Goal: Task Accomplishment & Management: Use online tool/utility

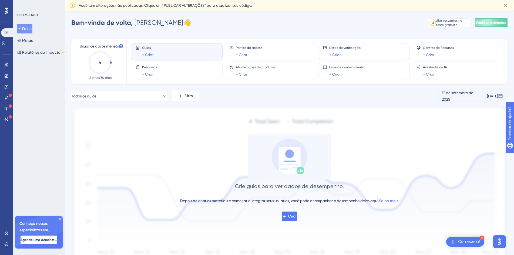
click at [296, 16] on div "Desempenho Usuários Noivado Widgets Opinião Atualizações de produtos Base de co…" at bounding box center [257, 143] width 514 height 287
click at [33, 40] on font "Metas" at bounding box center [27, 40] width 11 height 4
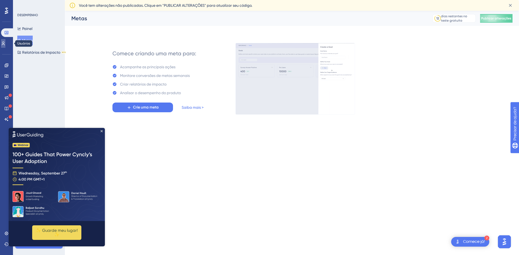
click at [5, 43] on link at bounding box center [3, 43] width 4 height 9
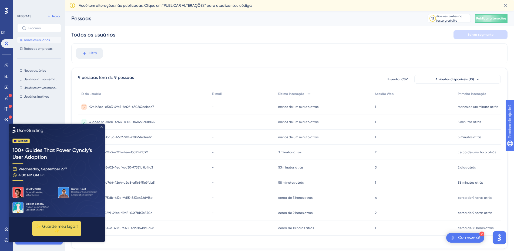
click at [102, 127] on icon "Fechar visualização" at bounding box center [102, 126] width 2 height 2
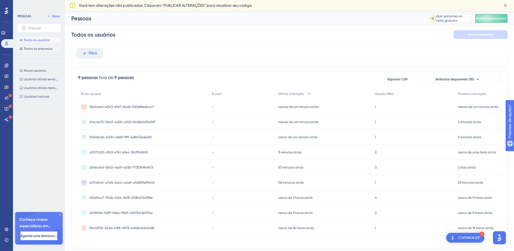
click at [34, 49] on font "Todas as empresas" at bounding box center [38, 49] width 29 height 4
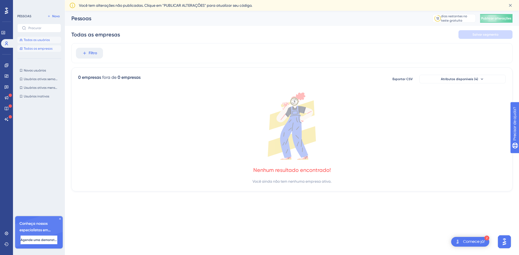
click at [34, 43] on button "Todos os usuários" at bounding box center [39, 40] width 44 height 6
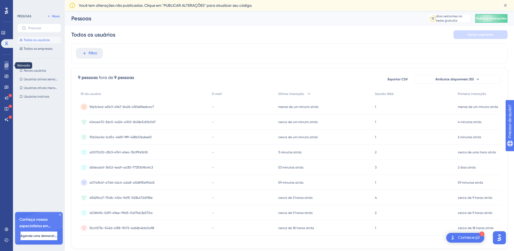
click at [6, 65] on icon at bounding box center [7, 65] width 4 height 4
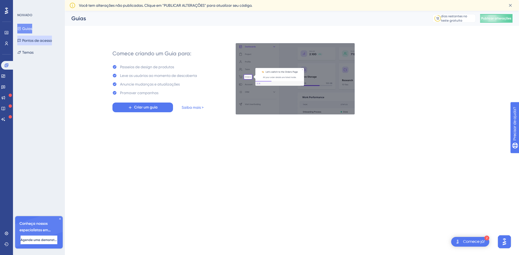
click at [52, 43] on font "Pontos de acesso" at bounding box center [37, 40] width 30 height 6
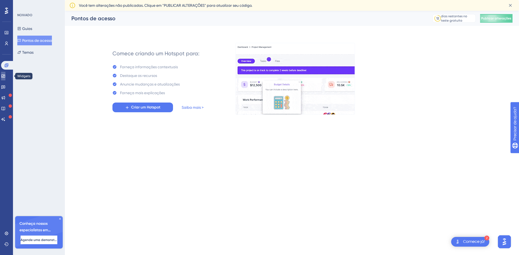
click at [5, 78] on icon at bounding box center [3, 76] width 4 height 4
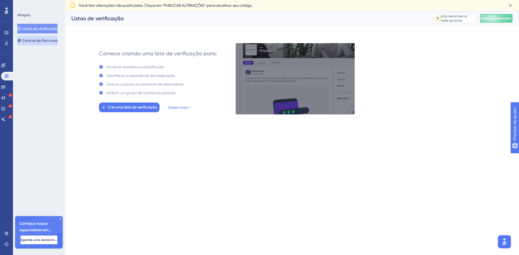
click at [47, 41] on font "Centros de Recursos" at bounding box center [39, 40] width 35 height 4
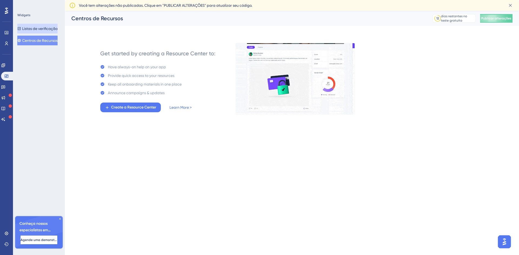
click at [45, 30] on font "Listas de verificação" at bounding box center [39, 28] width 35 height 4
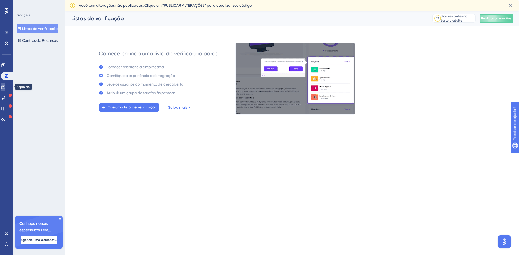
click at [5, 88] on icon at bounding box center [3, 88] width 4 height 4
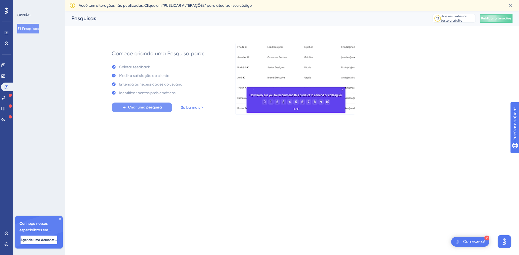
click at [155, 110] on span "Criar uma pesquisa" at bounding box center [145, 107] width 34 height 6
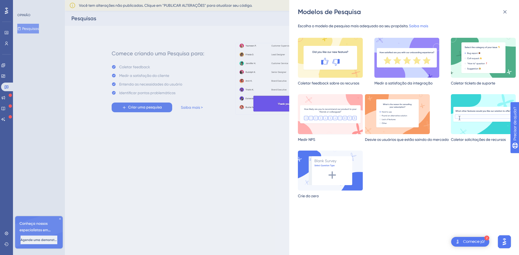
click at [344, 116] on img at bounding box center [330, 114] width 65 height 40
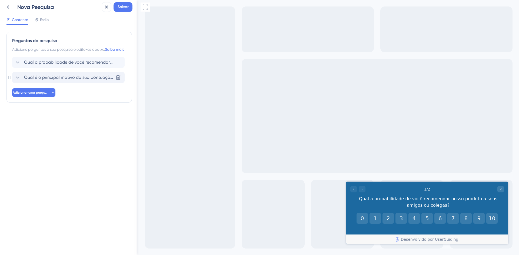
click at [56, 81] on span "Qual é o principal motivo da sua pontuação?" at bounding box center [68, 77] width 89 height 6
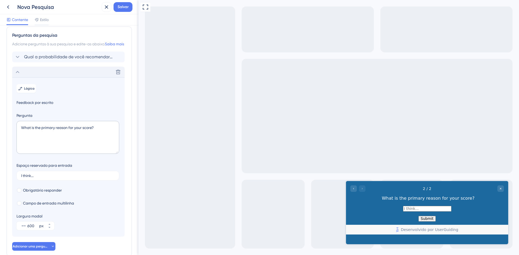
scroll to position [41, 0]
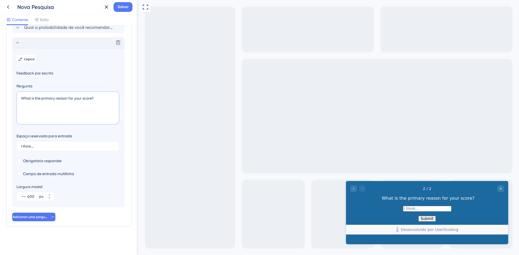
click at [68, 98] on textarea "What is the primary reason for your score?" at bounding box center [67, 108] width 103 height 33
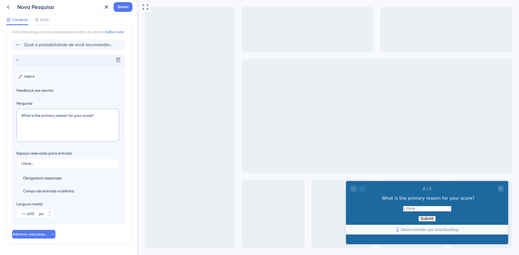
scroll to position [5, 0]
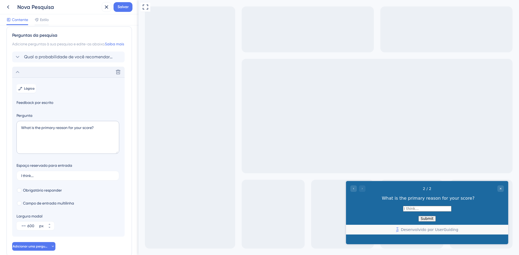
click at [39, 76] on div "Excluir" at bounding box center [68, 72] width 112 height 11
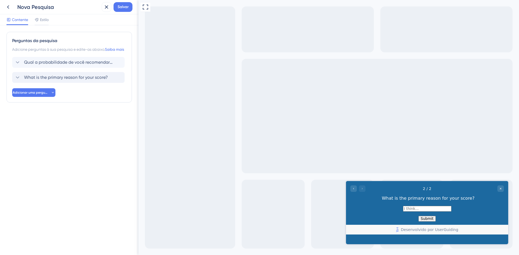
scroll to position [0, 0]
click at [76, 80] on font "Qual é o principal motivo da sua pontuação?" at bounding box center [69, 77] width 91 height 5
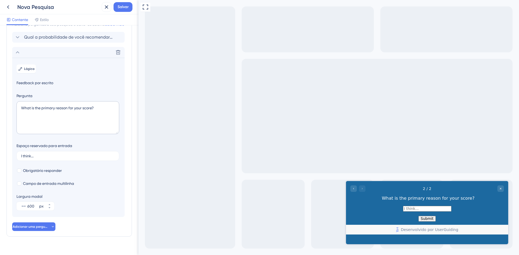
scroll to position [41, 0]
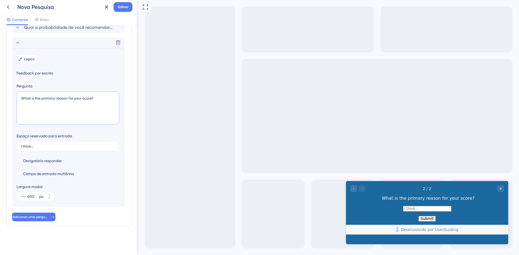
click at [61, 98] on textarea "What is the primary reason for your score?" at bounding box center [67, 108] width 103 height 33
type textarea "q"
type textarea "Qual o principal motivo da sua nota?"
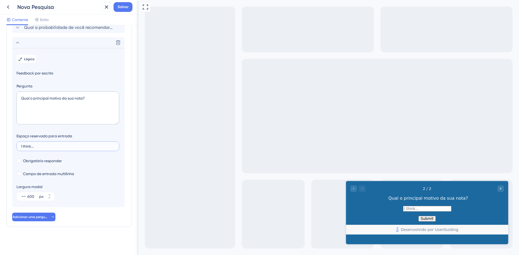
click at [55, 146] on input "I think..." at bounding box center [67, 147] width 93 height 4
type input "I"
type input "E"
click at [50, 200] on icon at bounding box center [49, 198] width 3 height 3
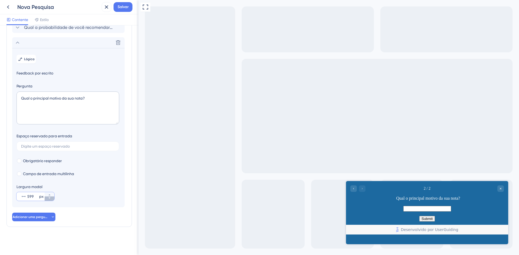
click at [50, 200] on icon at bounding box center [49, 198] width 3 height 3
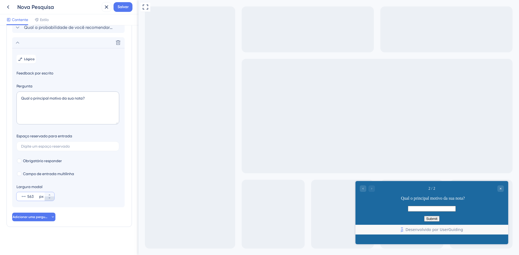
click at [50, 200] on icon at bounding box center [49, 198] width 3 height 3
type input "562"
click at [364, 188] on icon "Go to Question 1" at bounding box center [363, 189] width 1 height 2
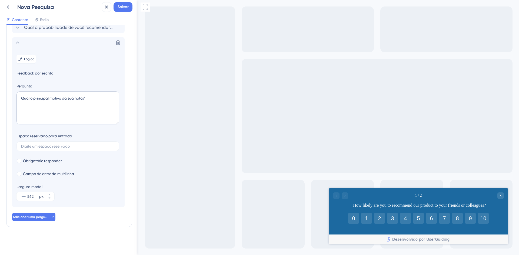
click at [339, 197] on div at bounding box center [340, 196] width 15 height 6
click at [342, 197] on div at bounding box center [340, 196] width 15 height 6
click at [345, 198] on div at bounding box center [340, 196] width 15 height 6
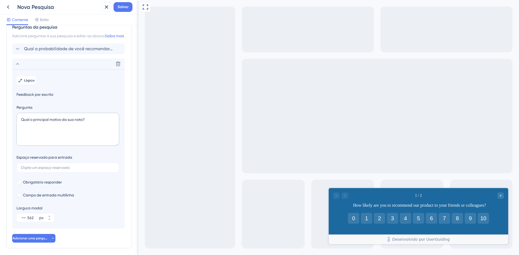
scroll to position [0, 0]
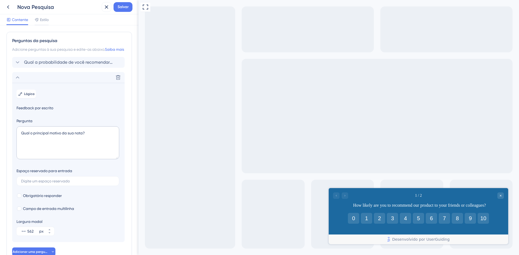
click at [44, 16] on div "Contente Estilo" at bounding box center [69, 19] width 138 height 11
click at [42, 18] on font "Estilo" at bounding box center [44, 20] width 9 height 4
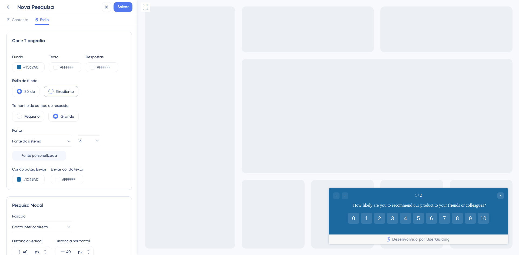
click at [67, 95] on div "Gradiente" at bounding box center [61, 91] width 35 height 11
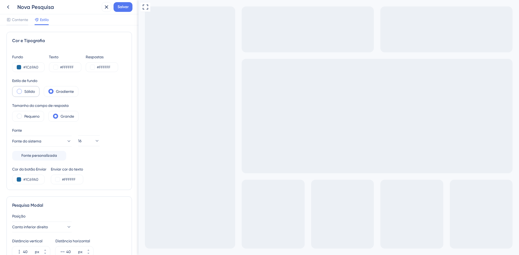
click at [33, 90] on font "Sólido" at bounding box center [29, 91] width 11 height 4
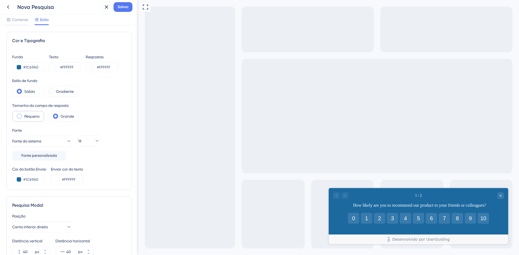
click at [39, 116] on font "Pequeno" at bounding box center [31, 116] width 15 height 4
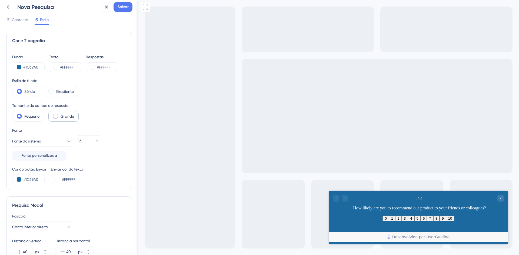
click at [67, 114] on label "Grande" at bounding box center [68, 116] width 14 height 6
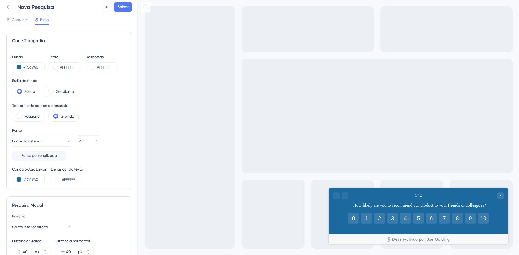
scroll to position [36, 0]
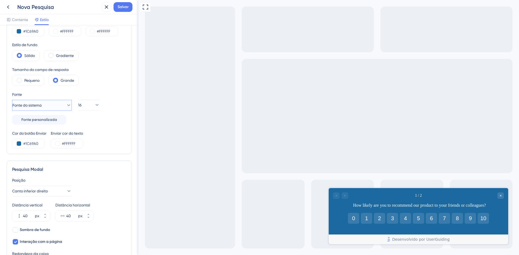
click at [66, 109] on button "Fonte do sistema" at bounding box center [41, 105] width 59 height 11
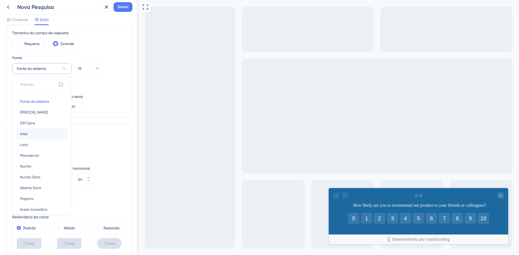
scroll to position [50, 0]
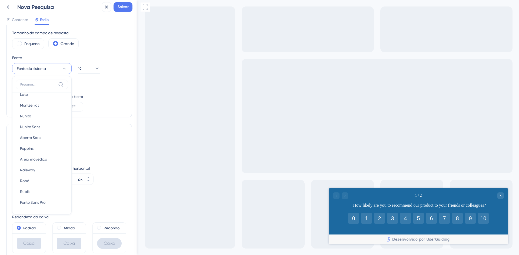
click at [105, 99] on div "Cor do botão Enviar #1C69A0 Enviar cor do texto #FFFFFF" at bounding box center [69, 102] width 114 height 18
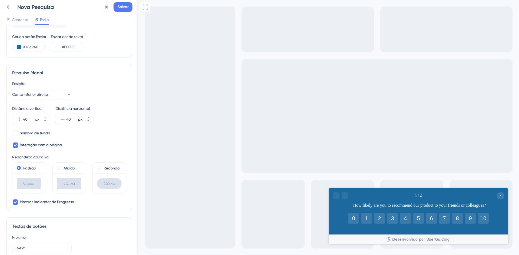
scroll to position [145, 0]
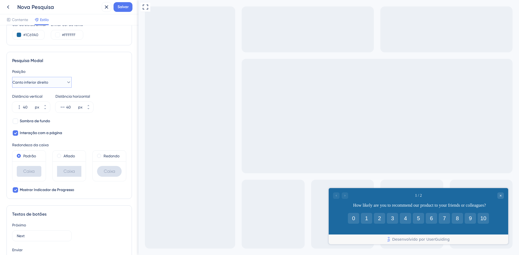
click at [67, 84] on button "Canto inferior direito" at bounding box center [41, 82] width 59 height 11
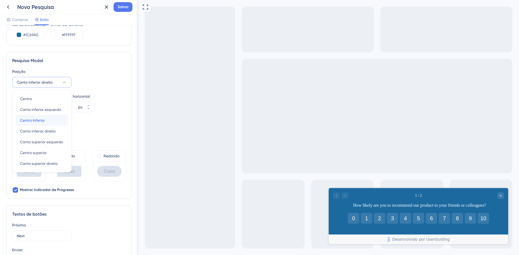
click at [47, 120] on div "Centro Inferior Centro Inferior" at bounding box center [42, 120] width 44 height 11
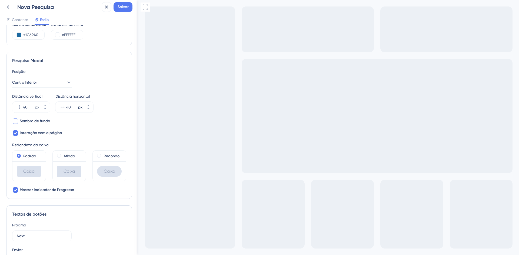
click at [43, 121] on font "Sombra de fundo" at bounding box center [35, 121] width 30 height 5
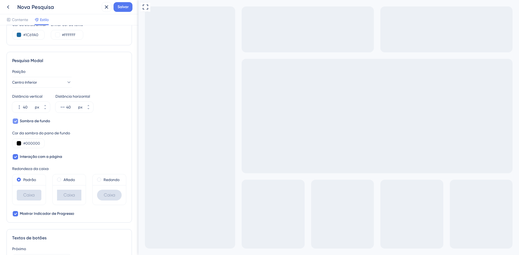
click at [43, 121] on font "Sombra de fundo" at bounding box center [35, 121] width 30 height 5
checkbox input "false"
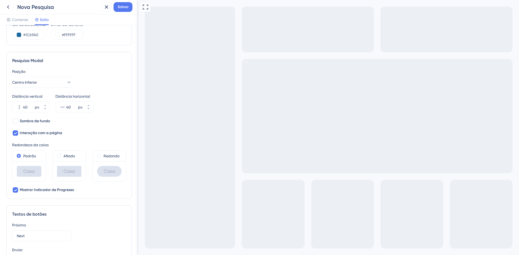
scroll to position [181, 0]
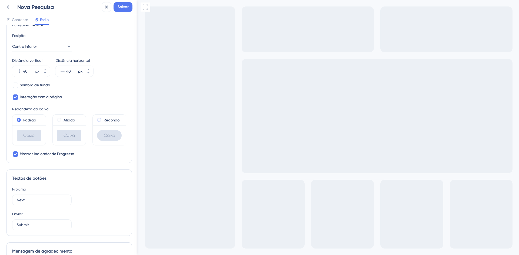
click at [97, 120] on span at bounding box center [99, 120] width 4 height 4
click at [103, 119] on input "radio" at bounding box center [103, 119] width 0 height 0
click at [22, 118] on div "Padrão" at bounding box center [29, 120] width 25 height 6
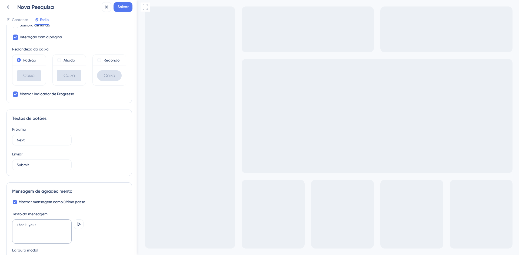
scroll to position [253, 0]
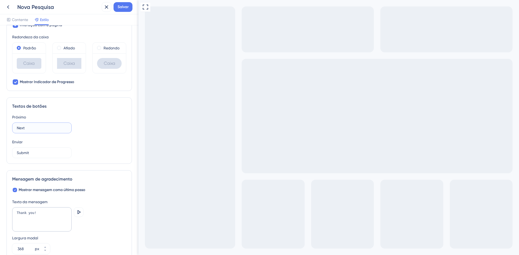
click at [32, 129] on input "Next" at bounding box center [42, 128] width 50 height 6
type input "Próximo"
click at [30, 152] on input "Submit" at bounding box center [42, 153] width 50 height 6
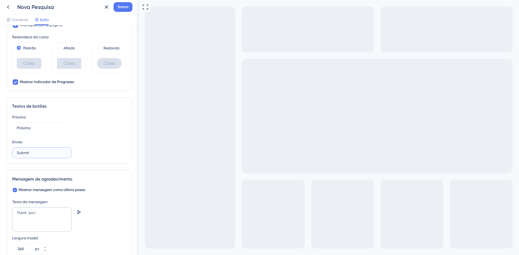
click at [30, 152] on input "Submit" at bounding box center [42, 153] width 50 height 6
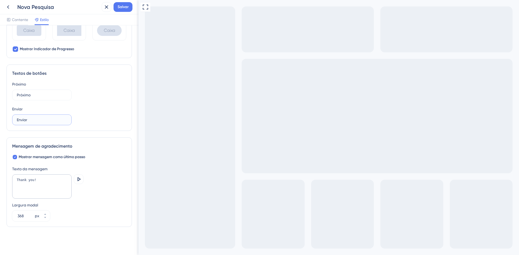
type input "Enviar"
click at [40, 180] on textarea "Thank you!" at bounding box center [41, 187] width 59 height 24
type textarea "T"
type textarea "M"
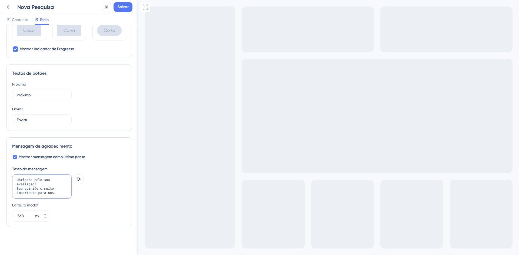
type textarea "Obrigada pela sua avaliação! Sua opinião é muito importante para nós."
click at [117, 203] on div "Largura modal 368 px" at bounding box center [69, 211] width 114 height 19
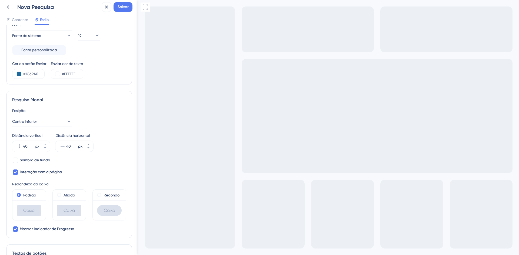
scroll to position [0, 0]
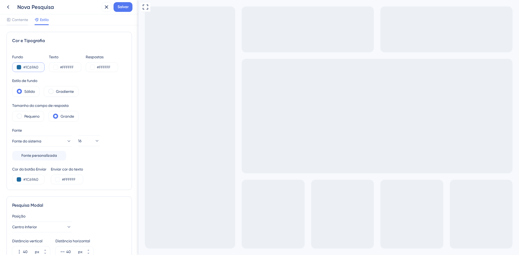
click at [18, 66] on button at bounding box center [19, 67] width 4 height 4
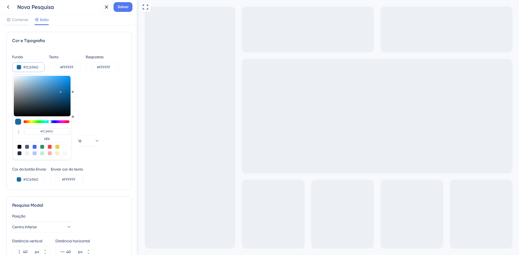
click at [32, 66] on input "#1C69A0" at bounding box center [34, 67] width 22 height 6
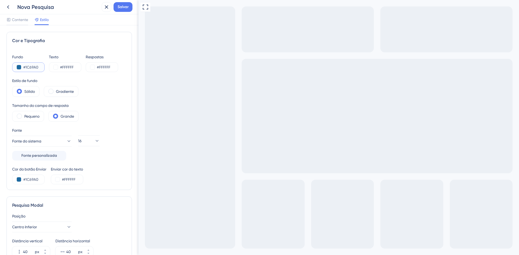
click at [21, 66] on button at bounding box center [19, 67] width 4 height 4
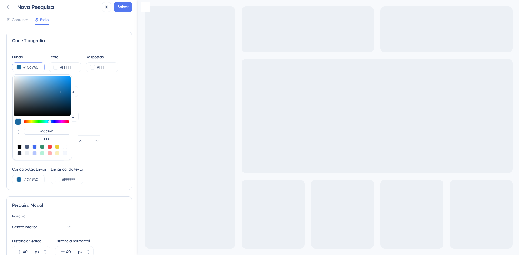
click at [109, 97] on div "Estilo de fundo Sólido Gradiente" at bounding box center [69, 87] width 114 height 19
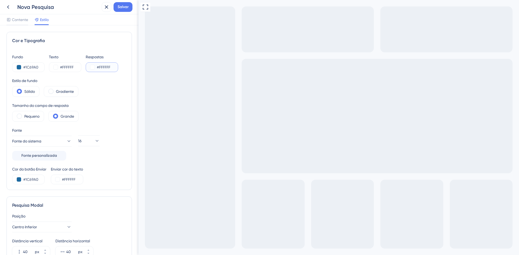
click at [91, 67] on button at bounding box center [92, 67] width 4 height 4
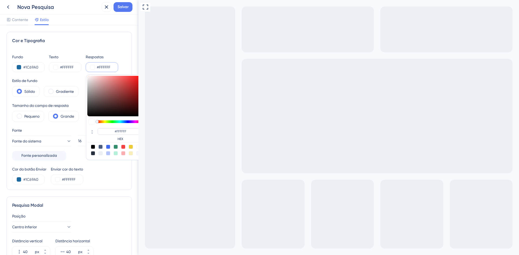
type input "#3f2727"
type input "#3F2727"
type input "#7e3e3e"
type input "#7E3E3E"
type input "#ac4c4c"
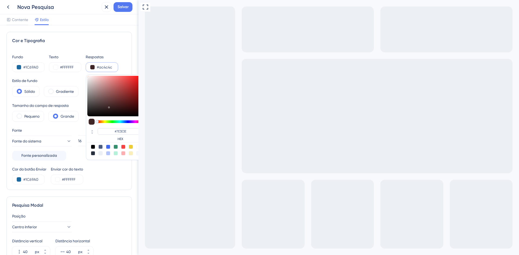
type input "#AC4C4C"
type input "#b95050"
type input "#B95050"
type input "#bb5151"
type input "#BB5151"
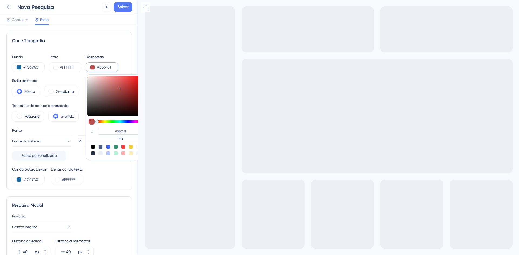
type input "#d15b5b"
type input "#D15B5B"
type input "#d86060"
type input "#D86060"
type input "#da6060"
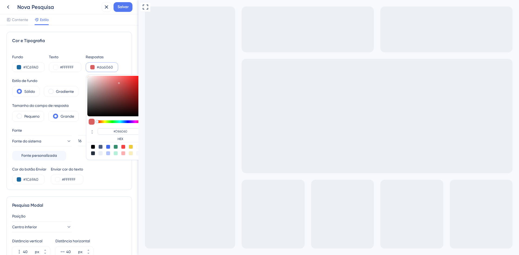
type input "#DA6060"
type input "#e76b6b"
type input "#E76B6B"
type input "#e96d6d"
type input "#E96D6D"
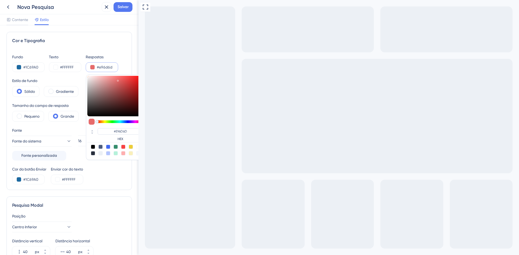
type input "#ee7272"
type input "#EE7272"
type input "#f17c7c"
type input "#F17C7C"
type input "#f38080"
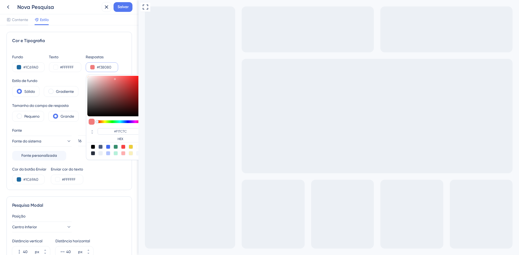
type input "#F38080"
type input "#f58787"
type input "#F58787"
type input "#f58d8d"
type input "#F58D8D"
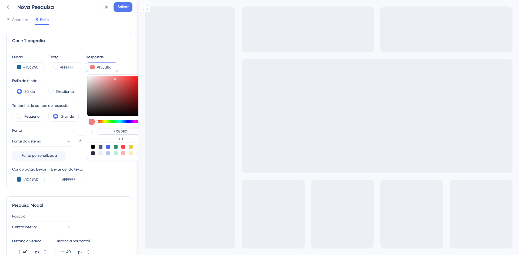
type input "#f69393"
type input "#F69393"
type input "#f69595"
type input "#F69595"
type input "#f69696"
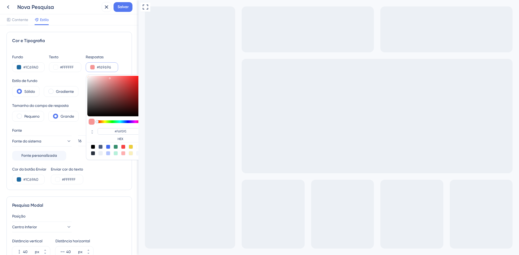
type input "#F69696"
type input "#f69e9e"
type input "#F69E9E"
type input "#f5aeae"
type input "#F5AEAE"
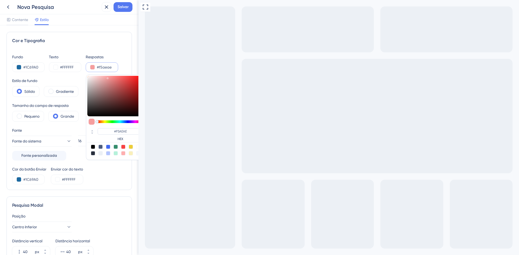
type input "#f0b8b8"
type input "#F0B8B8"
type input "#ecc4c4"
type input "#ECC4C4"
type input "#ebc7c7"
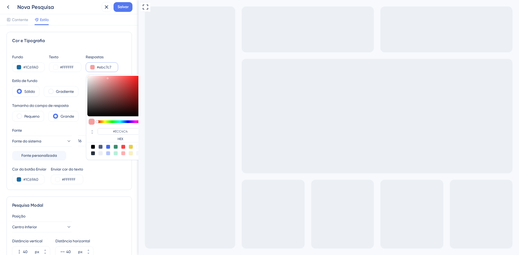
type input "#EBC7C7"
type input "#e4cccc"
type input "#E4CCCC"
type input "#ddd0d0"
type input "#DDD0D0"
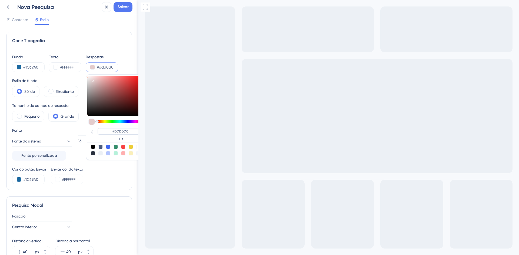
type input "#c7a2a2"
type input "#C7A2A2"
type input "#bb9090"
type input "#BB9090"
type input "#b68989"
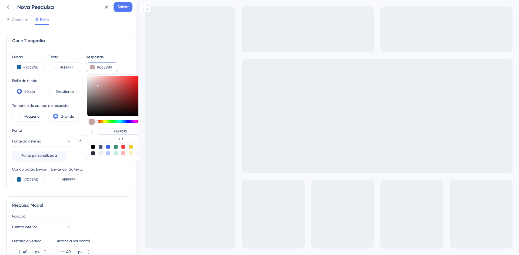
type input "#B68989"
type input "#b48585"
type input "#B48585"
type input "#b18181"
type input "#B18181"
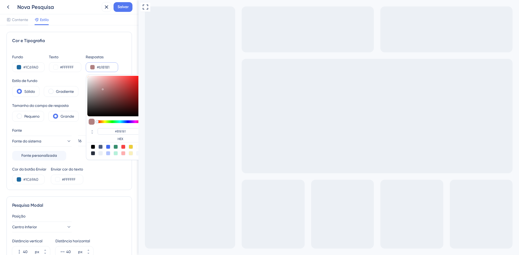
drag, startPoint x: 113, startPoint y: 103, endPoint x: 103, endPoint y: 88, distance: 18.4
click at [103, 88] on div at bounding box center [115, 96] width 57 height 41
type input "#b18381"
type input "#B18381"
type input "#b18981"
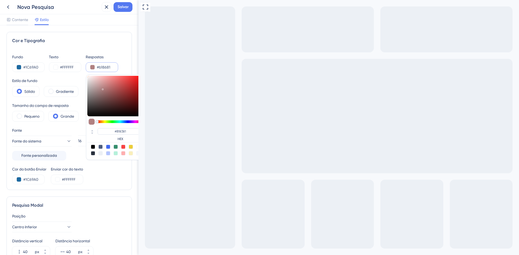
type input "#B18681"
type input "#b18f81"
type input "#B18981"
type input "#b19281"
type input "#B18F81"
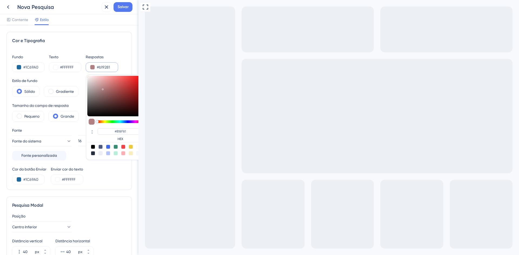
type input "#b19781"
type input "#B19281"
type input "#b19e81"
type input "#B19781"
type input "#b1a181"
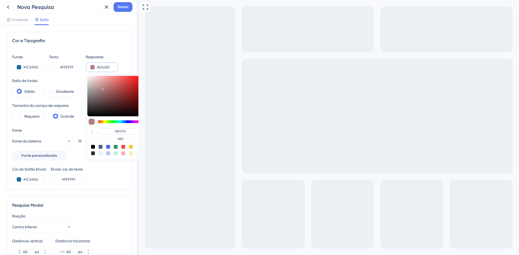
type input "#B19E81"
type input "#b1a381"
type input "#B1A381"
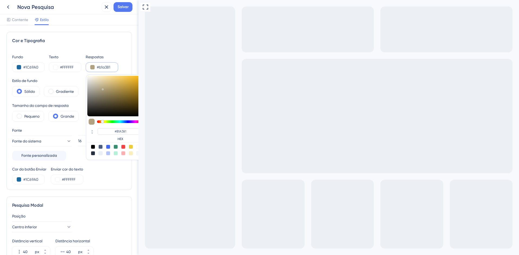
type input "#b1a181"
type input "#B1A181"
type input "#b19f81"
type input "#B19F81"
type input "#b19c81"
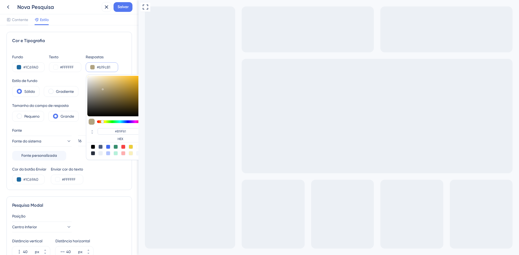
type input "#B19C81"
type input "#b19a81"
type input "#B19A81"
type input "#b19981"
type input "#B19981"
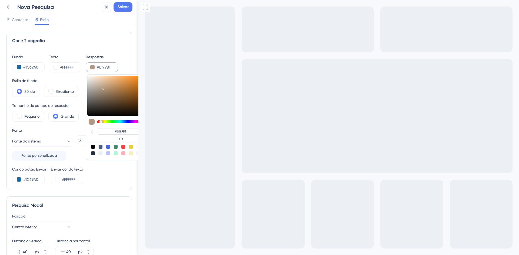
drag, startPoint x: 97, startPoint y: 122, endPoint x: 101, endPoint y: 121, distance: 3.9
click at [101, 121] on div at bounding box center [100, 121] width 3 height 3
type input "#ac937b"
type input "#AC937B"
type input "#ac8662"
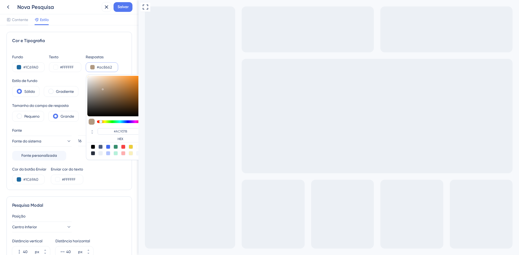
type input "#AC8662"
type input "#c76e1a"
type input "#C76E1A"
type input "#d47317"
type input "#D47317"
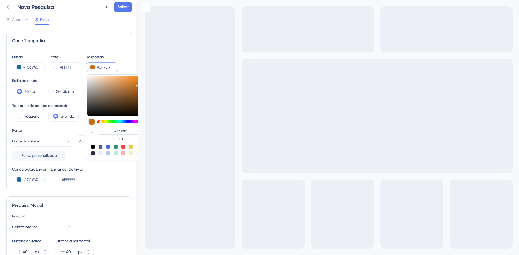
type input "#d4863b"
type input "#D4863B"
type input "#d68b43"
type input "#D68B43"
type input "#f0943b"
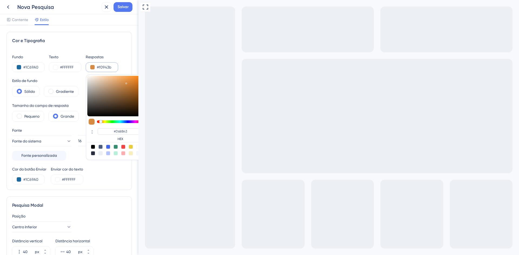
type input "#F0943B"
type input "#f0933a"
type input "#F0933A"
type input "#f09239"
type input "#F09239"
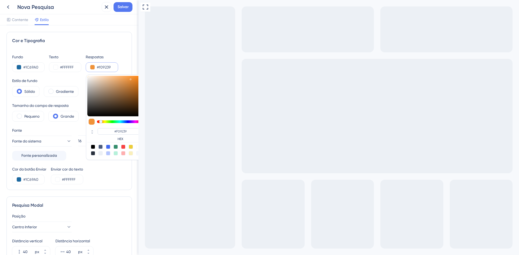
type input "#f19238"
type input "#F19238"
drag, startPoint x: 103, startPoint y: 89, endPoint x: 131, endPoint y: 78, distance: 29.5
click at [131, 78] on div at bounding box center [115, 96] width 57 height 41
type input "#ec8f36"
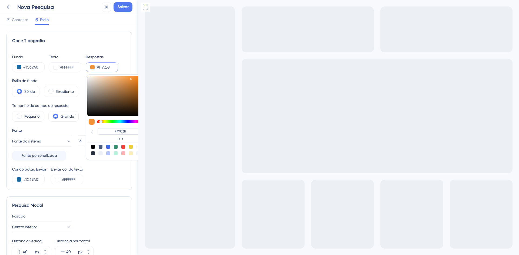
type input "#EC8F36"
type input "#ec9037"
type input "#EC9037"
type input "#ec9036"
type input "#EC9036"
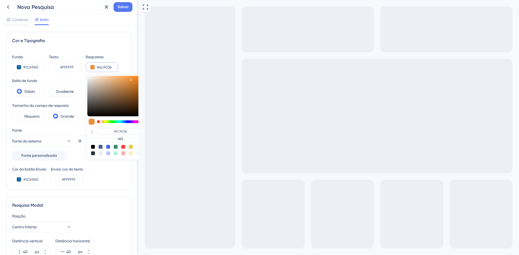
type input "#ee9135"
type input "#EE9135"
type input "#f09236"
type input "#F09236"
click at [131, 79] on div at bounding box center [132, 80] width 2 height 2
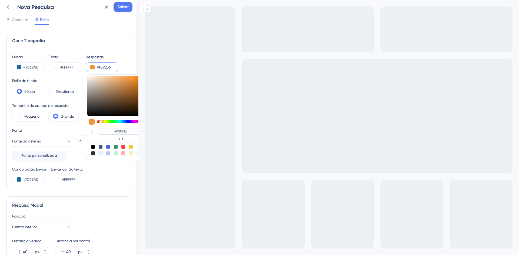
click at [119, 44] on div "Cor e Tipografia" at bounding box center [69, 41] width 114 height 6
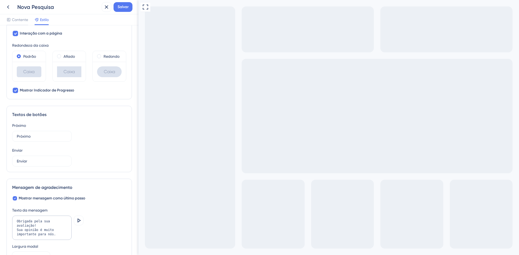
scroll to position [286, 0]
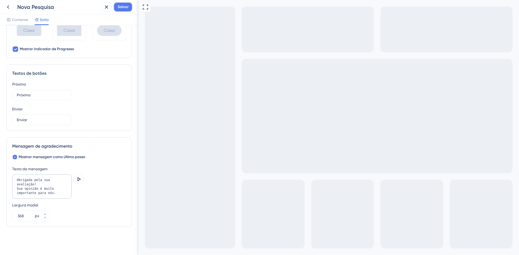
click at [123, 6] on font "Salvar" at bounding box center [123, 7] width 11 height 5
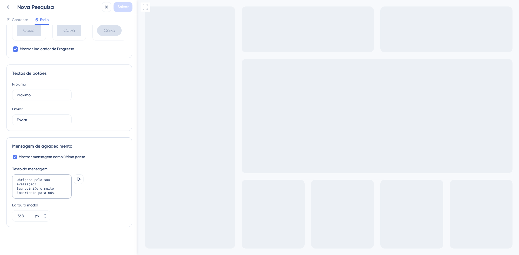
type input "o"
type input "teste"
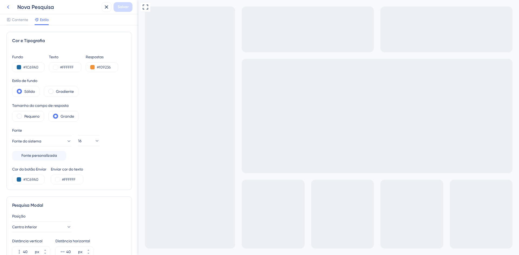
click at [11, 4] on icon at bounding box center [8, 7] width 6 height 6
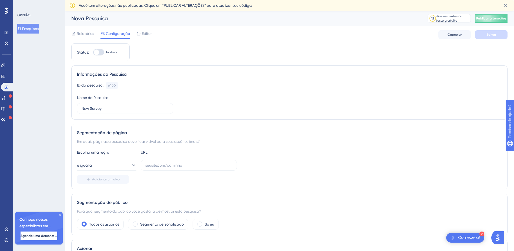
click at [59, 214] on icon at bounding box center [59, 214] width 3 height 3
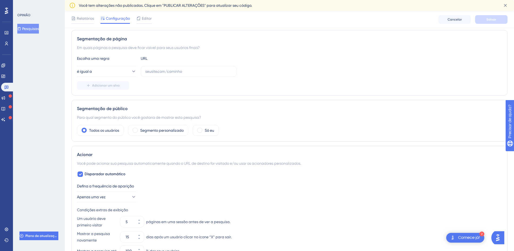
scroll to position [108, 0]
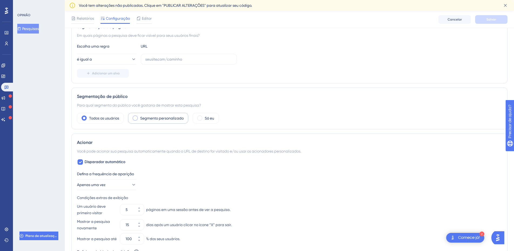
click at [142, 118] on font "Segmento personalizado" at bounding box center [162, 118] width 44 height 4
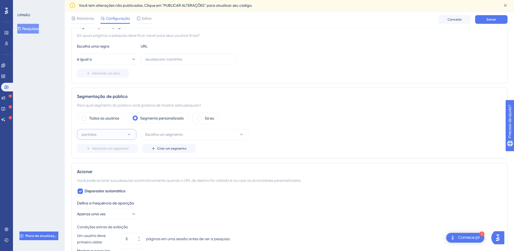
click at [114, 139] on button "partidas" at bounding box center [106, 134] width 59 height 11
click at [117, 135] on button "partidas" at bounding box center [106, 134] width 59 height 11
click at [165, 135] on font "Escolha um segmento" at bounding box center [164, 134] width 38 height 4
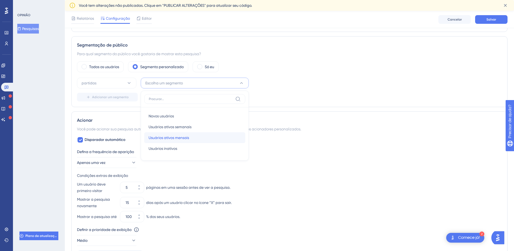
click at [196, 140] on div "Usuários ativos mensais Usuários ativos mensais" at bounding box center [195, 137] width 92 height 11
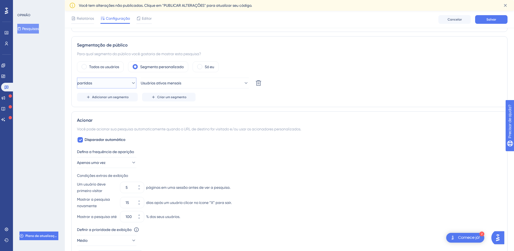
click at [119, 78] on button "partidas" at bounding box center [106, 83] width 59 height 11
click at [166, 99] on button "Criar um segmento" at bounding box center [168, 97] width 53 height 9
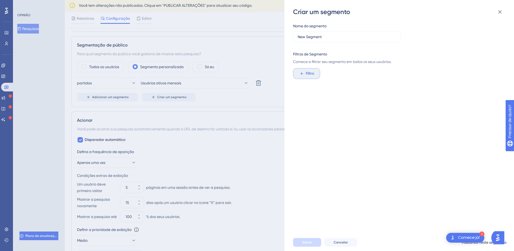
click at [313, 73] on font "Filtro" at bounding box center [310, 73] width 8 height 5
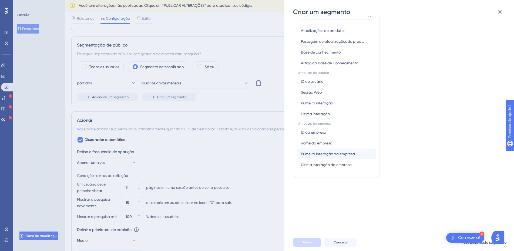
scroll to position [0, 0]
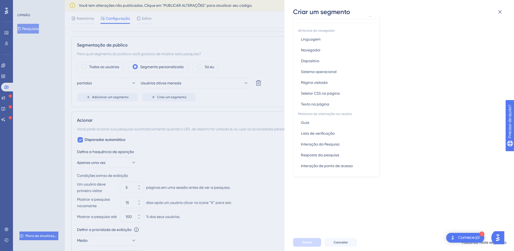
click at [246, 154] on div "Criar um segmento Nome do segmento New Segment Filtros de Segmento Comece a fil…" at bounding box center [257, 125] width 514 height 251
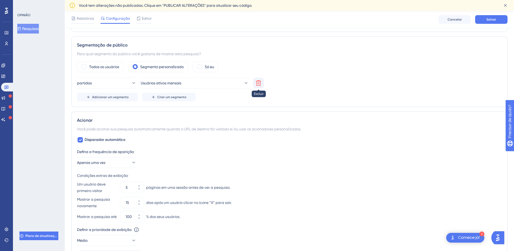
click at [259, 84] on icon at bounding box center [258, 82] width 5 height 5
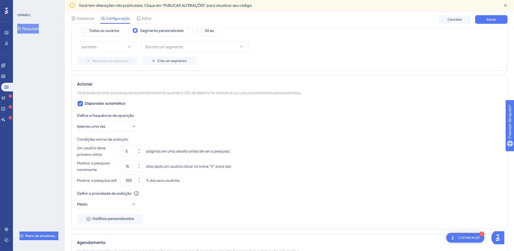
scroll to position [232, 0]
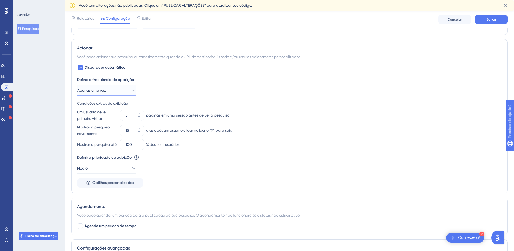
click at [118, 91] on button "Apenas uma vez" at bounding box center [106, 90] width 59 height 11
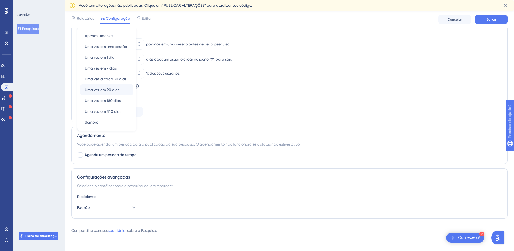
scroll to position [233, 0]
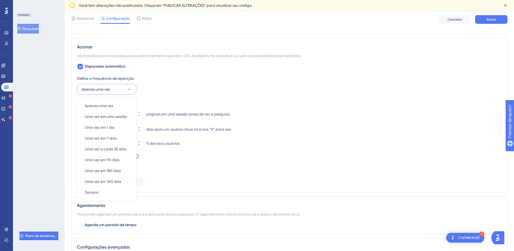
click at [169, 94] on div "Defina a frequência de aparição Apenas uma vez Apenas uma vez Apenas uma vez Um…" at bounding box center [289, 84] width 425 height 19
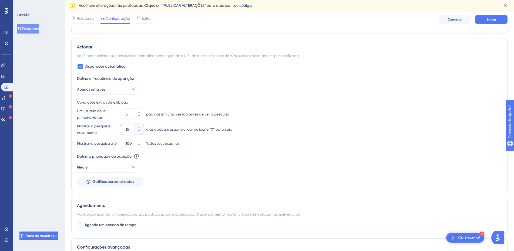
click at [130, 129] on input "15" at bounding box center [130, 129] width 8 height 6
click at [126, 129] on input "0" at bounding box center [130, 129] width 8 height 6
type input "30"
click at [189, 127] on font "dias após um usuário clicar no ícone “X” para sair." at bounding box center [189, 129] width 86 height 4
click at [132, 85] on button "Apenas uma vez" at bounding box center [106, 89] width 59 height 11
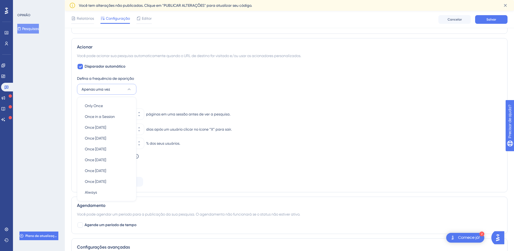
scroll to position [256, 0]
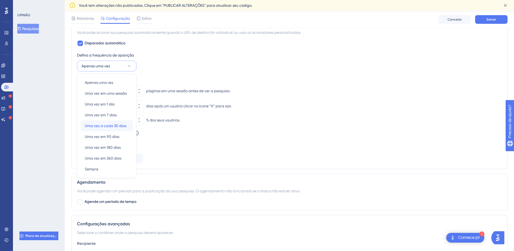
click at [104, 126] on font "Uma vez a cada 30 dias" at bounding box center [106, 125] width 42 height 4
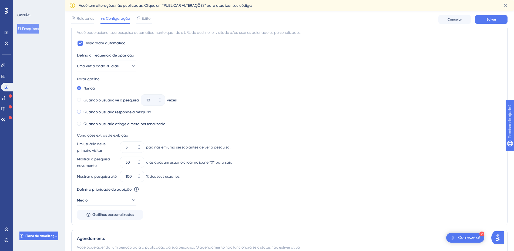
click at [130, 112] on font "Quando o usuário responde à pesquisa" at bounding box center [117, 112] width 68 height 4
click at [91, 89] on font "Nunca" at bounding box center [88, 88] width 11 height 4
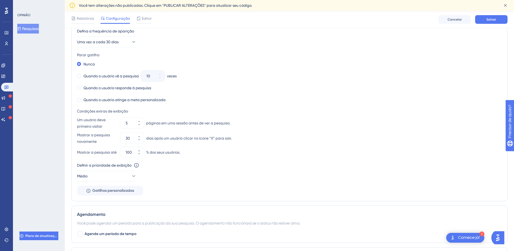
scroll to position [292, 0]
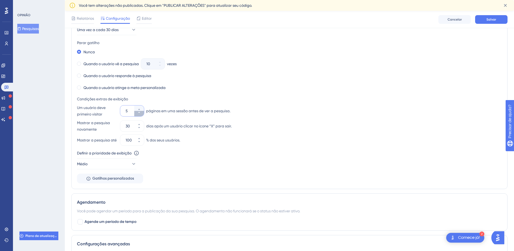
click at [138, 114] on icon at bounding box center [139, 112] width 3 height 3
type input "2"
click at [130, 128] on input "30" at bounding box center [130, 126] width 8 height 6
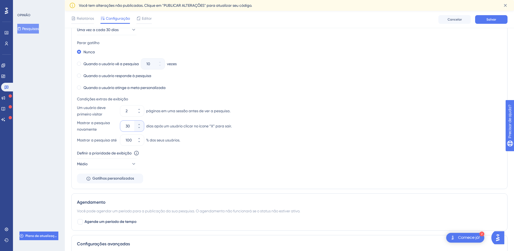
click at [130, 128] on input "30" at bounding box center [130, 126] width 8 height 6
type input "05"
click at [225, 122] on div "Mostrar a pesquisa novamente 05 dias após um usuário clicar no ícone “X” para s…" at bounding box center [289, 125] width 425 height 13
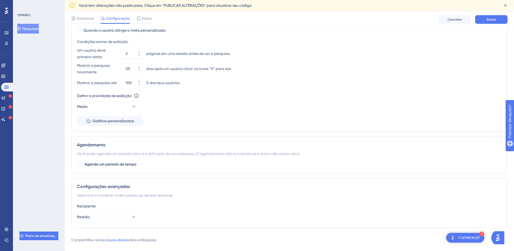
scroll to position [361, 0]
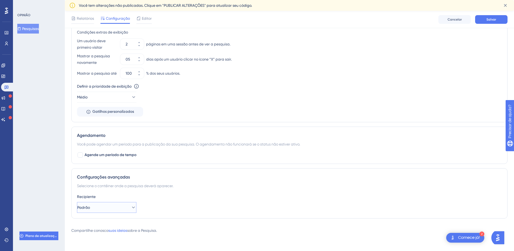
click at [120, 207] on button "Padrão" at bounding box center [106, 207] width 59 height 11
click at [185, 199] on div "Recipiente" at bounding box center [289, 196] width 425 height 6
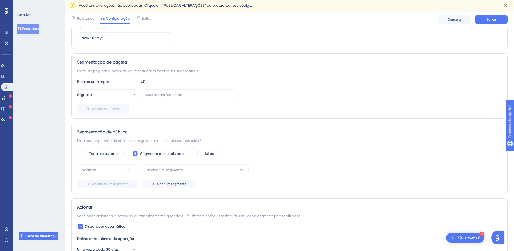
scroll to position [37, 0]
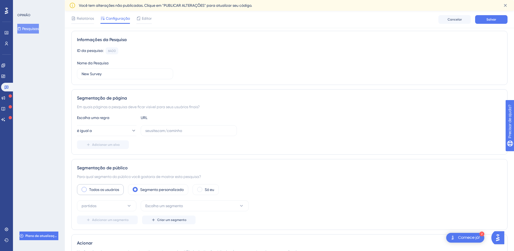
click at [78, 190] on div "Todos os usuários" at bounding box center [100, 189] width 47 height 11
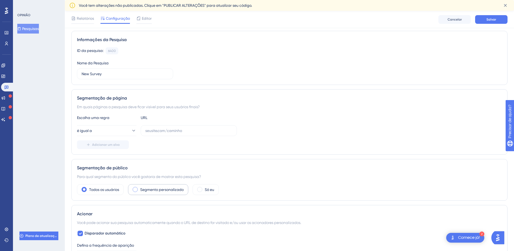
click at [136, 190] on span at bounding box center [135, 189] width 5 height 5
click at [139, 188] on input "radio" at bounding box center [139, 188] width 0 height 0
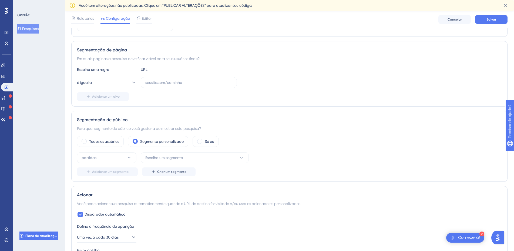
scroll to position [109, 0]
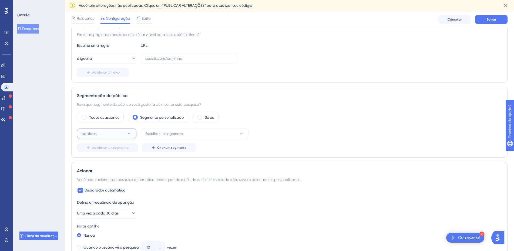
click at [123, 135] on button "partidas" at bounding box center [106, 133] width 59 height 11
click at [111, 150] on div "partidas partidas" at bounding box center [107, 150] width 44 height 11
click at [175, 134] on font "Escolha um segmento" at bounding box center [164, 133] width 38 height 4
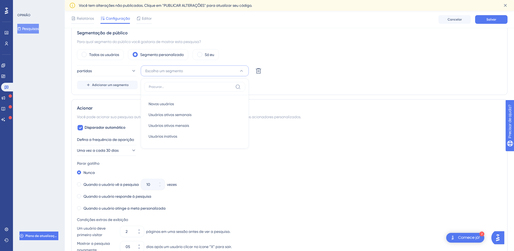
scroll to position [159, 0]
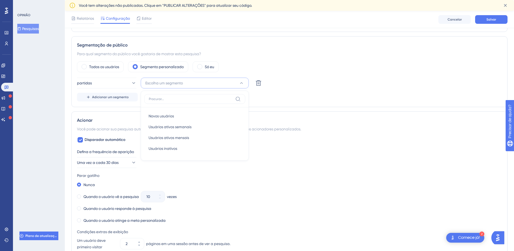
click at [299, 102] on div "Segmentação de público Para qual segmento do público você gostaria de mostrar e…" at bounding box center [289, 71] width 436 height 71
click at [118, 98] on font "Adicionar um segmento" at bounding box center [110, 97] width 36 height 4
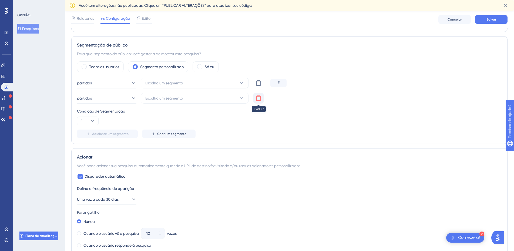
click at [257, 98] on icon at bounding box center [258, 97] width 5 height 5
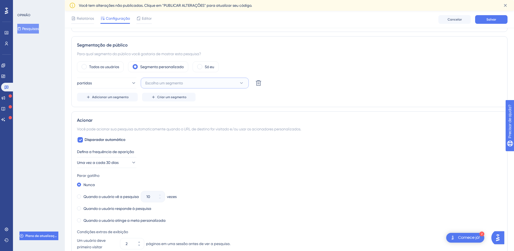
click at [215, 83] on button "Escolha um segmento" at bounding box center [195, 83] width 108 height 11
click at [286, 100] on div "Adicionar um segmento Criar um segmento" at bounding box center [289, 97] width 425 height 9
click at [182, 99] on span "Criar um segmento" at bounding box center [171, 97] width 29 height 4
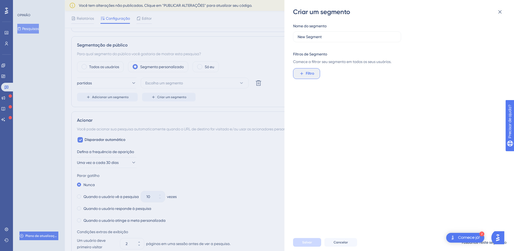
click at [306, 73] on font "Filtro" at bounding box center [310, 73] width 8 height 5
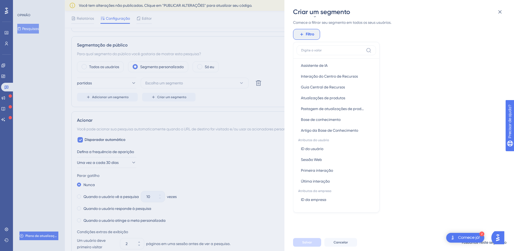
scroll to position [200, 0]
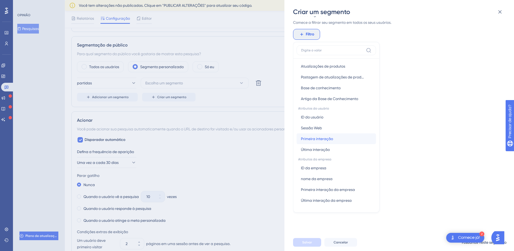
click at [342, 141] on button "Primeira interação Primeira interação" at bounding box center [336, 138] width 79 height 11
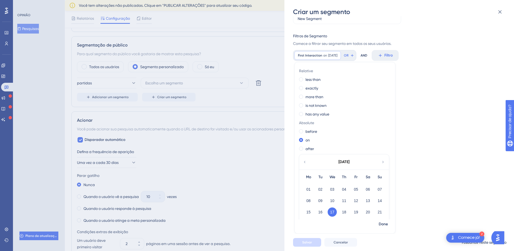
scroll to position [0, 0]
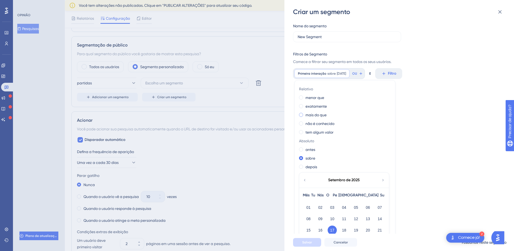
click at [323, 114] on font "mais do que" at bounding box center [316, 115] width 21 height 4
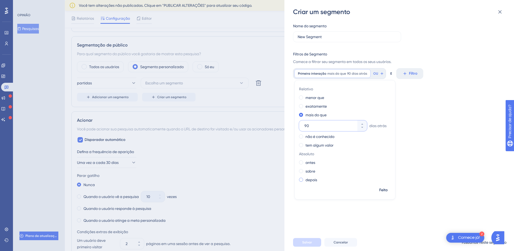
type input "90"
click at [304, 178] on div "depois" at bounding box center [344, 179] width 90 height 6
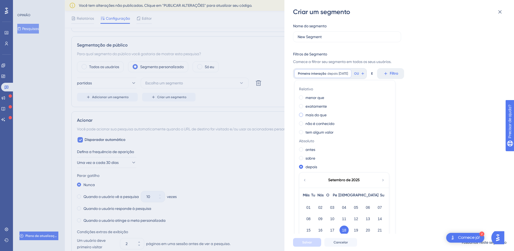
click at [300, 115] on span at bounding box center [301, 115] width 4 height 4
click at [305, 113] on input "radio" at bounding box center [305, 113] width 0 height 0
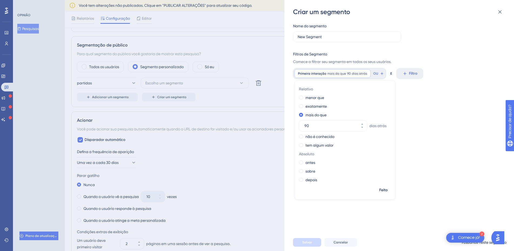
type input "90"
click at [465, 149] on div "Nome do segmento New Segment Filtros de Segmento Comece a filtrar seu segmento …" at bounding box center [402, 124] width 218 height 217
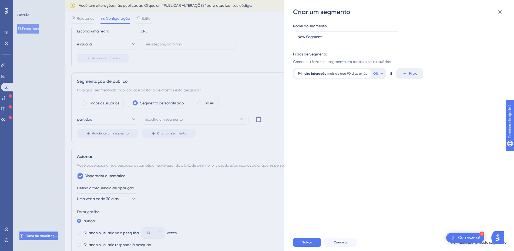
scroll to position [51, 0]
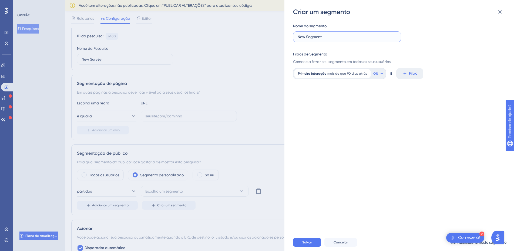
click at [331, 36] on input "New Segment" at bounding box center [347, 37] width 99 height 6
type input "N"
type input "3meses+"
click at [307, 246] on button "Salvar" at bounding box center [307, 242] width 28 height 9
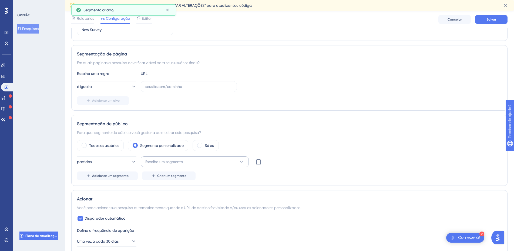
scroll to position [123, 0]
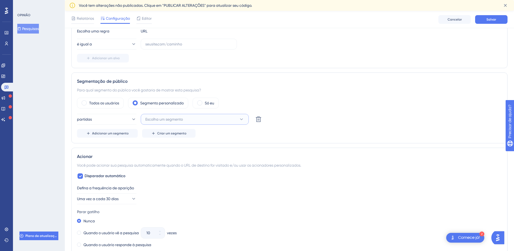
click at [165, 119] on font "Escolha um segmento" at bounding box center [164, 119] width 38 height 4
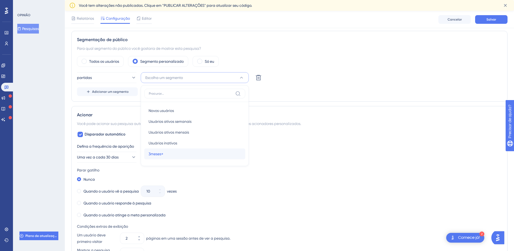
click at [163, 153] on font "3meses+" at bounding box center [156, 154] width 15 height 4
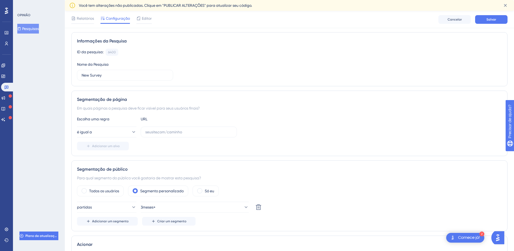
scroll to position [21, 0]
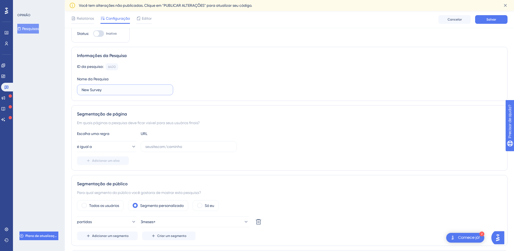
click at [106, 92] on input "New Survey" at bounding box center [125, 90] width 87 height 6
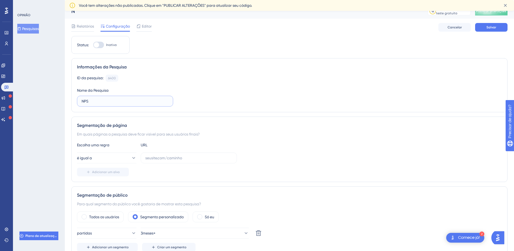
scroll to position [0, 0]
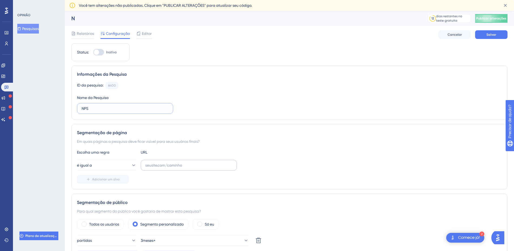
type input "NPS"
click at [168, 167] on input "text" at bounding box center [188, 165] width 87 height 6
paste input "https://hml.neurosteps.com.br/professional-panel"
type input "https://hml.neurosteps.com.br/professional-panel"
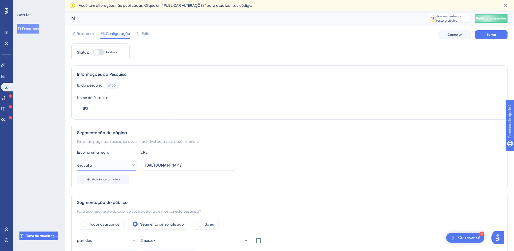
click at [122, 166] on button "é igual a" at bounding box center [106, 165] width 59 height 11
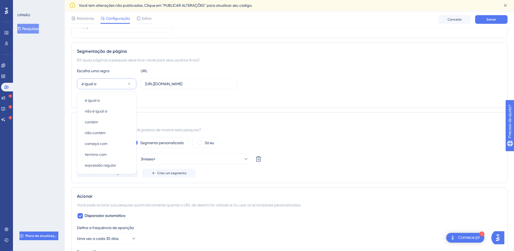
scroll to position [52, 0]
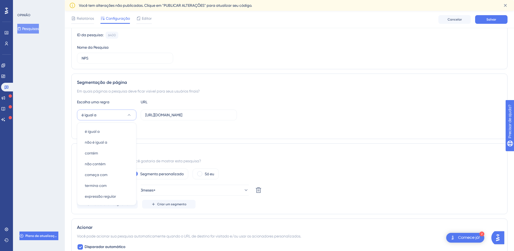
click at [255, 91] on div "Em quais páginas a pesquisa deve ficar visível para seus usuários finais?" at bounding box center [289, 91] width 425 height 6
click at [111, 129] on font "Adicionar um alvo" at bounding box center [106, 129] width 28 height 4
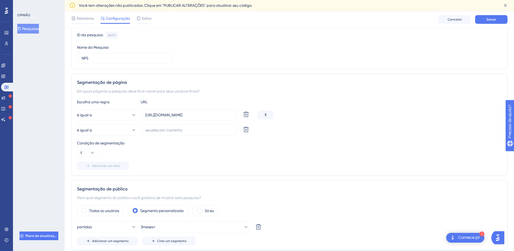
click at [246, 132] on icon at bounding box center [246, 129] width 6 height 6
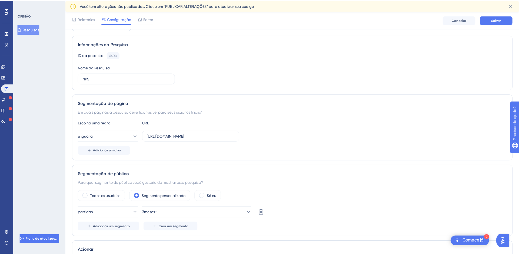
scroll to position [0, 0]
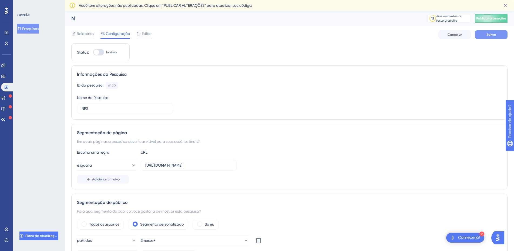
click at [490, 36] on span "Salvar" at bounding box center [492, 34] width 10 height 4
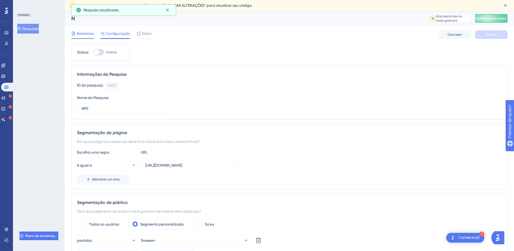
click at [81, 34] on font "Relatórios" at bounding box center [85, 33] width 17 height 4
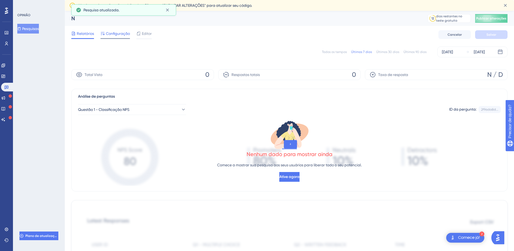
click at [122, 35] on font "Configuração" at bounding box center [118, 33] width 24 height 4
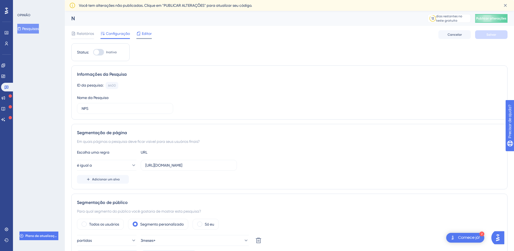
click at [143, 32] on font "Editor" at bounding box center [147, 33] width 10 height 4
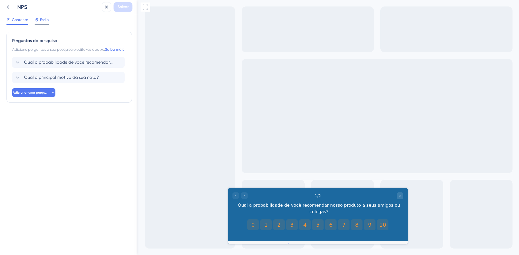
click at [42, 19] on font "Estilo" at bounding box center [44, 20] width 9 height 4
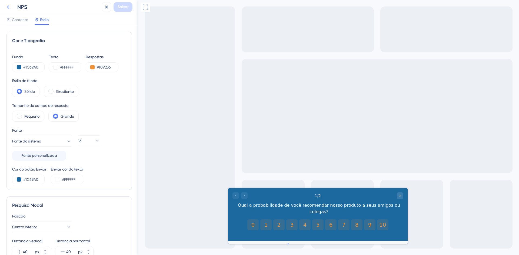
click at [11, 9] on icon at bounding box center [8, 7] width 6 height 6
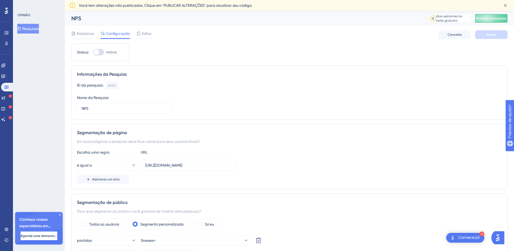
click at [97, 54] on div at bounding box center [96, 51] width 5 height 5
click at [93, 52] on input "Inativo" at bounding box center [93, 52] width 0 height 0
checkbox input "true"
click at [489, 35] on font "Salvar" at bounding box center [492, 35] width 10 height 4
click at [491, 21] on button "Publicar alterações" at bounding box center [491, 18] width 32 height 9
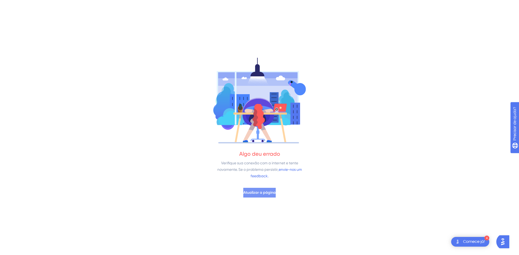
click at [272, 195] on font "Atualizar a página" at bounding box center [259, 192] width 32 height 5
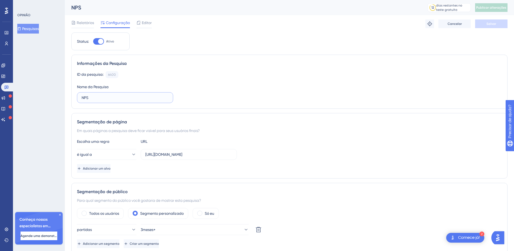
click at [111, 99] on input "NPS" at bounding box center [125, 98] width 87 height 6
type input "NPS TESTE HML"
click at [496, 21] on button "Salvar" at bounding box center [491, 23] width 32 height 9
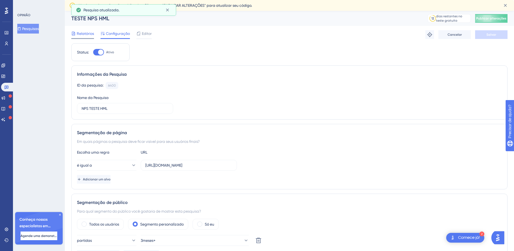
click at [89, 37] on div "Relatórios" at bounding box center [82, 34] width 23 height 9
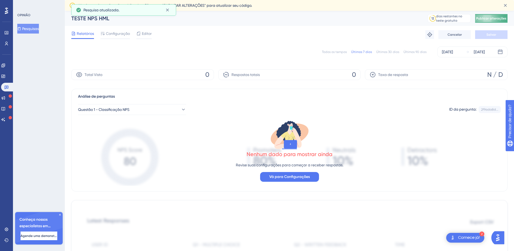
click at [486, 15] on button "Publicar alterações" at bounding box center [491, 18] width 32 height 9
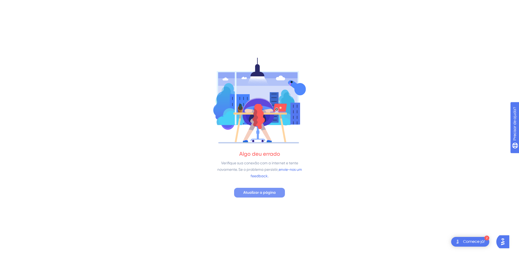
click at [278, 195] on button "Atualizar a página" at bounding box center [259, 193] width 51 height 10
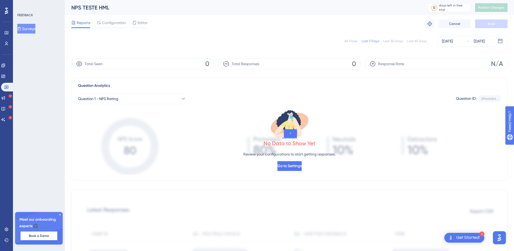
click at [277, 45] on div "All Times Last 7 Days Last 30 Days Last 90 Days Sep 18 2025 Sep 18 2025" at bounding box center [289, 41] width 436 height 11
click at [5, 96] on icon at bounding box center [3, 98] width 4 height 4
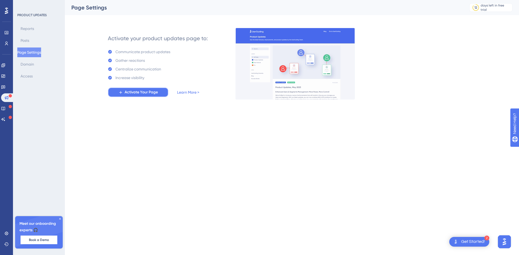
click at [149, 90] on span "Activate Your Page" at bounding box center [141, 92] width 33 height 6
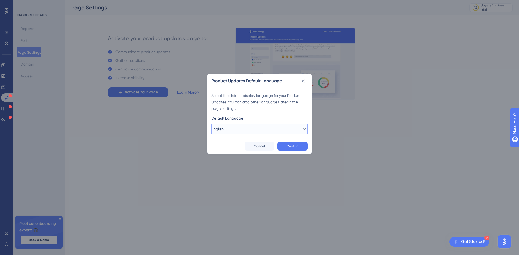
click at [259, 131] on button "English" at bounding box center [259, 129] width 96 height 11
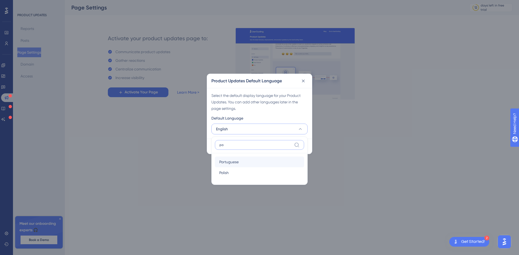
type input "po"
click at [246, 163] on div "Portuguese Portuguese" at bounding box center [259, 162] width 81 height 11
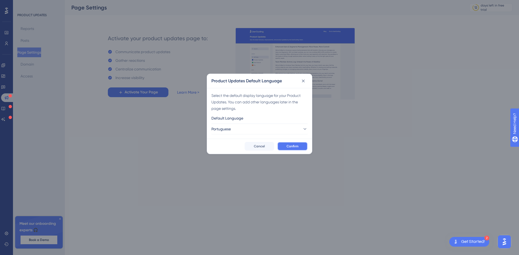
click at [302, 145] on button "Confirm" at bounding box center [292, 146] width 30 height 9
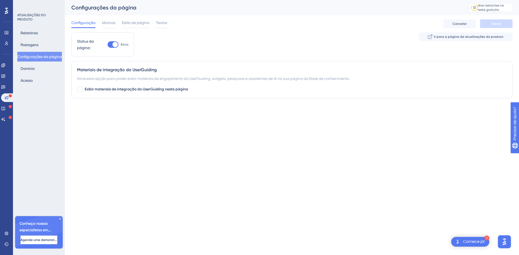
click at [315, 0] on html "2 Comece já! Desempenho Usuários Noivado Widgets Opinião Atualizações de produt…" at bounding box center [259, 0] width 519 height 0
drag, startPoint x: 444, startPoint y: 0, endPoint x: 248, endPoint y: 131, distance: 235.7
click at [248, 0] on html "2 Comece já! Desempenho Usuários Noivado Widgets Opinião Atualizações de produt…" at bounding box center [259, 0] width 519 height 0
click at [116, 44] on div at bounding box center [114, 44] width 5 height 5
click at [108, 45] on input "Ativo" at bounding box center [107, 45] width 0 height 0
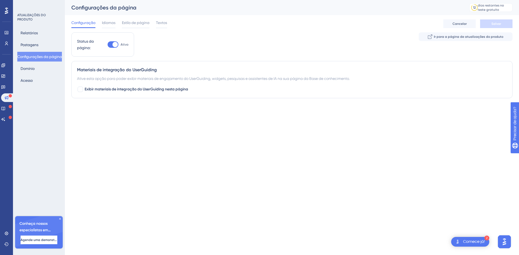
checkbox input "false"
click at [108, 25] on font "Idiomas" at bounding box center [109, 23] width 14 height 4
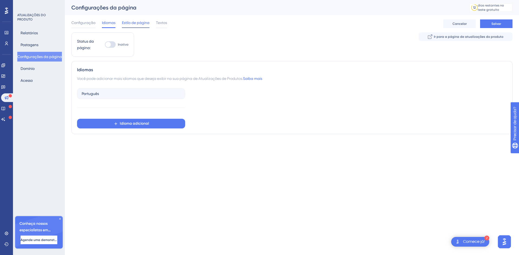
click at [136, 27] on div "Estilo de página" at bounding box center [136, 23] width 28 height 9
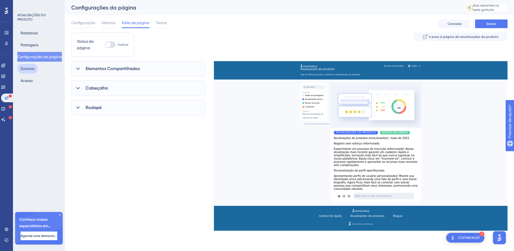
click at [31, 69] on font "Domínio" at bounding box center [28, 68] width 14 height 4
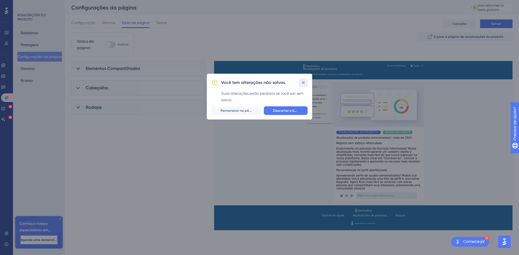
click at [304, 81] on icon at bounding box center [302, 82] width 5 height 5
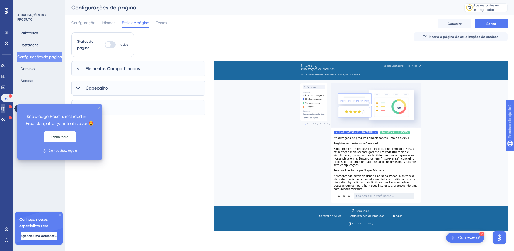
click at [5, 110] on icon at bounding box center [3, 109] width 4 height 4
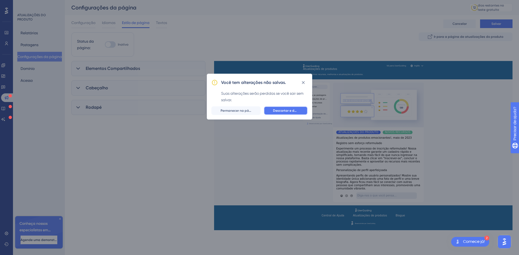
click at [285, 109] on font "Descartar e deixar" at bounding box center [287, 111] width 29 height 4
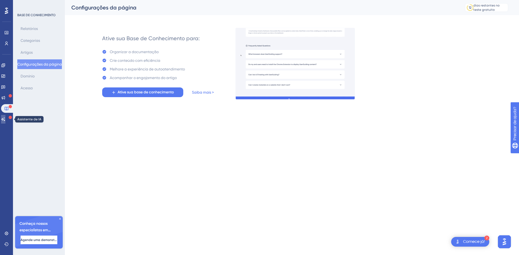
click at [5, 121] on icon at bounding box center [3, 119] width 4 height 4
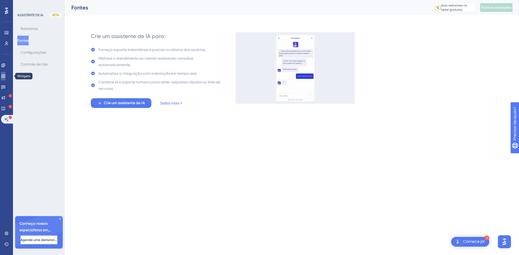
click at [5, 75] on icon at bounding box center [3, 76] width 4 height 3
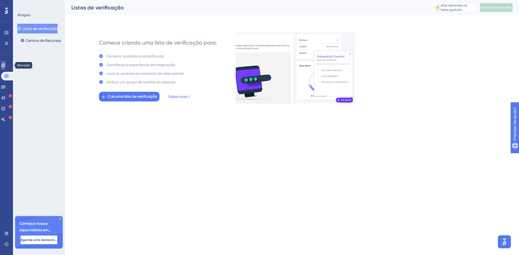
click at [5, 65] on icon at bounding box center [3, 65] width 4 height 4
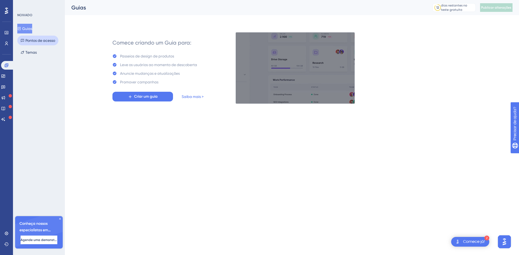
click at [43, 43] on font "Pontos de acesso" at bounding box center [40, 40] width 30 height 6
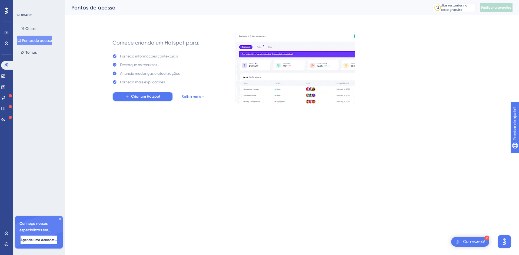
click at [161, 97] on button "Criar um Hotspot" at bounding box center [142, 97] width 61 height 10
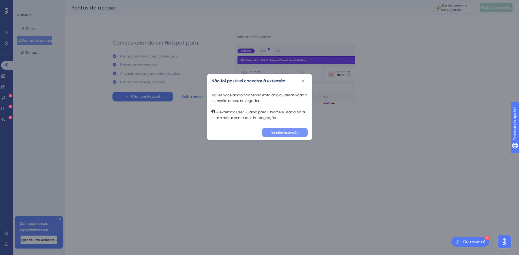
click at [289, 133] on font "Instalar extensão" at bounding box center [284, 133] width 27 height 4
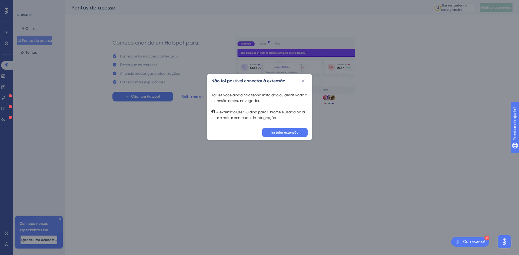
click at [377, 124] on div "Não foi possível conectar à extensão. Talvez você ainda não tenha instalado ou …" at bounding box center [259, 127] width 519 height 255
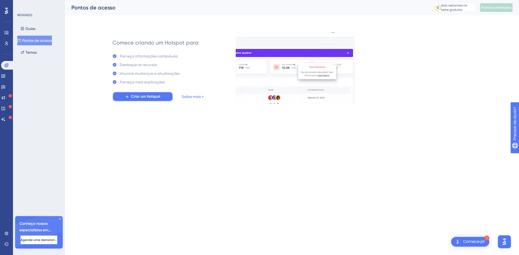
click at [130, 96] on button "Criar um Hotspot" at bounding box center [142, 97] width 61 height 10
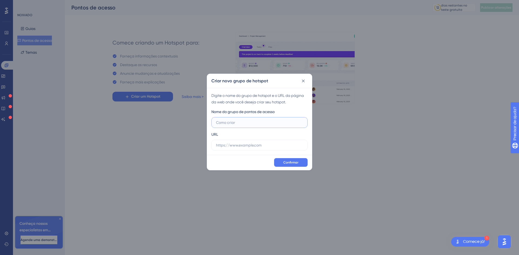
paste input "https://hml.neurosteps.com.br/patients/0b0931cf-18db-4a90-a62a-f25b1540caf5/evo…"
type input "https://hml.neurosteps.com.br/patients/0b0931cf-18db-4a90-a62a-f25b1540caf5/evo…"
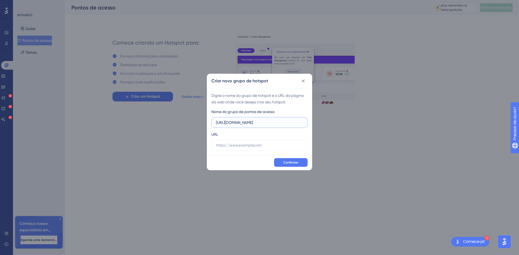
scroll to position [0, 88]
click at [295, 123] on input "https://hml.neurosteps.com.br/patients/0b0931cf-18db-4a90-a62a-f25b1540caf5/evo…" at bounding box center [257, 123] width 83 height 6
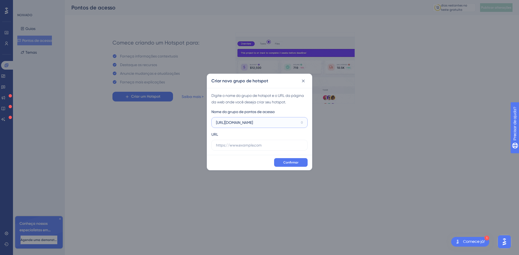
click at [295, 123] on input "https://hml.neurosteps.com.br/patients/0b0931cf-18db-4a90-a62a-f25b1540caf5/evo…" at bounding box center [257, 123] width 83 height 6
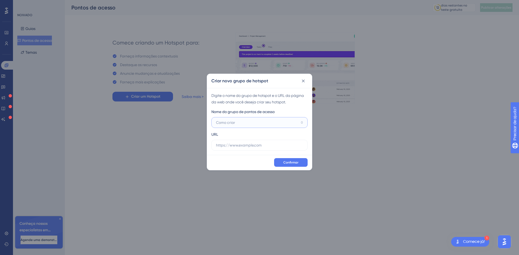
scroll to position [0, 0]
type input "Botão de Iniciar"
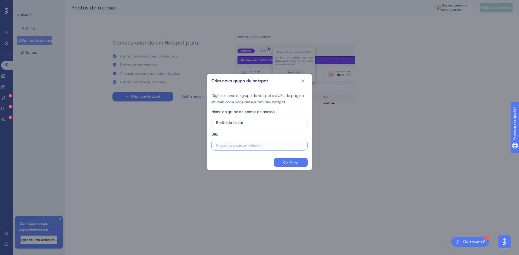
click at [266, 146] on input "text" at bounding box center [259, 145] width 87 height 6
paste input "https://hml.neurosteps.com.br/patients/0b0931cf-18db-4a90-a62a-f25b1540caf5/evo…"
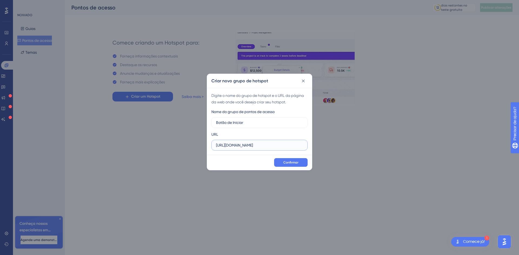
scroll to position [0, 111]
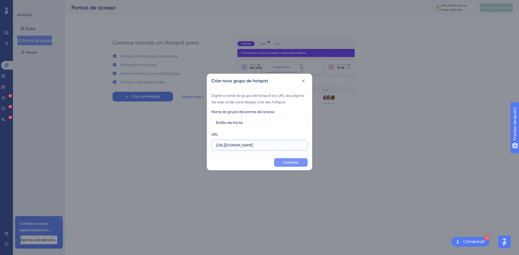
type input "https://hml.neurosteps.com.br/patients/0b0931cf-18db-4a90-a62a-f25b1540caf5/evo…"
click at [295, 163] on font "Confirmar" at bounding box center [290, 163] width 15 height 4
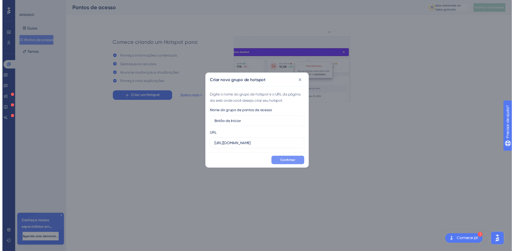
scroll to position [0, 0]
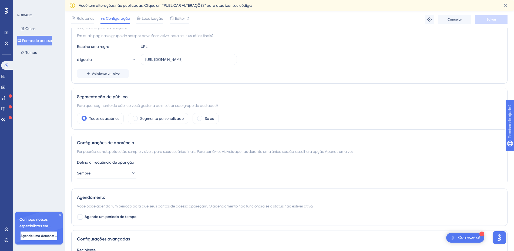
scroll to position [108, 0]
click at [153, 119] on font "Segmento personalizado" at bounding box center [162, 118] width 44 height 4
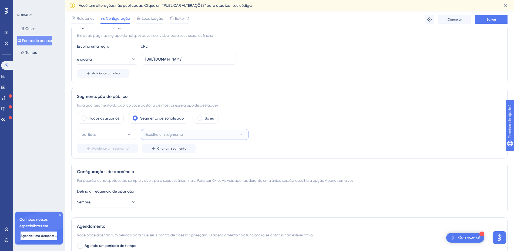
click at [147, 131] on span "Escolha um segmento" at bounding box center [164, 134] width 38 height 6
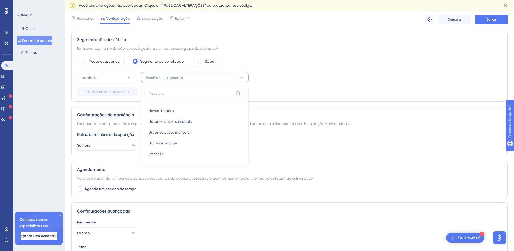
click at [298, 92] on div "Adicionar um segmento Criar um segmento" at bounding box center [289, 91] width 425 height 9
click at [104, 64] on label "Todos os usuários" at bounding box center [104, 61] width 30 height 6
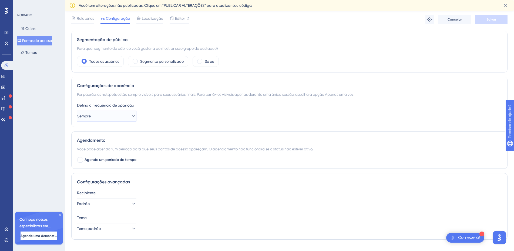
click at [124, 118] on button "Sempre" at bounding box center [106, 116] width 59 height 11
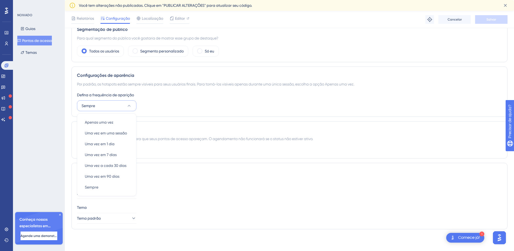
click at [175, 102] on div "Defina a frequência de aparição Sempre Apenas uma vez Apenas uma vez Uma vez em…" at bounding box center [289, 101] width 425 height 19
click at [133, 149] on font "Agende um período de tempo" at bounding box center [111, 149] width 52 height 5
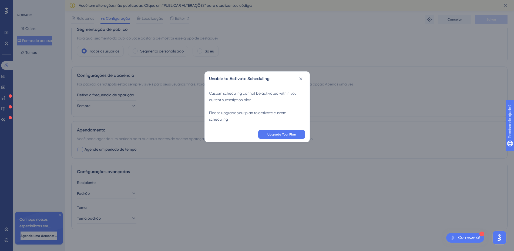
scroll to position [170, 0]
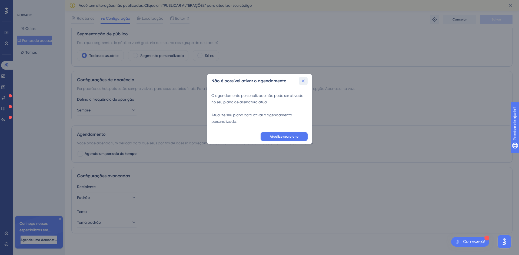
click at [303, 81] on icon at bounding box center [302, 80] width 5 height 5
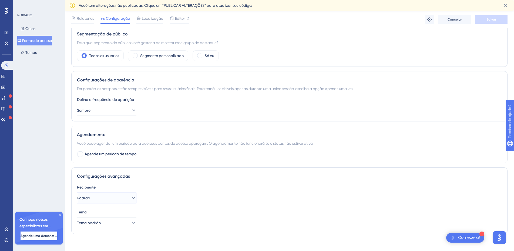
click at [90, 198] on font "Padrão" at bounding box center [83, 198] width 13 height 4
click at [92, 199] on font "Padrão" at bounding box center [88, 198] width 13 height 4
click at [121, 223] on button "Tema padrão" at bounding box center [106, 222] width 59 height 11
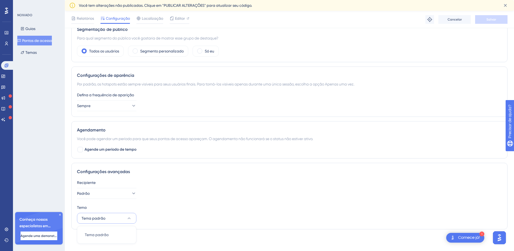
click at [175, 209] on div "Tema" at bounding box center [289, 207] width 425 height 6
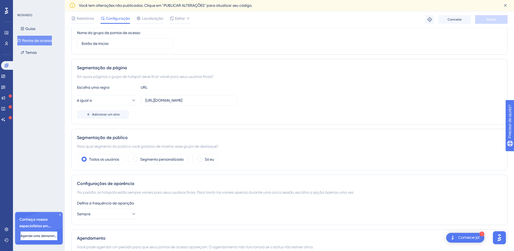
scroll to position [0, 0]
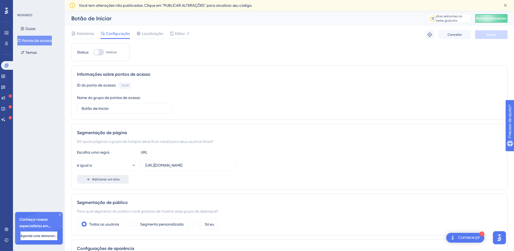
click at [116, 179] on font "Adicionar um alvo" at bounding box center [106, 179] width 28 height 4
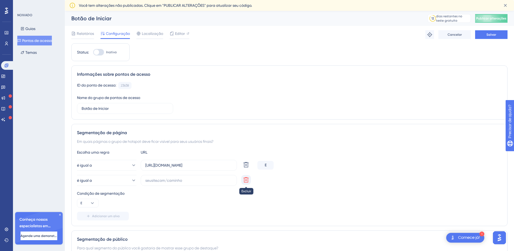
click at [247, 180] on icon at bounding box center [246, 179] width 6 height 6
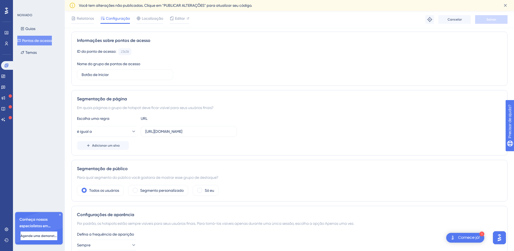
scroll to position [108, 0]
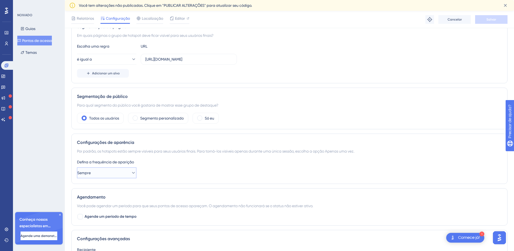
click at [118, 173] on button "Sempre" at bounding box center [106, 172] width 59 height 11
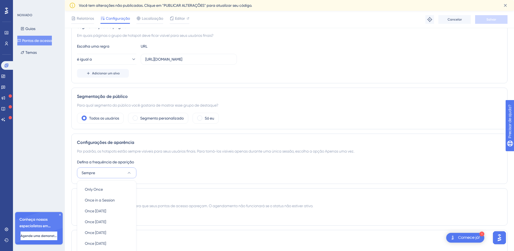
scroll to position [175, 0]
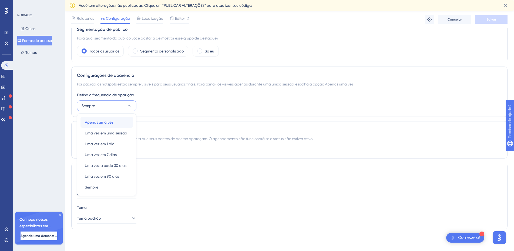
click at [115, 124] on div "Apenas uma vez Apenas uma vez" at bounding box center [107, 122] width 44 height 11
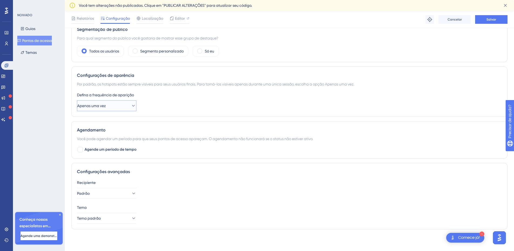
click at [123, 107] on button "Apenas uma vez" at bounding box center [106, 105] width 59 height 11
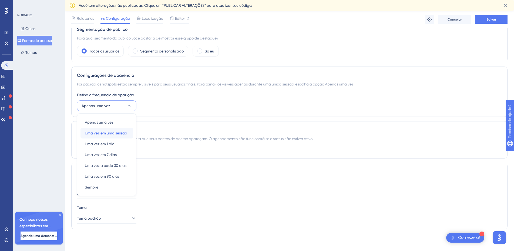
click at [125, 134] on font "Uma vez em uma sessão" at bounding box center [106, 133] width 42 height 4
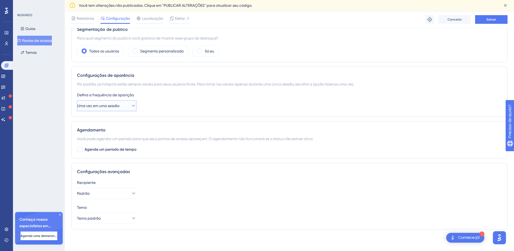
click at [119, 106] on font "Uma vez em uma sessão" at bounding box center [98, 105] width 42 height 4
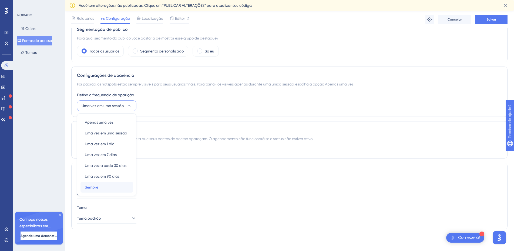
click at [105, 187] on div "Sempre Sempre" at bounding box center [107, 187] width 44 height 11
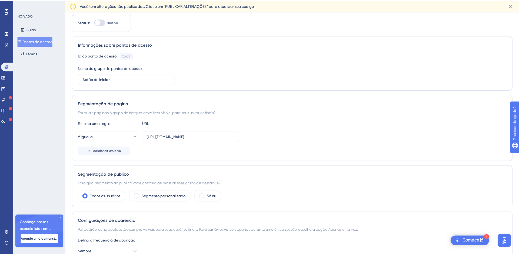
scroll to position [0, 0]
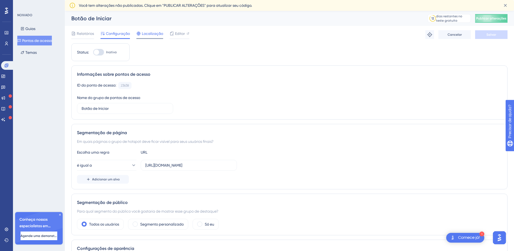
click at [152, 35] on font "Localização" at bounding box center [152, 33] width 21 height 4
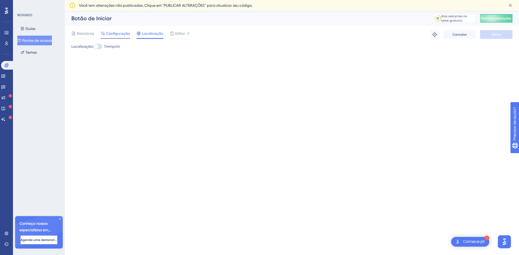
click at [121, 33] on font "Configuração" at bounding box center [118, 33] width 24 height 4
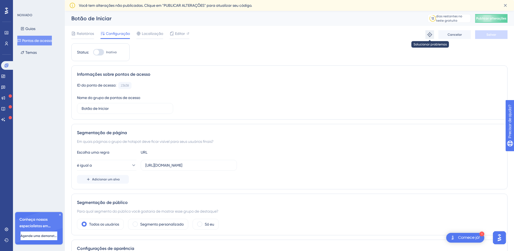
click at [430, 34] on icon at bounding box center [429, 34] width 5 height 5
click at [99, 53] on div at bounding box center [98, 52] width 11 height 6
click at [93, 52] on input "Inativo" at bounding box center [93, 52] width 0 height 0
checkbox input "true"
click at [484, 37] on button "Salvar" at bounding box center [491, 34] width 32 height 9
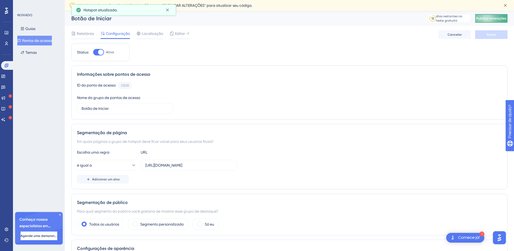
click at [489, 21] on button "Publicar alterações" at bounding box center [491, 18] width 32 height 9
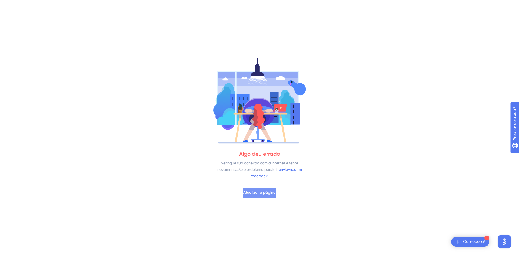
click at [267, 194] on font "Atualizar a página" at bounding box center [259, 192] width 32 height 5
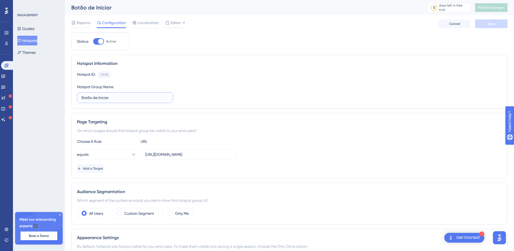
click at [123, 100] on input "Botão de Iniciar" at bounding box center [125, 98] width 87 height 6
type input "Botão de Iniciar Atividade"
click at [491, 27] on button "Save" at bounding box center [491, 23] width 32 height 9
drag, startPoint x: 218, startPoint y: 154, endPoint x: 232, endPoint y: 155, distance: 14.1
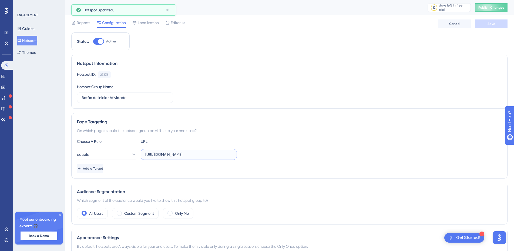
click at [232, 155] on label "https://hml.neurosteps.com.br/patients/0b0931cf-18db-4a90-a62a-f25b1540caf5/evo…" at bounding box center [189, 154] width 96 height 11
click at [287, 141] on div "Choose A Rule URL" at bounding box center [289, 141] width 425 height 6
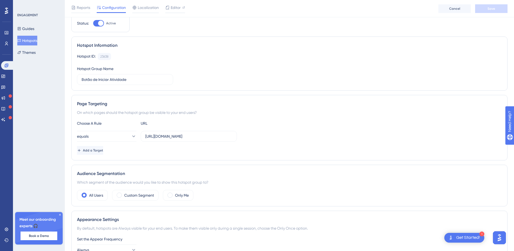
scroll to position [0, 0]
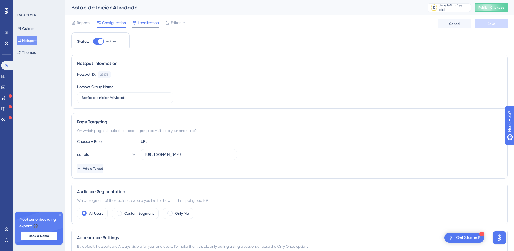
click at [148, 23] on span "Localization" at bounding box center [148, 22] width 21 height 6
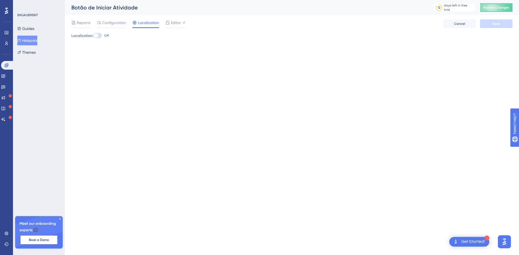
click at [96, 35] on div at bounding box center [96, 36] width 4 height 4
click at [93, 36] on input "Off" at bounding box center [93, 36] width 0 height 0
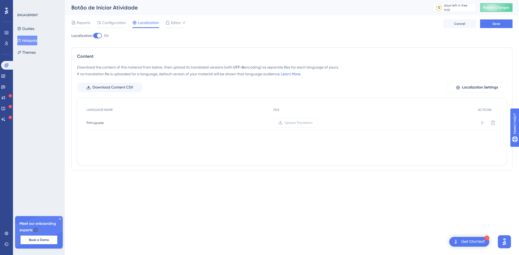
click at [101, 37] on div at bounding box center [99, 36] width 4 height 4
click at [93, 36] on input "On" at bounding box center [93, 36] width 0 height 0
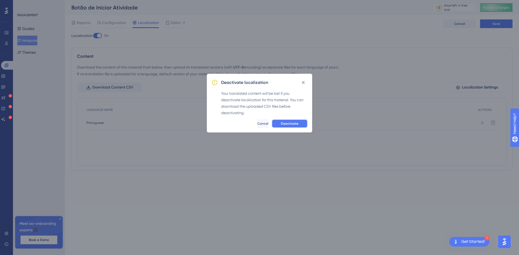
click at [287, 124] on span "Deactivate" at bounding box center [290, 124] width 18 height 4
checkbox input "false"
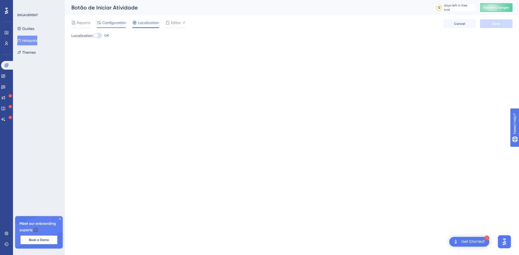
click at [112, 21] on span "Configuration" at bounding box center [114, 22] width 24 height 6
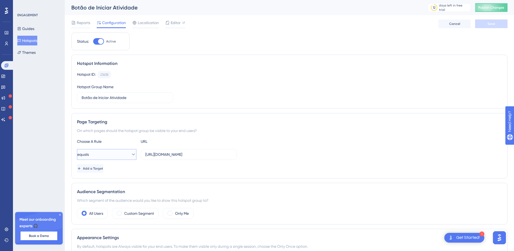
click at [101, 154] on button "equals" at bounding box center [106, 154] width 59 height 11
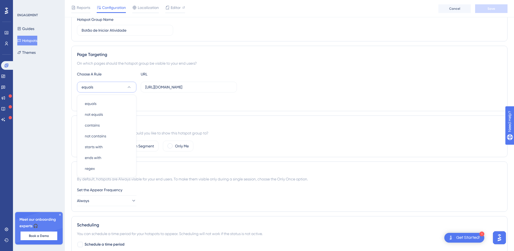
click at [277, 112] on div "Status: Active Hotspot Information Hotspot ID: 23638 Copy Hotspot Group Name Bo…" at bounding box center [289, 146] width 436 height 363
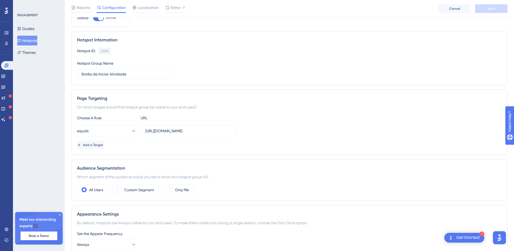
scroll to position [0, 0]
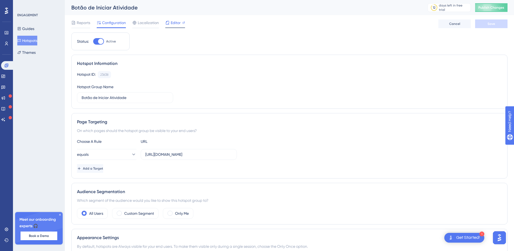
click at [173, 23] on span "Editor" at bounding box center [176, 22] width 10 height 6
drag, startPoint x: 212, startPoint y: 156, endPoint x: 237, endPoint y: 153, distance: 25.0
click at [237, 153] on label "https://hml.neurosteps.com.br/patients/0b0931cf-18db-4a90-a62a-f25b1540caf5/evo…" at bounding box center [189, 154] width 96 height 11
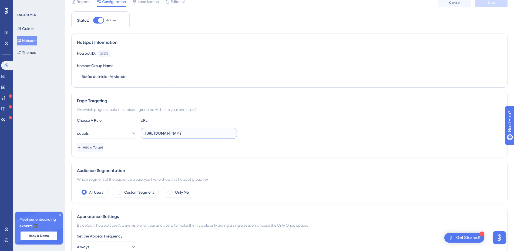
scroll to position [0, 0]
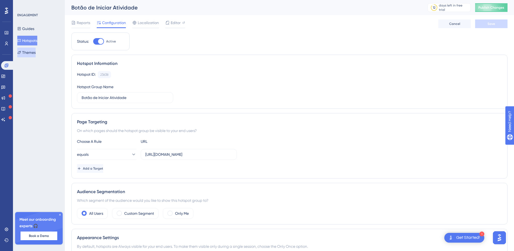
click at [35, 52] on button "Themes" at bounding box center [26, 53] width 18 height 10
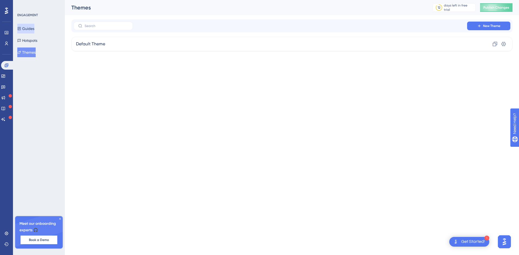
click at [32, 28] on button "Guides" at bounding box center [25, 29] width 17 height 10
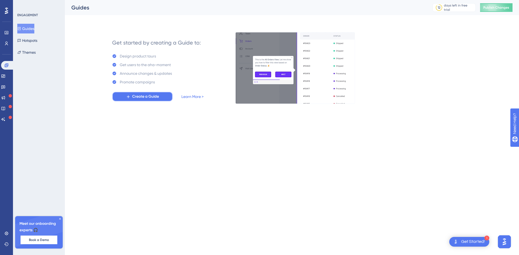
click at [152, 96] on span "Create a Guide" at bounding box center [145, 96] width 27 height 6
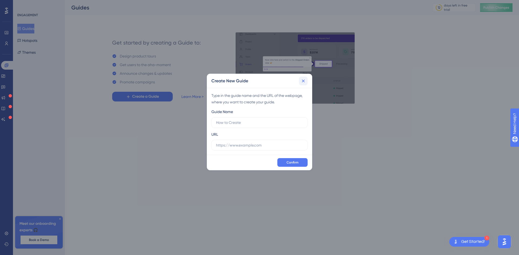
click at [306, 82] on button at bounding box center [303, 81] width 9 height 9
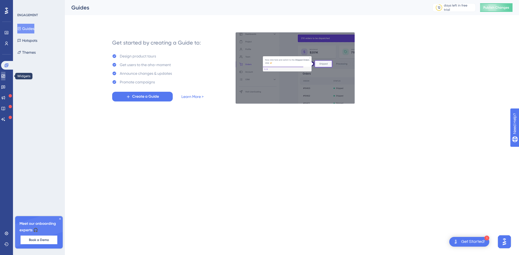
click at [5, 77] on link at bounding box center [3, 76] width 4 height 9
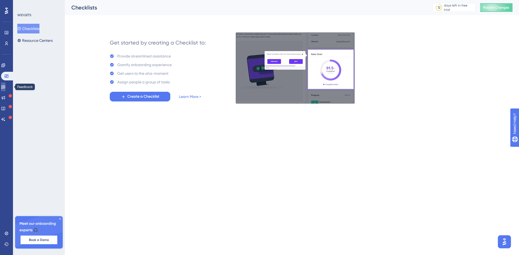
click at [5, 88] on link at bounding box center [3, 87] width 4 height 9
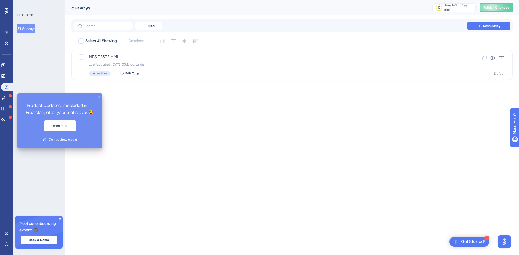
click at [9, 97] on icon at bounding box center [10, 95] width 3 height 3
click at [5, 96] on icon at bounding box center [3, 98] width 4 height 4
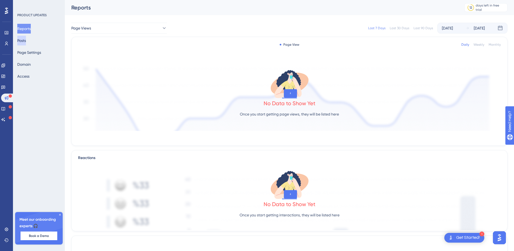
click at [26, 44] on button "Posts" at bounding box center [21, 41] width 9 height 10
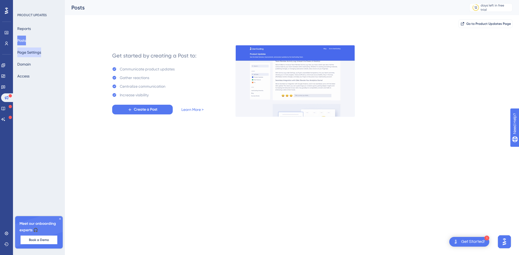
click at [30, 53] on button "Page Settings" at bounding box center [29, 53] width 24 height 10
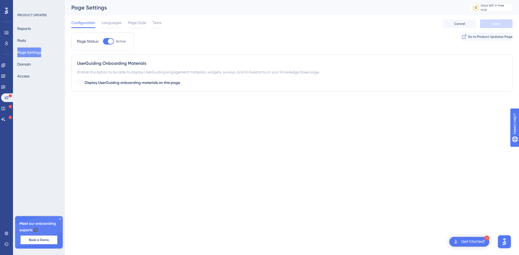
click at [28, 69] on div "Reports Posts Page Settings Domain Access" at bounding box center [39, 52] width 44 height 57
drag, startPoint x: 28, startPoint y: 69, endPoint x: 41, endPoint y: 69, distance: 13.0
click at [41, 69] on div "Reports Posts Page Settings Domain Access" at bounding box center [39, 52] width 44 height 57
click at [26, 41] on button "Posts" at bounding box center [21, 41] width 9 height 10
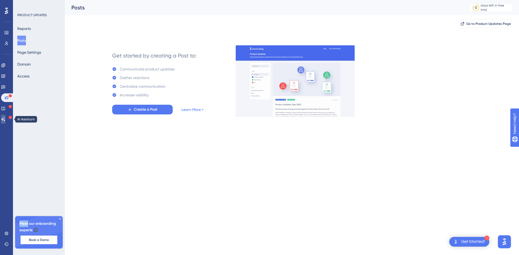
click at [5, 118] on icon at bounding box center [3, 119] width 4 height 4
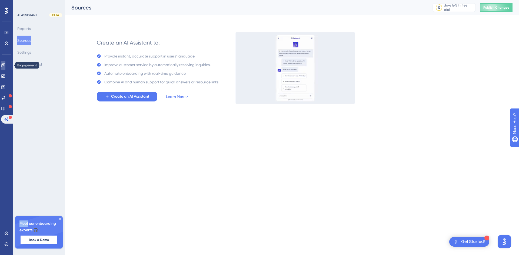
click at [5, 65] on icon at bounding box center [3, 65] width 4 height 4
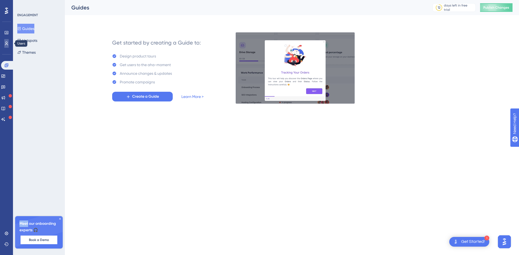
click at [5, 39] on link at bounding box center [6, 43] width 4 height 9
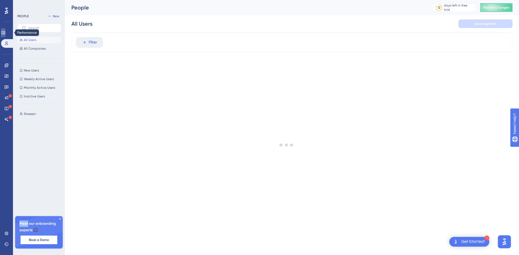
click at [5, 33] on icon at bounding box center [3, 33] width 4 height 4
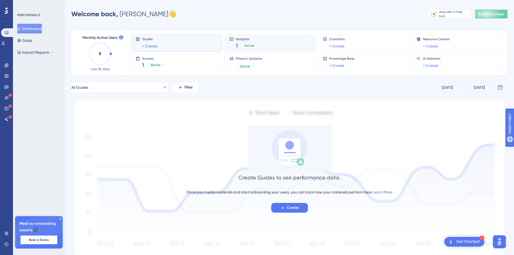
click at [253, 45] on span "Active" at bounding box center [250, 46] width 10 height 4
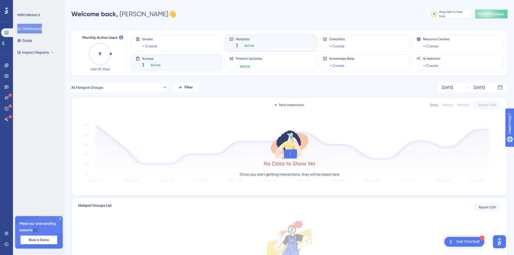
click at [188, 63] on div "Surveys 1 Active" at bounding box center [177, 62] width 82 height 12
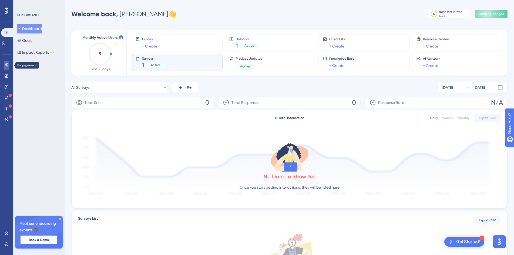
click at [5, 65] on icon at bounding box center [7, 65] width 4 height 4
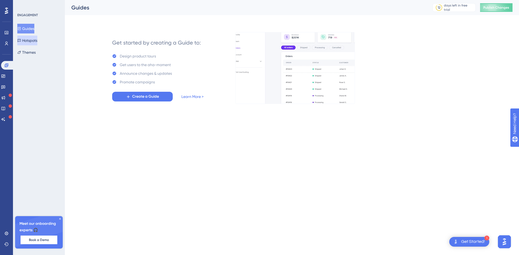
click at [31, 41] on button "Hotspots" at bounding box center [27, 41] width 20 height 10
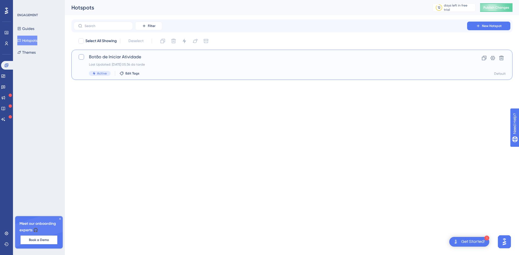
click at [82, 57] on div at bounding box center [81, 56] width 5 height 5
checkbox input "true"
click at [494, 56] on icon at bounding box center [492, 58] width 5 height 4
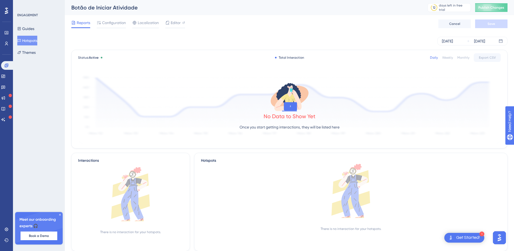
click at [59, 214] on icon at bounding box center [59, 214] width 3 height 3
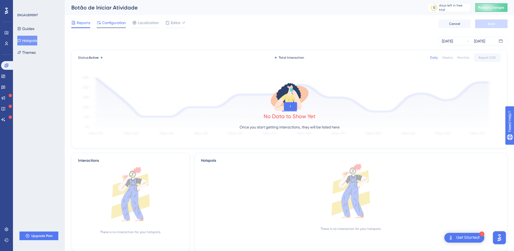
click at [106, 26] on div "Configuration" at bounding box center [111, 23] width 29 height 9
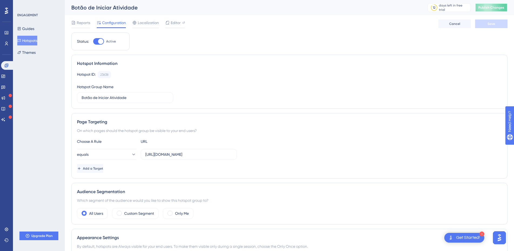
click at [500, 10] on button "Publish Changes" at bounding box center [491, 7] width 32 height 9
click at [160, 150] on label "https://hml.neurosteps.com.br/patients/0b0931cf-18db-4a90-a62a-f25b1540caf5/evo…" at bounding box center [189, 154] width 96 height 11
click at [160, 151] on input "https://hml.neurosteps.com.br/patients/0b0931cf-18db-4a90-a62a-f25b1540caf5/evo…" at bounding box center [188, 154] width 87 height 6
click at [160, 150] on label "https://hml.neurosteps.com.br/patients/0b0931cf-18db-4a90-a62a-f25b1540caf5/evo…" at bounding box center [189, 154] width 96 height 11
click at [160, 151] on input "https://hml.neurosteps.com.br/patients/0b0931cf-18db-4a90-a62a-f25b1540caf5/evo…" at bounding box center [188, 154] width 87 height 6
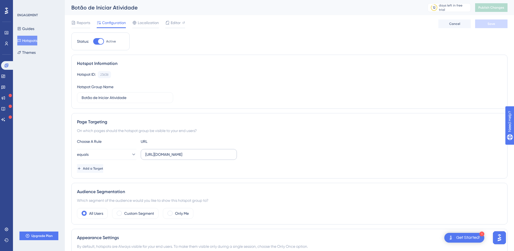
click at [160, 150] on label "https://hml.neurosteps.com.br/patients/0b0931cf-18db-4a90-a62a-f25b1540caf5/evo…" at bounding box center [189, 154] width 96 height 11
click at [160, 151] on input "https://hml.neurosteps.com.br/patients/0b0931cf-18db-4a90-a62a-f25b1540caf5/evo…" at bounding box center [188, 154] width 87 height 6
click at [179, 151] on label "https://hml.neurosteps.com.br/patients/0b0931cf-18db-4a90-a62a-f25b1540caf5/evo…" at bounding box center [189, 154] width 96 height 11
click at [179, 151] on input "https://hml.neurosteps.com.br/patients/0b0931cf-18db-4a90-a62a-f25b1540caf5/evo…" at bounding box center [188, 154] width 87 height 6
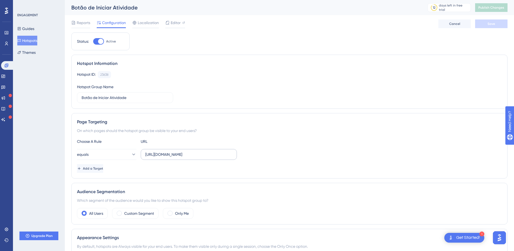
click at [179, 151] on label "https://hml.neurosteps.com.br/patients/0b0931cf-18db-4a90-a62a-f25b1540caf5/evo…" at bounding box center [189, 154] width 96 height 11
click at [179, 151] on input "https://hml.neurosteps.com.br/patients/0b0931cf-18db-4a90-a62a-f25b1540caf5/evo…" at bounding box center [188, 154] width 87 height 6
click at [179, 151] on label "https://hml.neurosteps.com.br/patients/0b0931cf-18db-4a90-a62a-f25b1540caf5/evo…" at bounding box center [189, 154] width 96 height 11
click at [179, 151] on input "https://hml.neurosteps.com.br/patients/0b0931cf-18db-4a90-a62a-f25b1540caf5/evo…" at bounding box center [188, 154] width 87 height 6
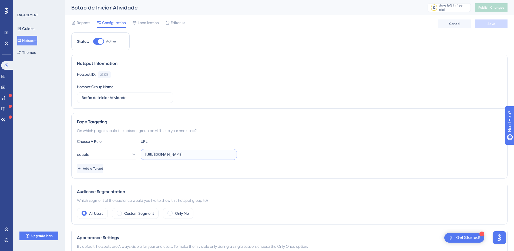
scroll to position [0, 111]
click at [206, 154] on input "https://hml.neurosteps.com.br/patients/0b0931cf-18db-4a90-a62a-f25b1540caf5/evo…" at bounding box center [188, 154] width 87 height 6
drag, startPoint x: 233, startPoint y: 155, endPoint x: 180, endPoint y: 155, distance: 53.0
click at [180, 155] on label "https://hml.neurosteps.com.br/patients/0b0931cf-18db-4a90-a62a-f25b1540caf5/evo…" at bounding box center [189, 154] width 96 height 11
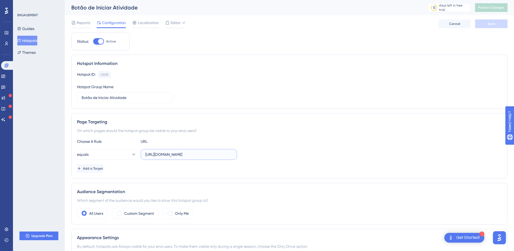
click at [180, 155] on input "https://hml.neurosteps.com.br/patients/0b0931cf-18db-4a90-a62a-f25b1540caf5/evo…" at bounding box center [188, 154] width 87 height 6
click at [243, 107] on div "Hotspot Information Hotspot ID: 23638 Copy Hotspot Group Name Botão de Iniciar …" at bounding box center [289, 82] width 436 height 54
click at [180, 24] on span "Editor" at bounding box center [176, 22] width 10 height 6
click at [5, 94] on link at bounding box center [3, 97] width 4 height 9
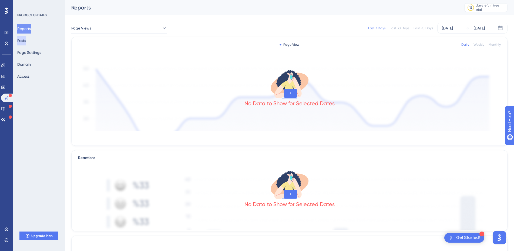
click at [26, 43] on button "Posts" at bounding box center [21, 41] width 9 height 10
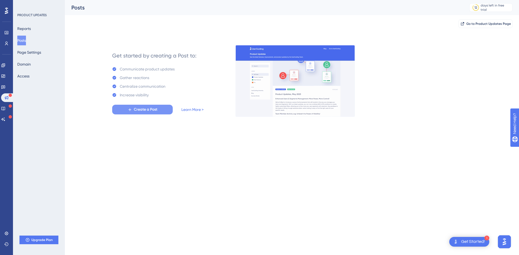
click at [150, 111] on span "Create a Post" at bounding box center [146, 109] width 24 height 6
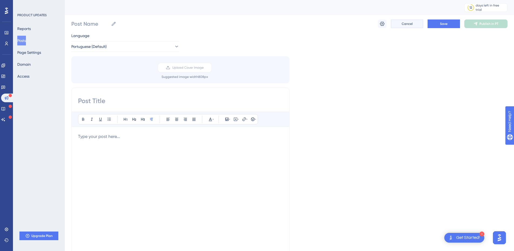
click at [410, 22] on span "Cancel" at bounding box center [407, 24] width 11 height 4
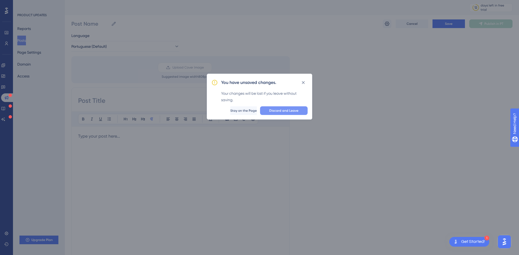
click at [286, 109] on span "Discard and Leave" at bounding box center [283, 111] width 29 height 4
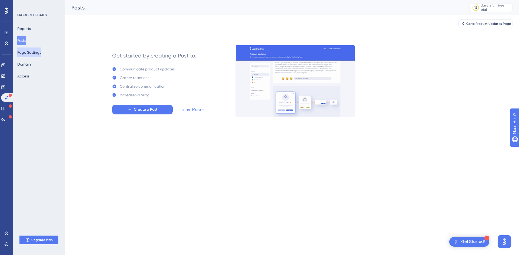
click at [35, 53] on button "Page Settings" at bounding box center [29, 53] width 24 height 10
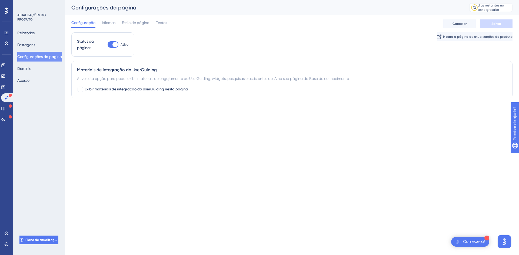
click at [175, 98] on div "Status da página: Ativo Ir para a página de atualizações do produto Materiais d…" at bounding box center [291, 67] width 441 height 70
click at [112, 26] on span "Idiomas" at bounding box center [109, 22] width 14 height 6
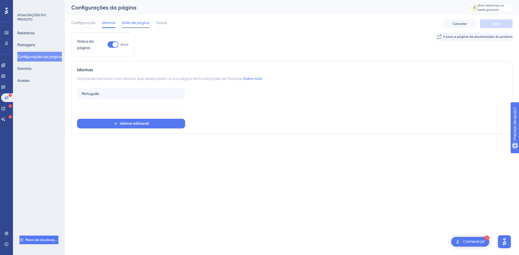
click at [132, 24] on font "Estilo de página" at bounding box center [136, 23] width 28 height 4
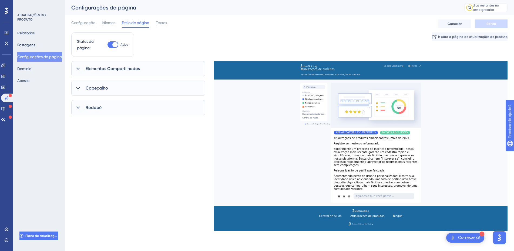
click at [118, 67] on font "Elementos Compartilhados" at bounding box center [113, 68] width 54 height 5
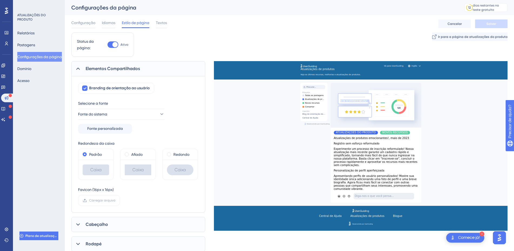
scroll to position [36, 0]
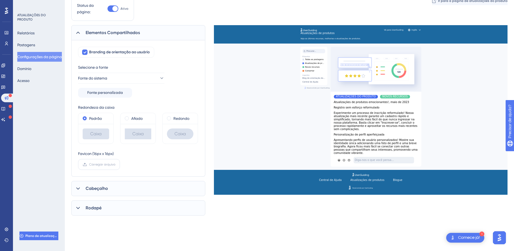
click at [96, 163] on font "Carregar arquivo" at bounding box center [102, 164] width 26 height 4
click at [115, 164] on input "Carregar arquivo" at bounding box center [115, 164] width 0 height 0
click at [123, 189] on div "Cabeçalho" at bounding box center [138, 192] width 134 height 15
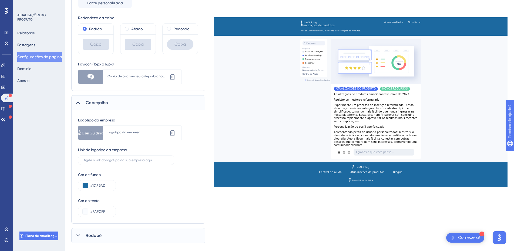
scroll to position [135, 0]
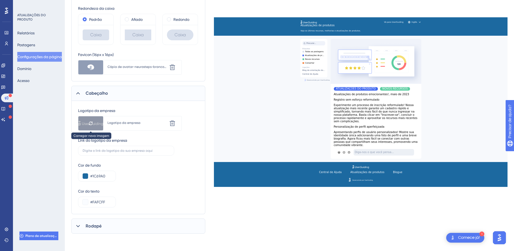
click at [94, 122] on div at bounding box center [90, 123] width 25 height 14
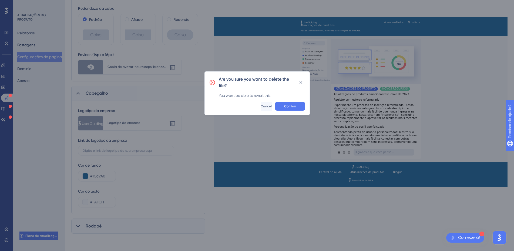
scroll to position [130, 0]
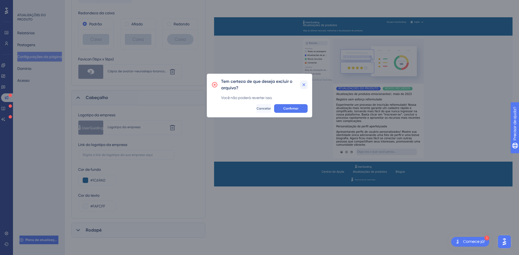
click at [302, 83] on icon at bounding box center [303, 84] width 5 height 5
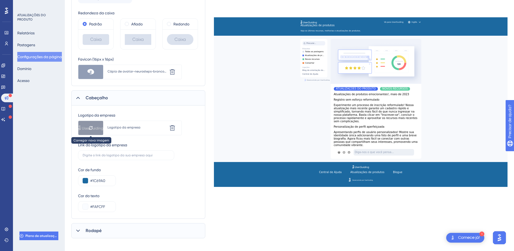
click at [93, 126] on div at bounding box center [90, 128] width 25 height 14
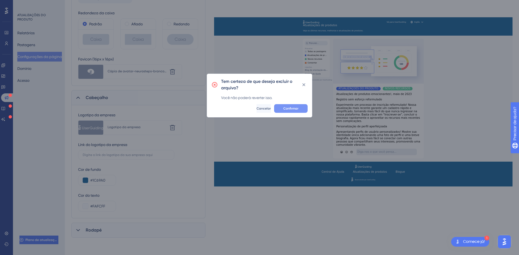
click at [289, 108] on font "Confirmar" at bounding box center [290, 109] width 15 height 4
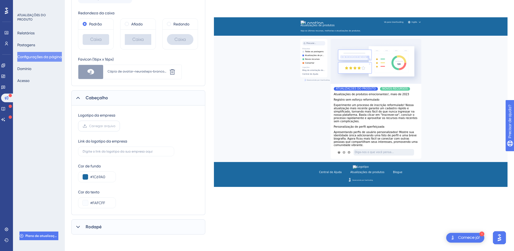
click at [101, 126] on font "Carregar arquivo" at bounding box center [102, 126] width 26 height 4
click at [115, 126] on input "Carregar arquivo" at bounding box center [115, 126] width 0 height 0
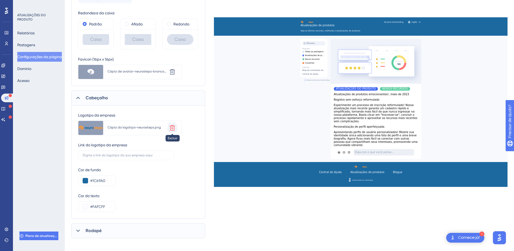
click at [174, 125] on icon at bounding box center [172, 128] width 6 height 6
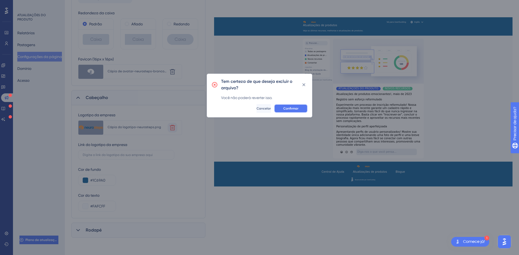
drag, startPoint x: 288, startPoint y: 109, endPoint x: 285, endPoint y: 109, distance: 3.0
click at [288, 109] on font "Confirmar" at bounding box center [290, 109] width 15 height 4
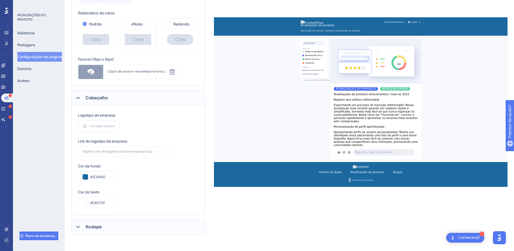
click at [105, 127] on font "Carregar arquivo" at bounding box center [102, 126] width 26 height 4
click at [115, 126] on input "Carregar arquivo" at bounding box center [115, 126] width 0 height 0
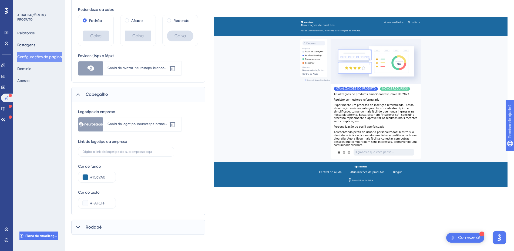
scroll to position [135, 0]
click at [97, 225] on font "Rodapé" at bounding box center [94, 225] width 16 height 5
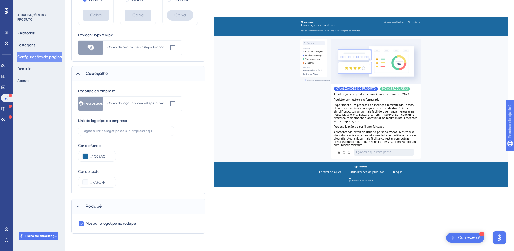
scroll to position [11, 0]
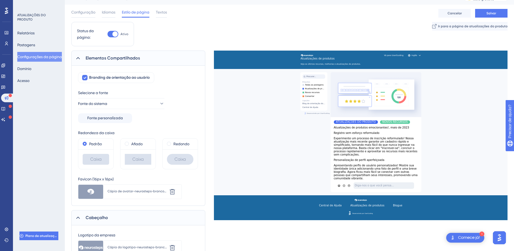
click at [129, 57] on font "Elementos Compartilhados" at bounding box center [113, 57] width 54 height 5
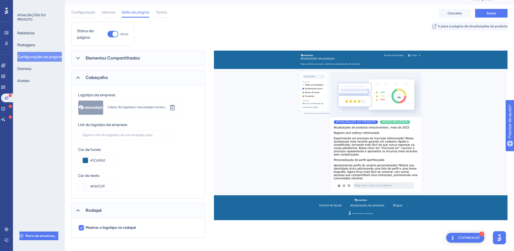
click at [113, 78] on div "Cabeçalho" at bounding box center [138, 77] width 134 height 15
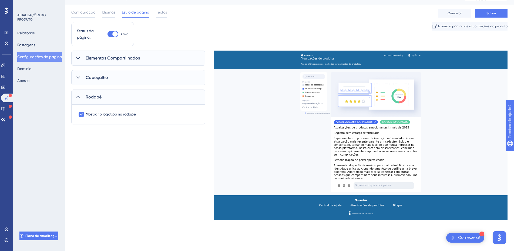
click at [122, 95] on div "Rodapé" at bounding box center [138, 96] width 134 height 15
click at [495, 12] on font "Salvar" at bounding box center [492, 13] width 10 height 4
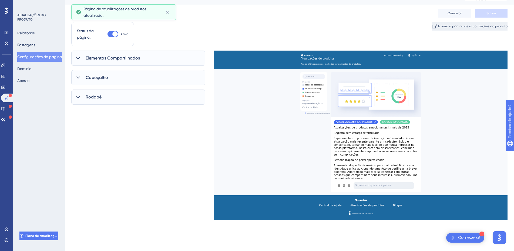
click at [452, 27] on font "Ir para a página de atualizações do produto" at bounding box center [472, 26] width 69 height 4
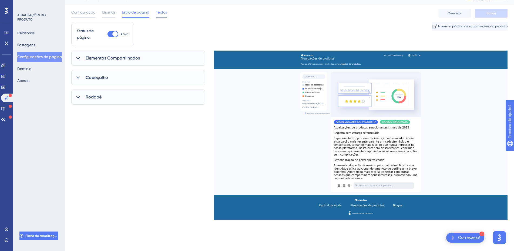
click at [158, 10] on font "Textos" at bounding box center [161, 12] width 11 height 4
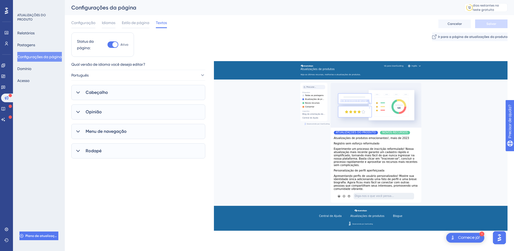
click at [111, 93] on div "Cabeçalho" at bounding box center [138, 92] width 134 height 15
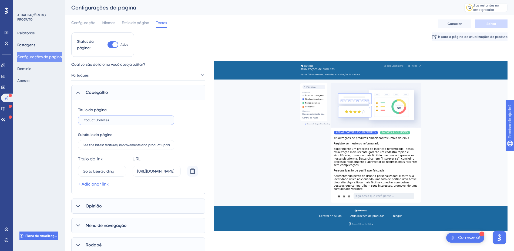
click at [111, 120] on input "Product Updates" at bounding box center [126, 120] width 87 height 4
type input "P"
type input "Central de Atualizações"
click at [182, 113] on div "Título da página Central de Atualizações" at bounding box center [138, 115] width 121 height 18
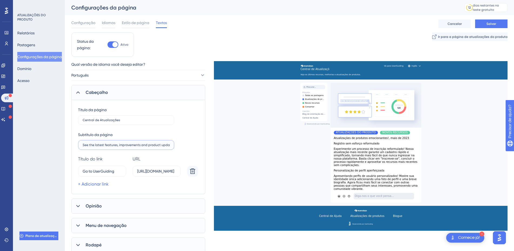
click at [136, 143] on input "See the latest features, improvements and product updates." at bounding box center [126, 145] width 87 height 4
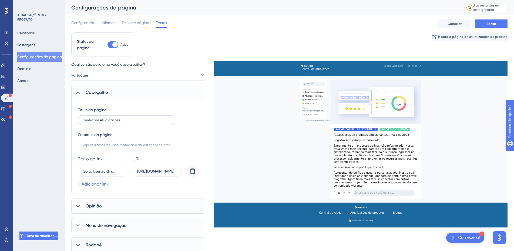
click at [126, 116] on label "Central de Atualizações" at bounding box center [126, 120] width 96 height 10
click at [126, 118] on input "Central de Atualizações" at bounding box center [126, 120] width 87 height 4
type input "Central de Atualizações"
click at [177, 128] on div "Título da página Central de Atualizações Subtítulo da página Título do link URL…" at bounding box center [138, 146] width 121 height 81
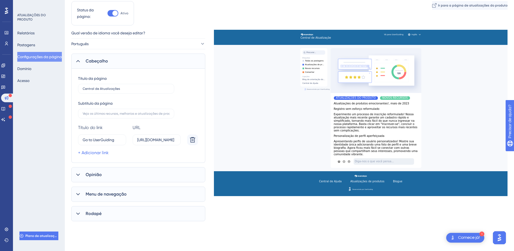
scroll to position [72, 0]
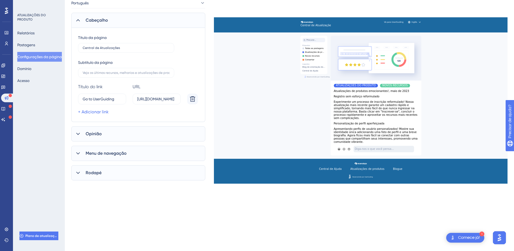
click at [136, 135] on div "Opinião" at bounding box center [138, 133] width 134 height 15
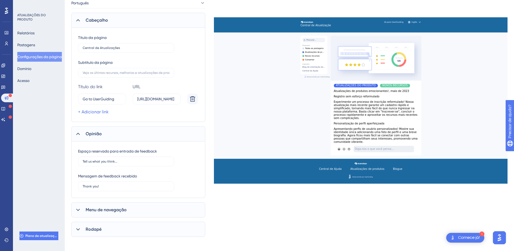
click at [125, 206] on span "Menu de navegação" at bounding box center [106, 209] width 41 height 6
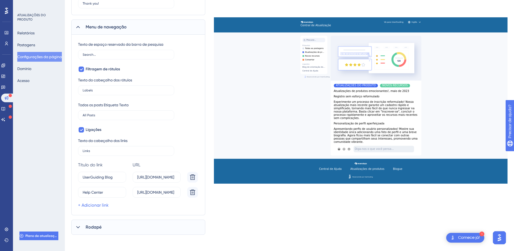
scroll to position [256, 0]
click at [115, 222] on div "Rodapé" at bounding box center [138, 225] width 134 height 15
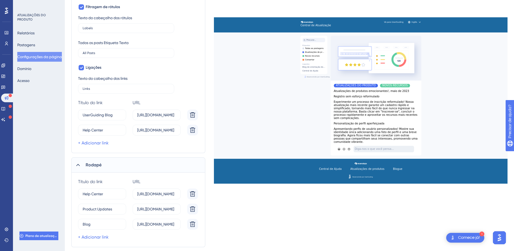
scroll to position [330, 0]
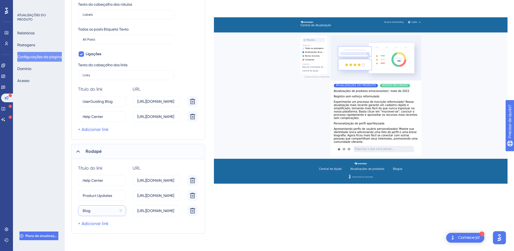
click at [103, 209] on input "Blog" at bounding box center [100, 211] width 35 height 6
click at [110, 211] on input "Blog" at bounding box center [100, 211] width 35 height 6
drag, startPoint x: 112, startPoint y: 207, endPoint x: 86, endPoint y: 210, distance: 26.3
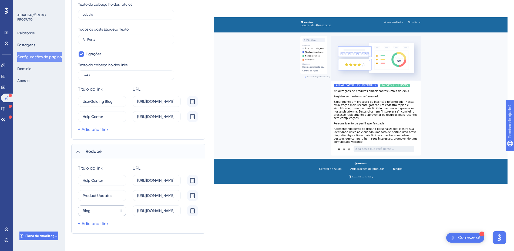
click at [86, 210] on label "Blog 11" at bounding box center [102, 210] width 48 height 11
click at [86, 210] on input "Blog" at bounding box center [100, 211] width 35 height 6
click at [99, 208] on input "Blog" at bounding box center [100, 211] width 35 height 6
type input "B"
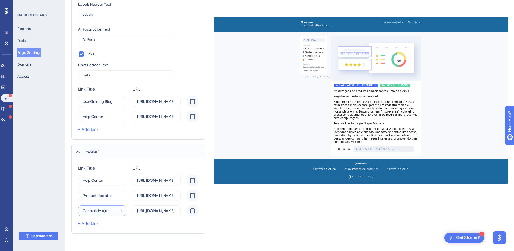
scroll to position [324, 0]
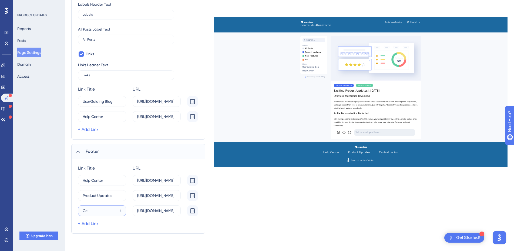
type input "C"
drag, startPoint x: 111, startPoint y: 212, endPoint x: 96, endPoint y: 214, distance: 15.3
click at [96, 214] on label "Portal do Clien 0" at bounding box center [102, 210] width 48 height 11
type input "Portal Cliente"
click at [149, 213] on input "https://userguiding.com/blog/" at bounding box center [156, 211] width 39 height 6
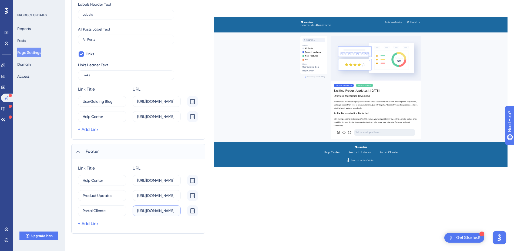
click at [149, 213] on input "https://userguiding.com/blog/" at bounding box center [156, 211] width 39 height 6
paste input "neurosteps.zohodesk.com/portal/pt-br/signin"
type input "[URL][DOMAIN_NAME]"
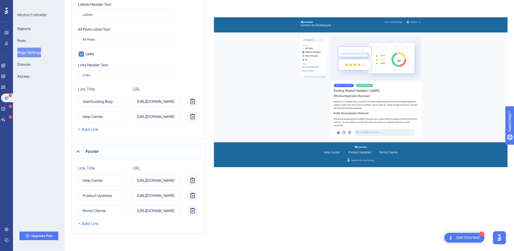
click at [189, 222] on div "+ Add Link" at bounding box center [139, 223] width 122 height 6
click at [190, 179] on icon at bounding box center [192, 180] width 5 height 5
type input "Product Updates"
type input "https://userguiding.com/blog/product-updates"
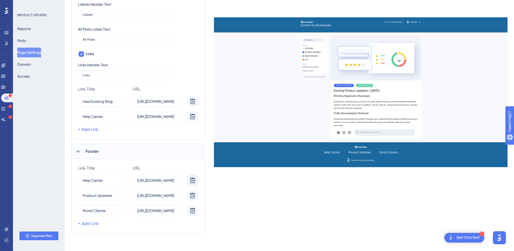
type input "Portal Cliente"
type input "[URL][DOMAIN_NAME]"
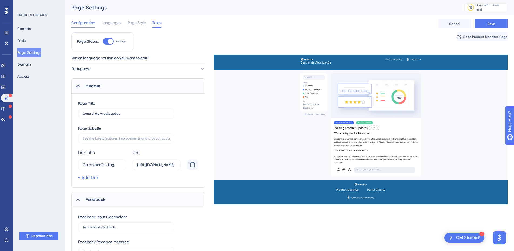
click at [92, 23] on span "Configuration" at bounding box center [83, 22] width 24 height 6
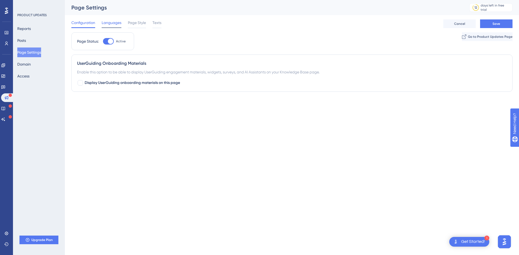
click at [109, 24] on span "Languages" at bounding box center [112, 22] width 20 height 6
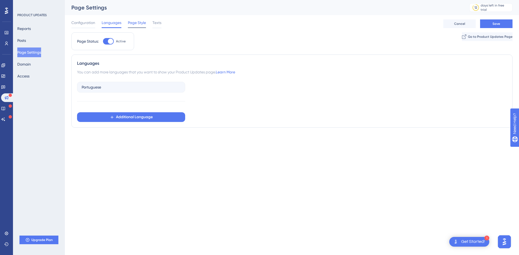
click at [135, 24] on span "Page Style" at bounding box center [137, 22] width 18 height 6
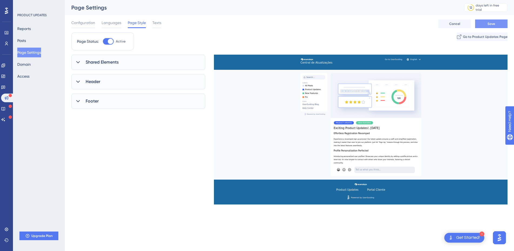
click at [487, 24] on button "Save" at bounding box center [491, 23] width 32 height 9
click at [31, 66] on button "Domain" at bounding box center [24, 64] width 14 height 10
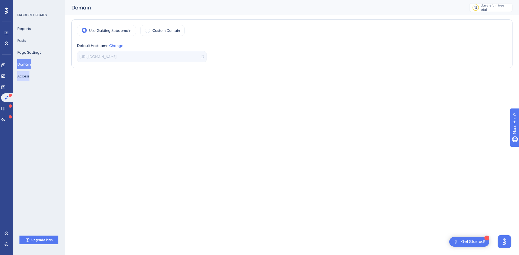
click at [28, 77] on button "Access" at bounding box center [23, 76] width 12 height 10
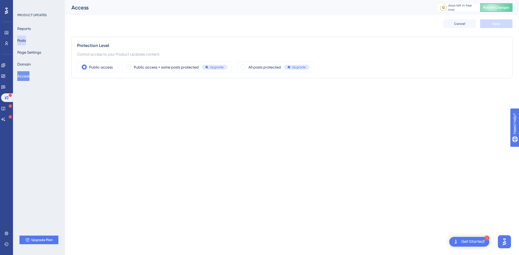
click at [26, 44] on button "Posts" at bounding box center [21, 41] width 9 height 10
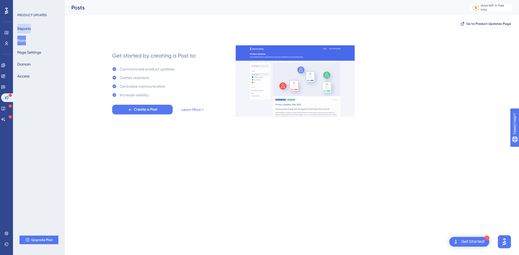
click at [28, 26] on button "Reports" at bounding box center [24, 29] width 14 height 10
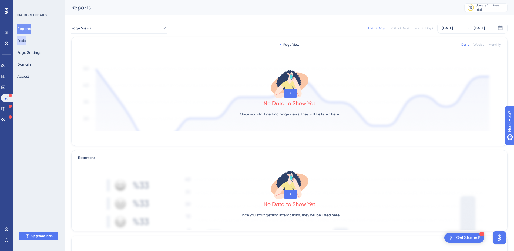
click at [26, 43] on button "Posts" at bounding box center [21, 41] width 9 height 10
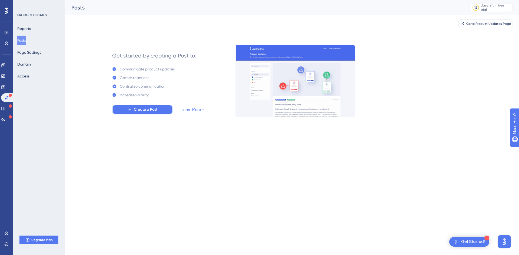
click at [162, 110] on button "Create a Post" at bounding box center [142, 110] width 61 height 10
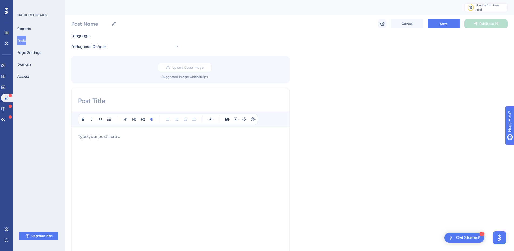
click at [26, 39] on button "Posts" at bounding box center [21, 41] width 9 height 10
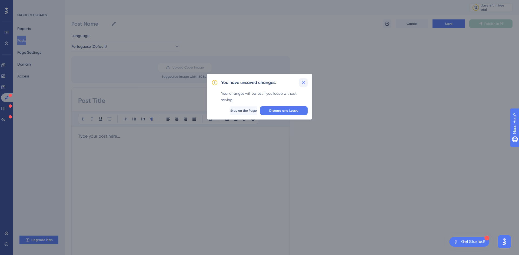
click at [303, 81] on icon at bounding box center [302, 82] width 5 height 5
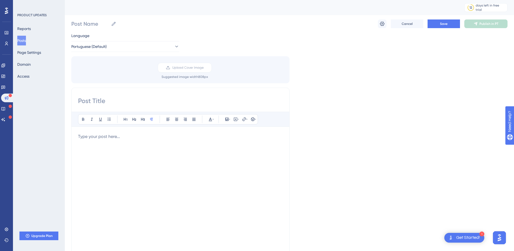
click at [44, 194] on div "PRODUCT UPDATES Reports Posts Page Settings Domain Access Upgrade Plan" at bounding box center [39, 125] width 52 height 251
click at [5, 112] on link at bounding box center [3, 108] width 4 height 9
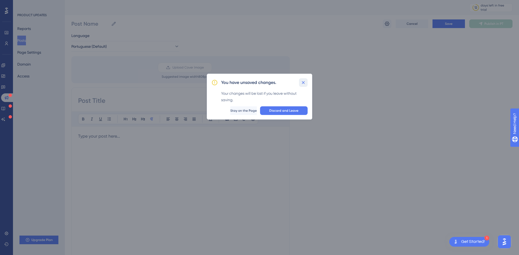
click at [304, 82] on icon at bounding box center [302, 82] width 5 height 5
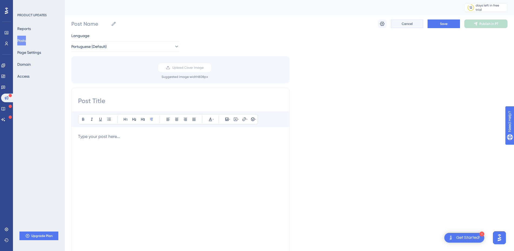
click at [413, 28] on button "Cancel" at bounding box center [407, 23] width 32 height 9
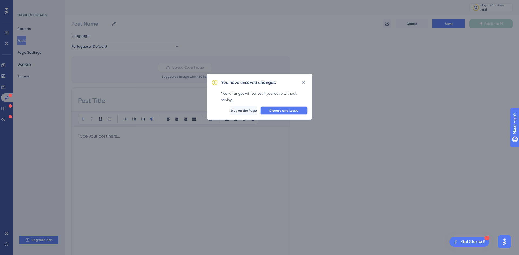
click at [282, 115] on button "Discard and Leave" at bounding box center [284, 110] width 48 height 9
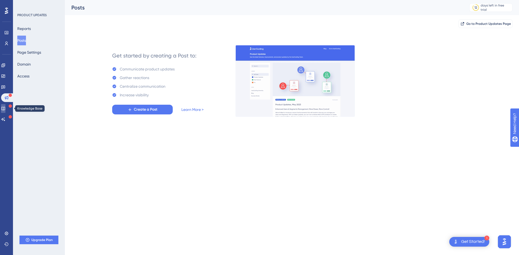
click at [5, 112] on link at bounding box center [3, 108] width 4 height 9
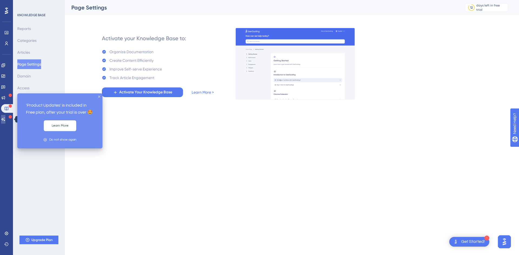
click at [5, 116] on link at bounding box center [3, 119] width 4 height 9
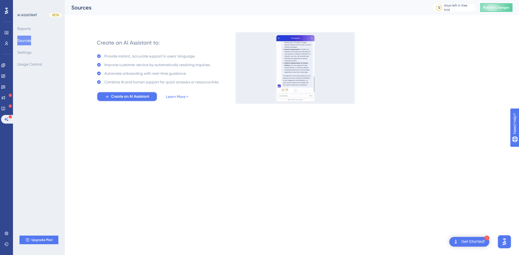
click at [132, 96] on span "Create an AI Assistant" at bounding box center [130, 96] width 38 height 6
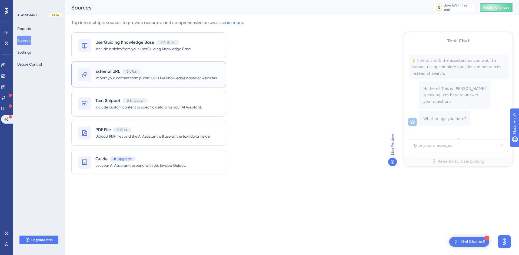
click at [177, 76] on span "Import your content from public URLs like knowledge bases or websites." at bounding box center [156, 78] width 122 height 6
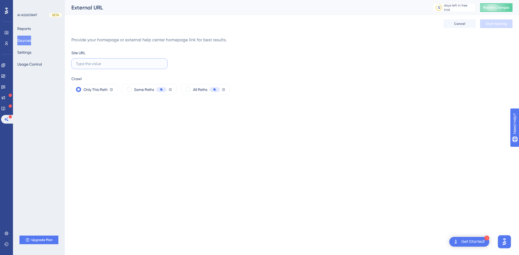
click at [108, 63] on input "text" at bounding box center [119, 64] width 87 height 6
paste input "[URL][DOMAIN_NAME]"
type input "[URL][DOMAIN_NAME]"
click at [406, 0] on html "1 Get Started! Performance Users Engagement Widgets Feedback Product Updates Kn…" at bounding box center [259, 0] width 519 height 0
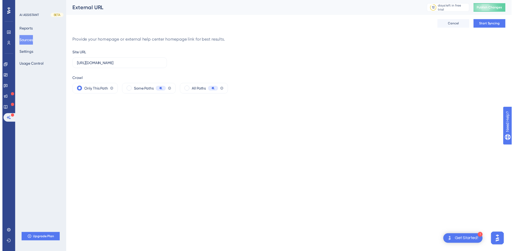
scroll to position [0, 0]
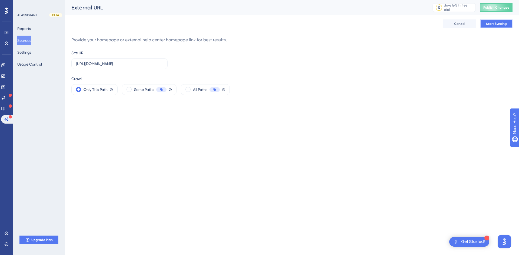
click at [494, 26] on span "Start Syncing" at bounding box center [496, 24] width 21 height 4
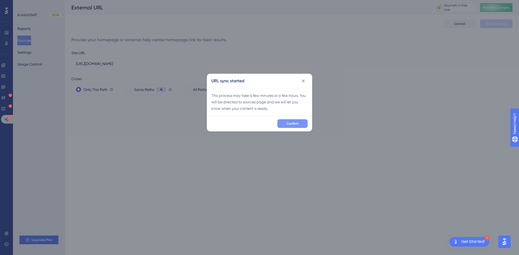
click at [292, 127] on button "Confirm" at bounding box center [292, 123] width 30 height 9
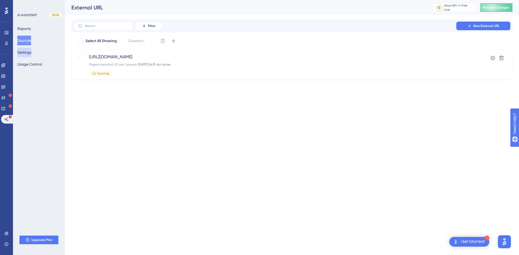
click at [31, 51] on button "Settings" at bounding box center [24, 53] width 14 height 10
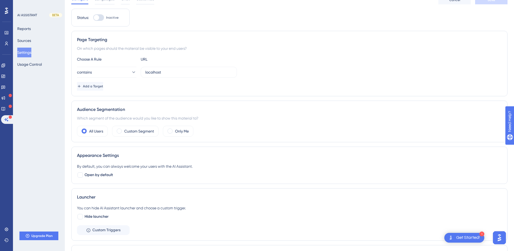
scroll to position [36, 0]
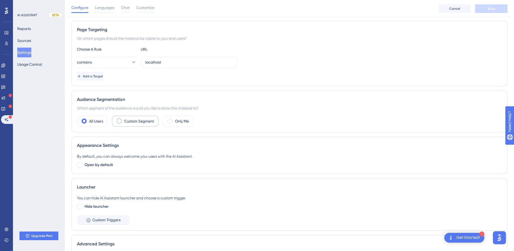
click at [135, 120] on label "Custom Segment" at bounding box center [139, 121] width 30 height 6
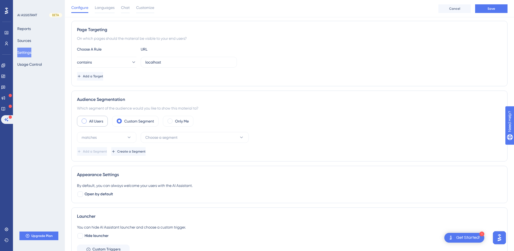
click at [101, 123] on label "All Users" at bounding box center [96, 121] width 14 height 6
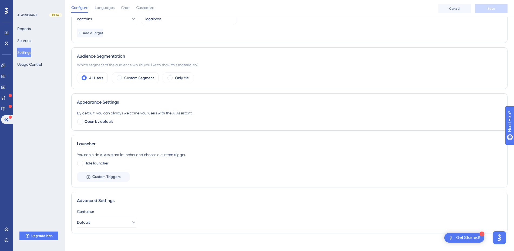
scroll to position [83, 0]
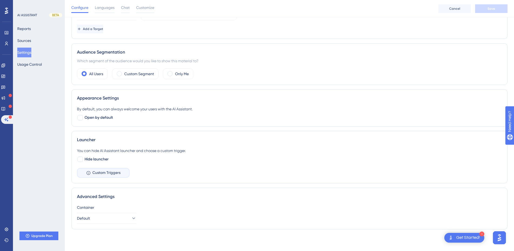
click at [108, 173] on span "Custom Triggers" at bounding box center [106, 172] width 28 height 6
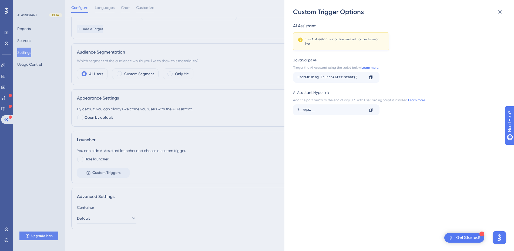
click at [220, 142] on div "Custom Trigger Options AI Assistant This AI Assistant is inactive and will not …" at bounding box center [257, 125] width 514 height 251
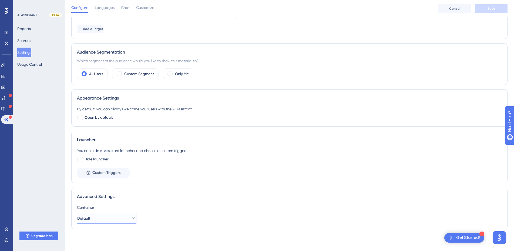
click at [131, 216] on icon at bounding box center [133, 217] width 5 height 5
click at [178, 210] on div "Container" at bounding box center [289, 207] width 425 height 6
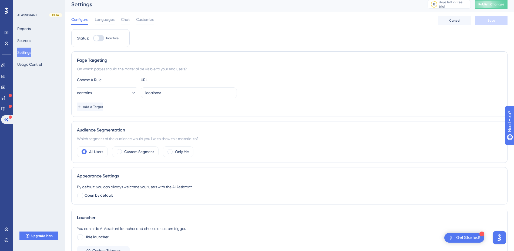
scroll to position [0, 0]
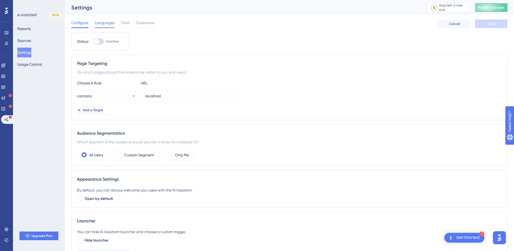
click at [111, 24] on span "Languages" at bounding box center [105, 22] width 20 height 6
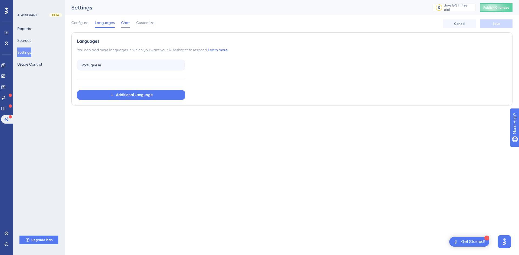
click at [128, 24] on span "Chat" at bounding box center [125, 22] width 9 height 6
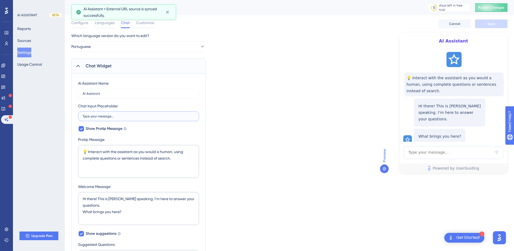
click at [106, 118] on input "Type your message..." at bounding box center [139, 116] width 112 height 4
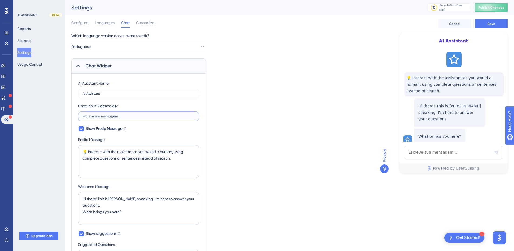
type input "Escreve sua mensagem..."
drag, startPoint x: 178, startPoint y: 159, endPoint x: 86, endPoint y: 154, distance: 92.0
click at [86, 154] on textarea "💡 Interact with the assistant as you would a human, using complete questions or…" at bounding box center [138, 161] width 121 height 33
drag, startPoint x: 144, startPoint y: 155, endPoint x: 171, endPoint y: 157, distance: 27.1
click at [144, 155] on textarea "💡 Interact with the assistant as you would a human, using complete questions or…" at bounding box center [138, 161] width 121 height 33
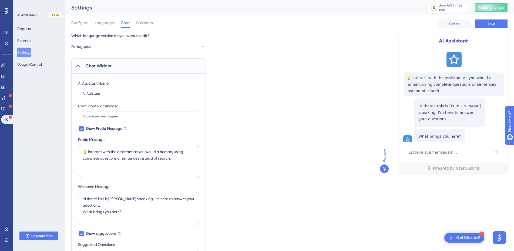
drag, startPoint x: 175, startPoint y: 160, endPoint x: 89, endPoint y: 150, distance: 86.0
click at [89, 150] on textarea "💡 Interact with the assistant as you would a human, using complete questions or…" at bounding box center [138, 161] width 121 height 33
paste textarea "Converse com o assistente como faria com uma pessoa, usando perguntas ou frases…"
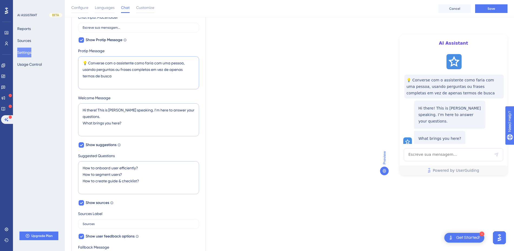
scroll to position [108, 0]
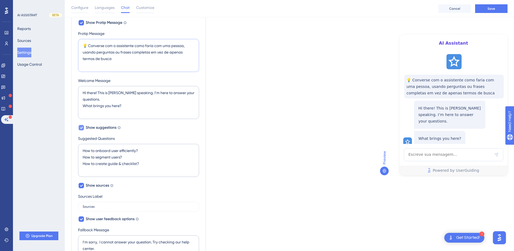
type textarea "💡 Converse com o assistente como faria com uma pessoa, usando perguntas ou fras…"
click at [84, 128] on div at bounding box center [81, 127] width 5 height 5
checkbox input "false"
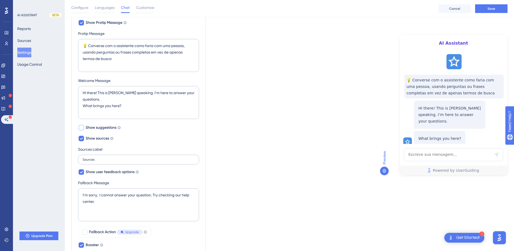
click at [102, 157] on label "Sources" at bounding box center [138, 160] width 121 height 10
click at [102, 158] on input "Sources" at bounding box center [139, 160] width 112 height 4
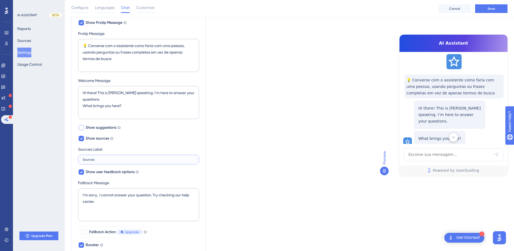
scroll to position [95, 0]
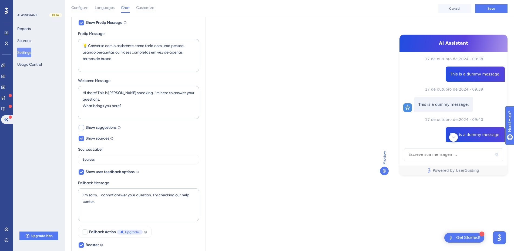
click at [131, 145] on div "AI Assistant Name AI Assistant Chat Input Placeholder Escreve sua mensagem... S…" at bounding box center [138, 122] width 121 height 297
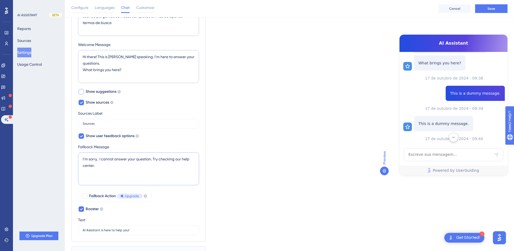
scroll to position [132, 0]
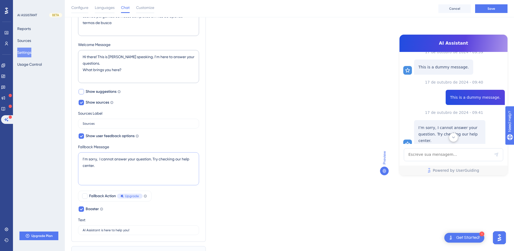
drag, startPoint x: 103, startPoint y: 168, endPoint x: 79, endPoint y: 155, distance: 27.0
click at [79, 155] on textarea "I’m sorry, I cannot answer your question. Try checking our help center." at bounding box center [138, 168] width 121 height 33
click at [99, 175] on textarea "I’m sorry, I cannot answer your question. Try checking our help center." at bounding box center [138, 168] width 121 height 33
drag, startPoint x: 101, startPoint y: 165, endPoint x: 77, endPoint y: 159, distance: 24.6
click at [77, 159] on div "AI Assistant Name AI Assistant Chat Input Placeholder Escreve sua mensagem... S…" at bounding box center [138, 87] width 135 height 310
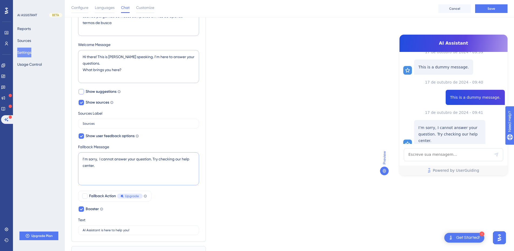
paste textarea "Desculpe, não consigo responder à sua pergunta. Tente consultar nossa Central d…"
drag, startPoint x: 139, startPoint y: 164, endPoint x: 76, endPoint y: 156, distance: 63.4
click at [76, 156] on div "AI Assistant Name AI Assistant Chat Input Placeholder Escreve sua mensagem... S…" at bounding box center [138, 87] width 135 height 310
paste textarea "egui responder à sua pergunta. Você pode encontrar mais informações na nossa Ce…"
drag, startPoint x: 141, startPoint y: 173, endPoint x: 135, endPoint y: 167, distance: 9.0
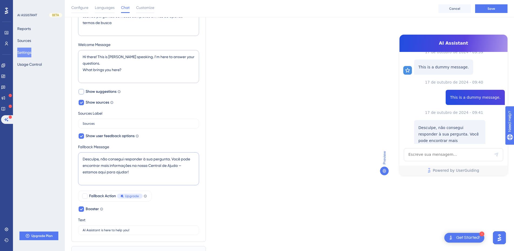
click at [135, 167] on textarea "Desculpe, não consegui responder à sua pergunta. Você pode encontrar mais infor…" at bounding box center [138, 168] width 121 height 33
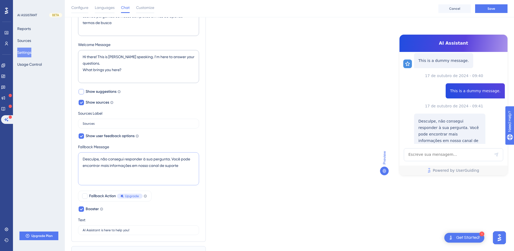
paste textarea "11 93620-8537"
click at [179, 166] on textarea "Desculpe, não consegui responder à sua pergunta. Você pode encontrar mais infor…" at bounding box center [138, 168] width 121 height 33
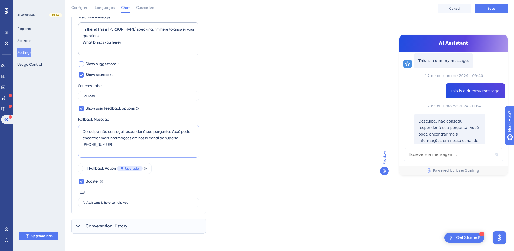
type textarea "Desculpe, não consegui responder à sua pergunta. Você pode encontrar mais infor…"
click at [98, 223] on span "Conversation History" at bounding box center [107, 226] width 42 height 6
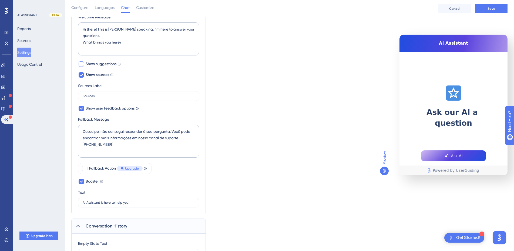
scroll to position [226, 0]
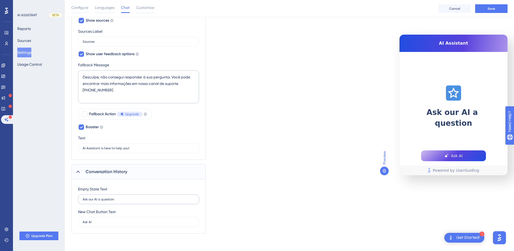
click at [116, 202] on label "Ask our AI a question" at bounding box center [138, 199] width 121 height 10
click at [116, 201] on input "Ask our AI a question" at bounding box center [139, 199] width 112 height 4
click at [116, 202] on label "Ask our AI a question" at bounding box center [138, 199] width 121 height 10
click at [116, 201] on input "Ask our AI a question" at bounding box center [139, 199] width 112 height 4
click at [116, 202] on label "Ask our AI a question" at bounding box center [138, 199] width 121 height 10
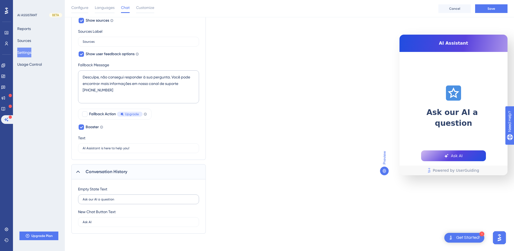
click at [116, 201] on input "Ask our AI a question" at bounding box center [139, 199] width 112 height 4
click at [102, 201] on input "Ask our AI a question" at bounding box center [139, 199] width 112 height 4
click at [94, 201] on input "Ask our AI a question" at bounding box center [139, 199] width 112 height 4
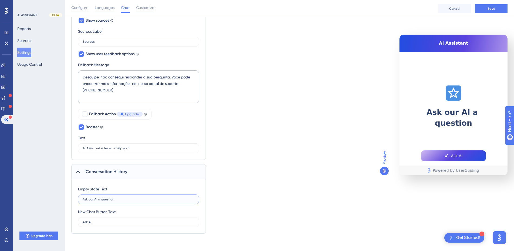
drag, startPoint x: 117, startPoint y: 200, endPoint x: 71, endPoint y: 201, distance: 45.9
click at [71, 201] on div "Performance Users Engagement Widgets Feedback Product Updates Knowledge Base AI…" at bounding box center [289, 8] width 449 height 468
drag, startPoint x: 122, startPoint y: 199, endPoint x: 126, endPoint y: 198, distance: 4.6
click at [122, 199] on input "Ask our AI a question" at bounding box center [139, 199] width 112 height 4
drag, startPoint x: 129, startPoint y: 198, endPoint x: 81, endPoint y: 199, distance: 47.3
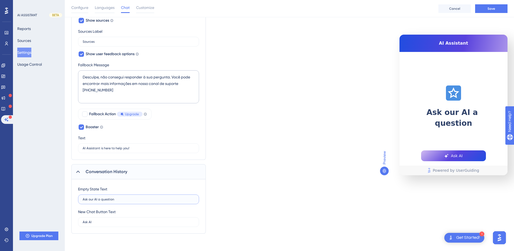
click at [81, 199] on label "Ask our AI a question" at bounding box center [138, 199] width 121 height 10
paste input "Pergunte algo à nossa IA — ela está aqui para ajudar!"
click at [123, 200] on input "Pergunte algo à nossa IA — ela está aqui para ajudar!" at bounding box center [139, 199] width 112 height 4
drag, startPoint x: 171, startPoint y: 198, endPoint x: 121, endPoint y: 200, distance: 50.3
click at [121, 200] on input "Pergunte algo à nossa IA - ela está aqui para ajudar!" at bounding box center [139, 199] width 112 height 4
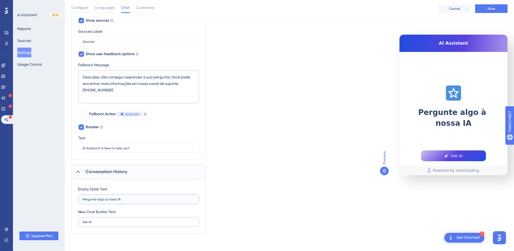
type input "Pergunte algo à nossa IA"
drag, startPoint x: 85, startPoint y: 223, endPoint x: 82, endPoint y: 224, distance: 2.8
click at [82, 224] on label "Ask AI" at bounding box center [138, 222] width 121 height 10
click at [101, 223] on input "Ask AI" at bounding box center [139, 222] width 112 height 4
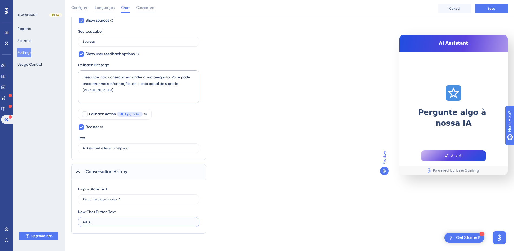
click at [101, 223] on input "Ask AI" at bounding box center [139, 222] width 112 height 4
paste input "Faça sua pergunta"
type input "Faça sua pergunta"
drag, startPoint x: 117, startPoint y: 198, endPoint x: 105, endPoint y: 199, distance: 11.9
click at [105, 199] on label "Pergunte algo à nossa IA" at bounding box center [138, 199] width 121 height 10
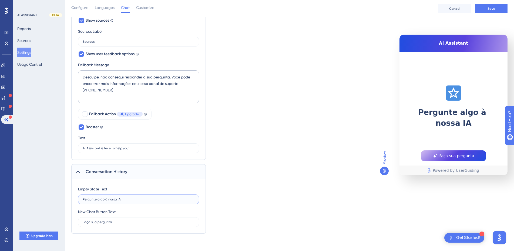
click at [105, 199] on input "Pergunte algo à nossa IA" at bounding box center [139, 199] width 112 height 4
drag, startPoint x: 123, startPoint y: 199, endPoint x: 106, endPoint y: 200, distance: 16.8
click at [106, 200] on input "Pergunte algo à nossa IA" at bounding box center [139, 199] width 112 height 4
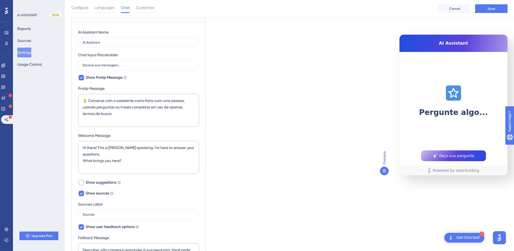
scroll to position [72, 0]
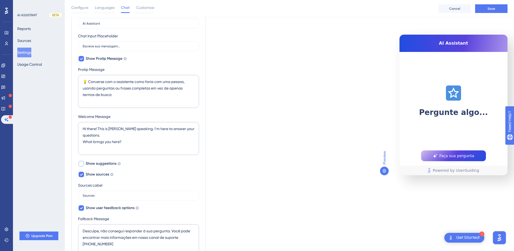
type input "Pergunte algo..."
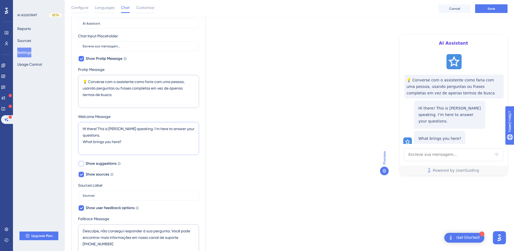
scroll to position [21, 0]
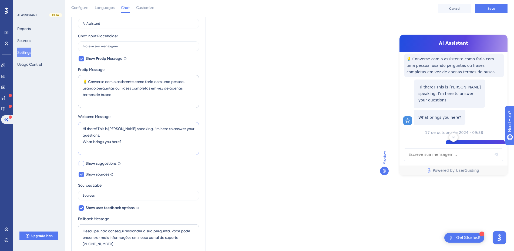
drag, startPoint x: 93, startPoint y: 131, endPoint x: 80, endPoint y: 128, distance: 12.9
click at [80, 128] on textarea "Hi there! This is Dylan speaking. I’m here to answer your questions. What bring…" at bounding box center [138, 138] width 121 height 33
click at [125, 140] on textarea "Hi there! This is Dylan speaking. I’m here to answer your questions. What bring…" at bounding box center [138, 138] width 121 height 33
drag, startPoint x: 130, startPoint y: 141, endPoint x: 81, endPoint y: 128, distance: 50.9
click at [81, 128] on textarea "Hi there! This is Dylan speaking. I’m here to answer your questions. What bring…" at bounding box center [138, 138] width 121 height 33
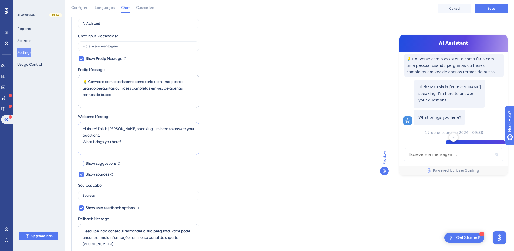
paste textarea "Olá! Aqui é o Dylan. Estou à disposição para responder suas perguntas. O que tr…"
drag, startPoint x: 117, startPoint y: 128, endPoint x: 92, endPoint y: 126, distance: 24.9
click at [92, 126] on textarea "Olá! Aqui é o Dylan. Estou à disposição para responder suas perguntas. O que tr…" at bounding box center [138, 138] width 121 height 33
click at [112, 136] on textarea "Olá! Aqui é o Dylan. Estou à disposição para responder suas perguntas. O que tr…" at bounding box center [138, 138] width 121 height 33
drag, startPoint x: 111, startPoint y: 135, endPoint x: 92, endPoint y: 130, distance: 19.3
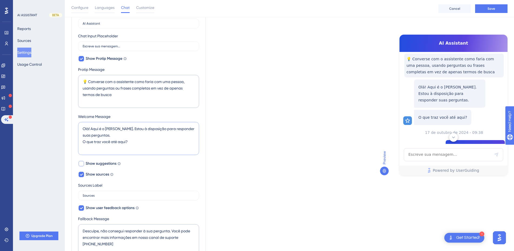
click at [92, 130] on textarea "Olá! Aqui é o Dylan. Estou à disposição para responder suas perguntas. O que tr…" at bounding box center [138, 138] width 121 height 33
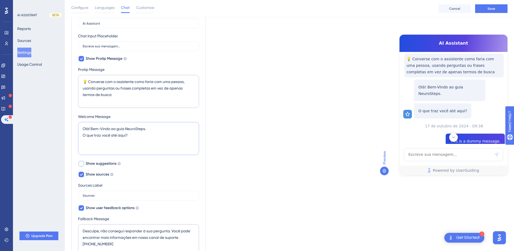
click at [117, 136] on textarea "Olá! Bem-Vindo ao guia NeuroSteps. O que traz você até aqui?" at bounding box center [138, 138] width 121 height 33
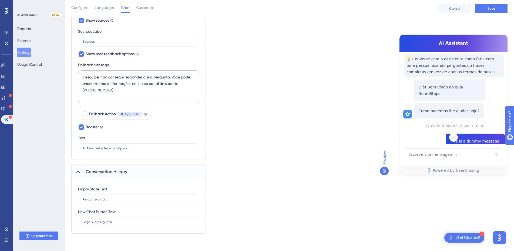
scroll to position [0, 0]
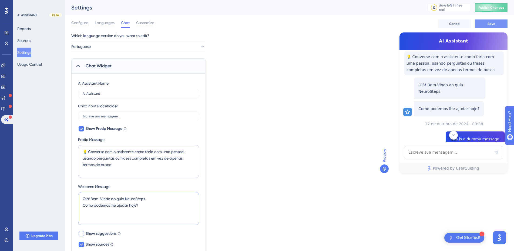
type textarea "Olá! Bem-Vindo ao guia NeuroSteps. Como podemos lhe ajudar hoje?"
click at [502, 25] on button "Save" at bounding box center [491, 23] width 32 height 9
click at [148, 25] on span "Customize" at bounding box center [145, 22] width 18 height 6
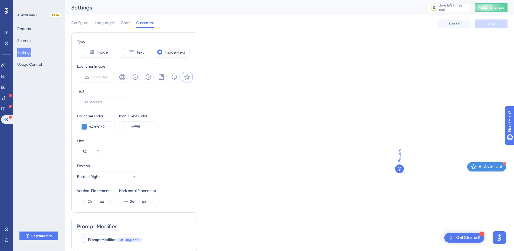
click at [487, 168] on span "AI Assistant" at bounding box center [491, 166] width 24 height 6
click at [488, 168] on span "AI Assistant" at bounding box center [491, 166] width 24 height 6
click at [125, 78] on icon at bounding box center [122, 77] width 6 height 6
click at [142, 78] on div at bounding box center [155, 77] width 76 height 11
click at [136, 79] on icon at bounding box center [135, 76] width 5 height 5
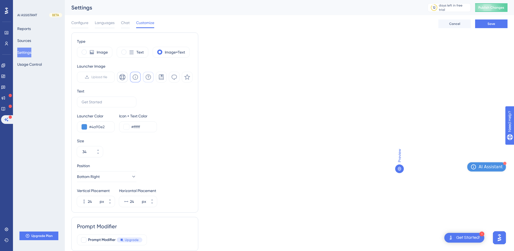
click at [146, 78] on icon at bounding box center [148, 77] width 6 height 6
click at [165, 77] on button at bounding box center [161, 77] width 11 height 11
click at [174, 77] on icon at bounding box center [174, 77] width 6 height 6
click at [187, 78] on icon at bounding box center [187, 77] width 6 height 6
click at [107, 103] on input "text" at bounding box center [107, 102] width 50 height 6
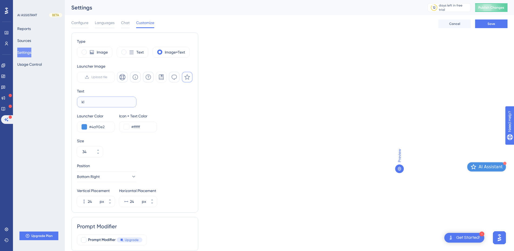
type input "k"
click at [467, 235] on div "Get Started!" at bounding box center [468, 238] width 24 height 6
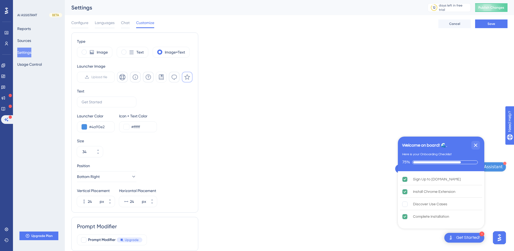
click at [467, 235] on div "Get Started!" at bounding box center [468, 238] width 24 height 6
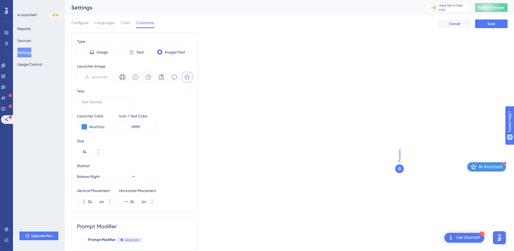
click at [486, 169] on span "AI Assistant" at bounding box center [491, 166] width 24 height 6
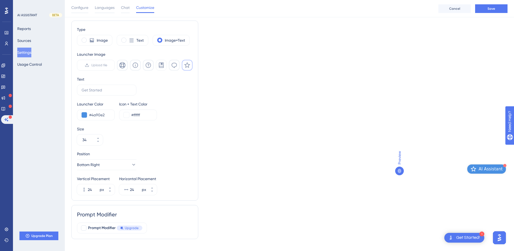
scroll to position [22, 0]
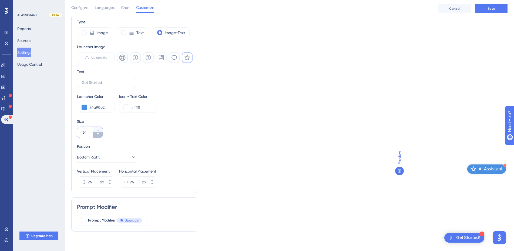
click at [98, 133] on icon at bounding box center [98, 133] width 2 height 1
click at [98, 129] on button "33" at bounding box center [98, 129] width 10 height 5
type input "34"
click at [131, 156] on icon at bounding box center [133, 156] width 5 height 5
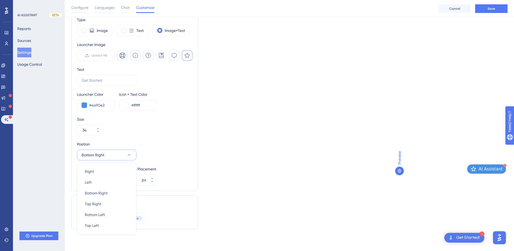
click at [163, 141] on div "Position Bottom Right Right Right Left Left Bottom Right Bottom Right Top Right…" at bounding box center [135, 150] width 116 height 19
click at [122, 153] on button "Bottom Right" at bounding box center [106, 154] width 59 height 11
click at [103, 214] on span "Bottom Left" at bounding box center [95, 214] width 20 height 6
click at [131, 157] on icon at bounding box center [133, 154] width 5 height 5
click at [108, 194] on div "Bottom Right Bottom Right" at bounding box center [107, 193] width 44 height 11
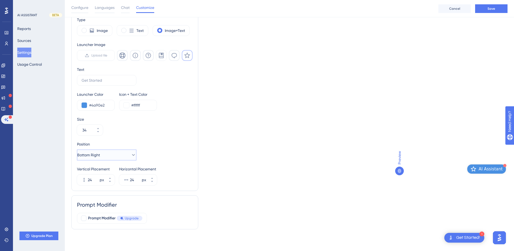
click at [122, 156] on button "Bottom Right" at bounding box center [106, 154] width 59 height 11
click at [166, 125] on div "Size 34" at bounding box center [135, 125] width 116 height 19
click at [112, 178] on button "24 px" at bounding box center [110, 176] width 10 height 5
click at [112, 178] on button "25 px" at bounding box center [110, 176] width 10 height 5
click at [112, 178] on button "26 px" at bounding box center [110, 176] width 10 height 5
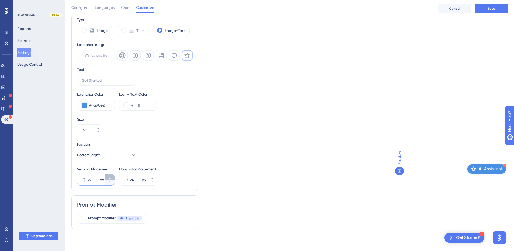
click at [112, 178] on button "27 px" at bounding box center [110, 176] width 10 height 5
click at [110, 183] on button "28 px" at bounding box center [110, 182] width 10 height 5
click at [110, 183] on button "27 px" at bounding box center [110, 182] width 10 height 5
click at [110, 183] on button "26 px" at bounding box center [110, 182] width 10 height 5
click at [110, 183] on button "25 px" at bounding box center [110, 182] width 10 height 5
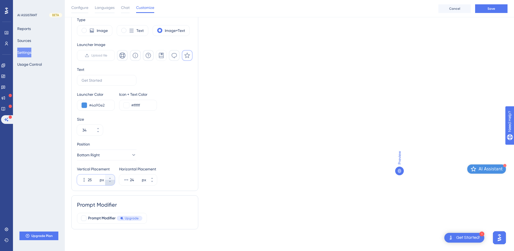
type input "24"
click at [86, 218] on div at bounding box center [83, 217] width 5 height 5
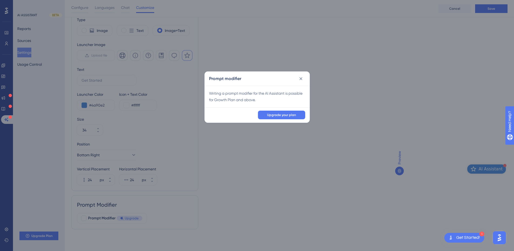
scroll to position [19, 0]
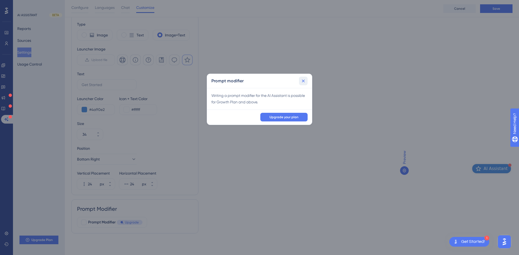
click at [305, 82] on icon at bounding box center [302, 80] width 5 height 5
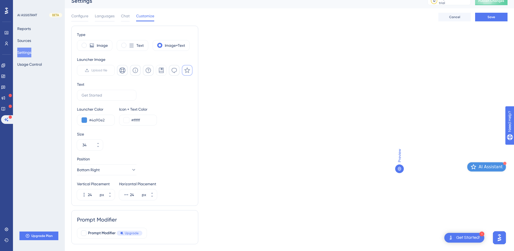
scroll to position [0, 0]
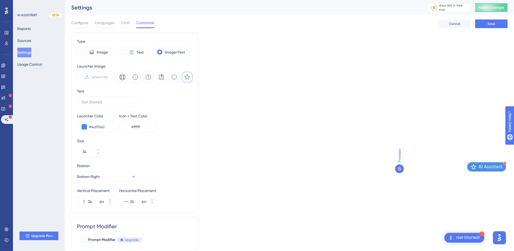
click at [496, 29] on div "Configure Languages Chat Customize Cancel Save" at bounding box center [289, 23] width 436 height 17
click at [492, 28] on button "Save" at bounding box center [491, 23] width 32 height 9
click at [496, 166] on span "AI Assistant" at bounding box center [491, 166] width 24 height 6
click at [142, 54] on label "Text" at bounding box center [139, 52] width 7 height 6
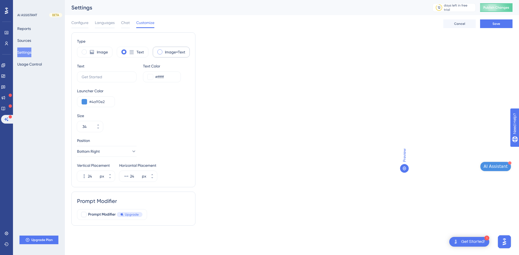
click at [166, 52] on label "Image+Text" at bounding box center [175, 52] width 20 height 6
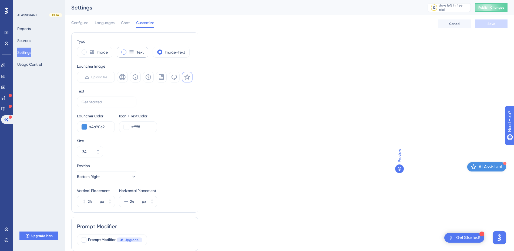
click at [134, 55] on div "Text" at bounding box center [133, 52] width 32 height 11
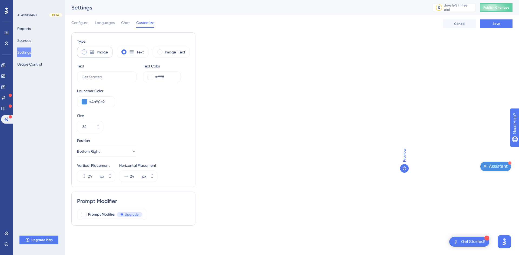
click at [103, 55] on label "Image" at bounding box center [102, 52] width 11 height 6
click at [177, 55] on label "Image+Text" at bounding box center [175, 52] width 20 height 6
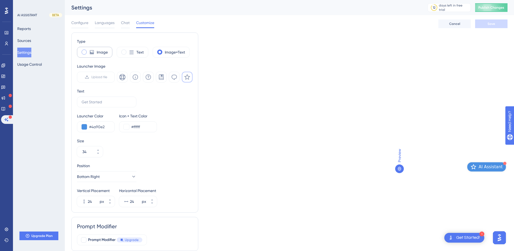
click at [101, 53] on label "Image" at bounding box center [102, 52] width 11 height 6
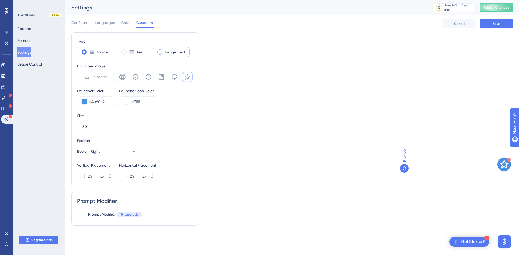
click at [184, 51] on label "Image+Text" at bounding box center [175, 52] width 20 height 6
type input "34"
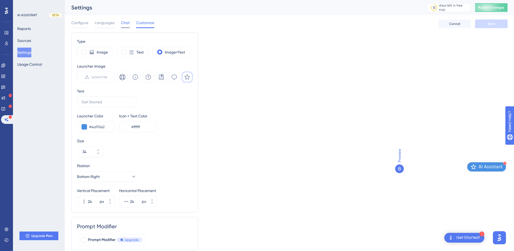
click at [128, 26] on div "Chat" at bounding box center [125, 23] width 9 height 9
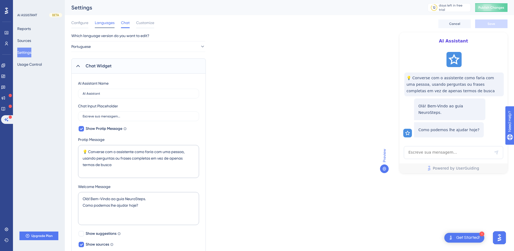
click at [108, 22] on span "Languages" at bounding box center [105, 22] width 20 height 6
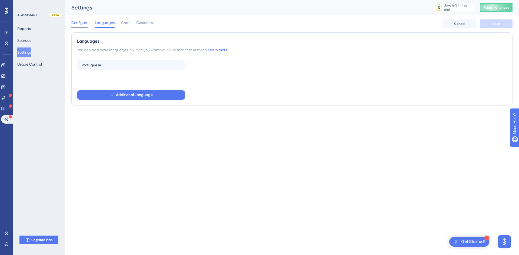
click at [88, 23] on span "Configure" at bounding box center [79, 22] width 17 height 6
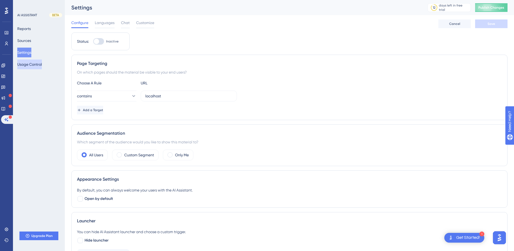
click at [41, 65] on button "Usage Control" at bounding box center [29, 64] width 25 height 10
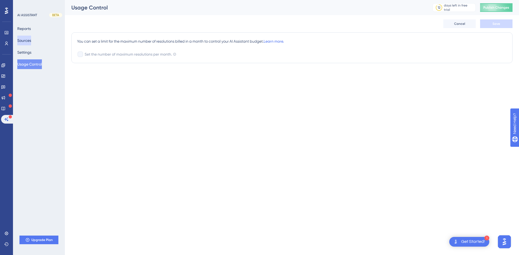
click at [31, 42] on button "Sources" at bounding box center [24, 41] width 14 height 10
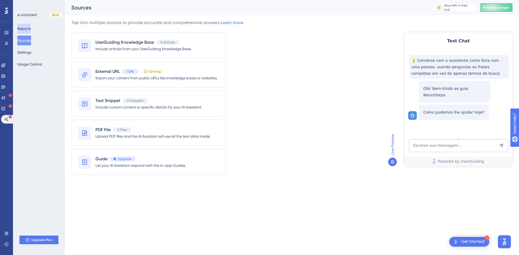
click at [29, 27] on button "Reports" at bounding box center [24, 29] width 14 height 10
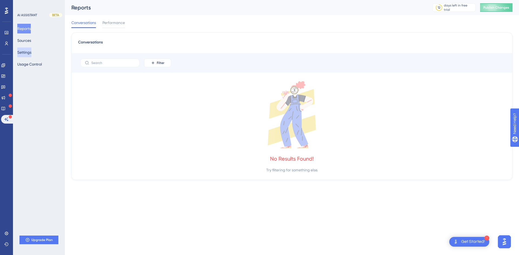
click at [30, 53] on button "Settings" at bounding box center [24, 53] width 14 height 10
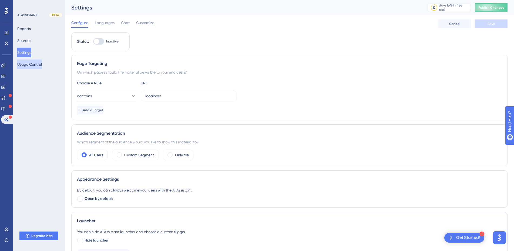
click at [31, 64] on button "Usage Control" at bounding box center [29, 64] width 25 height 10
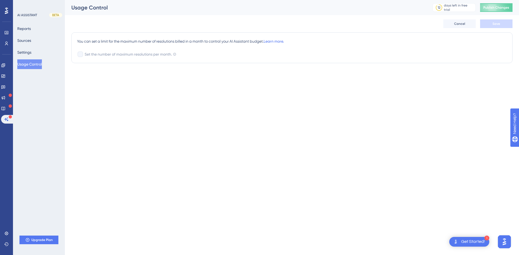
click at [30, 47] on div "Reports Sources Settings Usage Control" at bounding box center [39, 46] width 44 height 45
click at [29, 55] on button "Settings" at bounding box center [24, 53] width 14 height 10
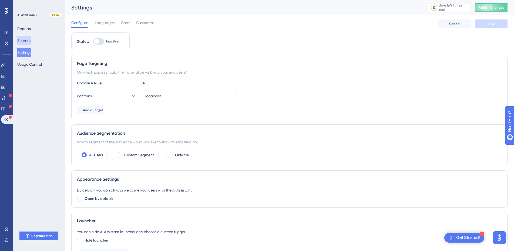
click at [29, 43] on button "Sources" at bounding box center [24, 41] width 14 height 10
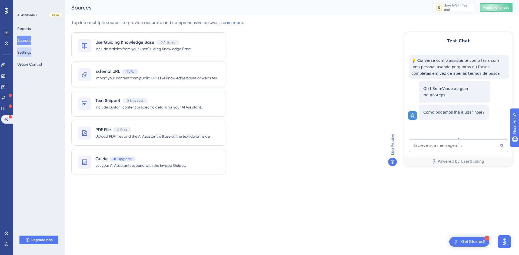
click at [28, 51] on button "Settings" at bounding box center [24, 53] width 14 height 10
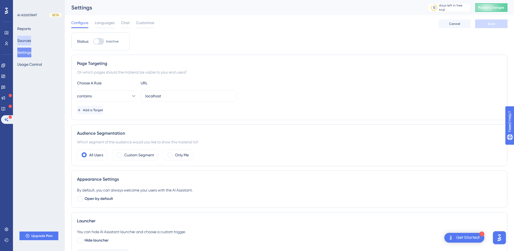
click at [28, 38] on button "Sources" at bounding box center [24, 41] width 14 height 10
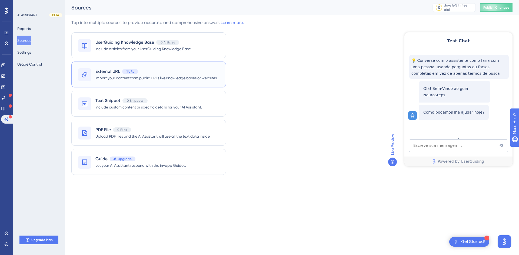
click at [210, 79] on span "Import your content from public URLs like knowledge bases or websites." at bounding box center [156, 78] width 122 height 6
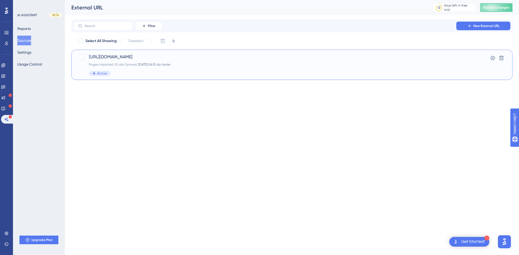
click at [200, 65] on div "Pages Imported: 0 Last Synced: 18.09.2025 06:15 da tarde" at bounding box center [270, 64] width 363 height 4
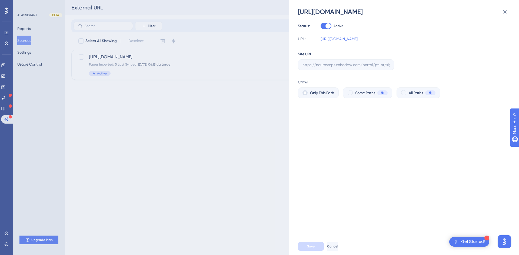
click at [253, 116] on div "https://neurosteps.zohodesk.com/portal/pt-br/signin Status: Active URL: https:/…" at bounding box center [259, 127] width 519 height 255
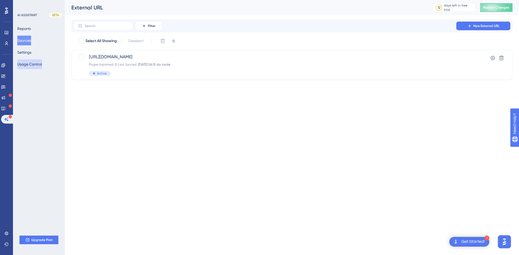
click at [31, 65] on button "Usage Control" at bounding box center [29, 64] width 25 height 10
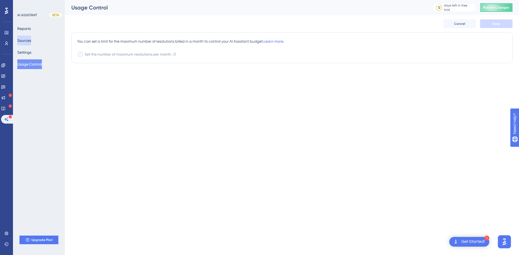
click at [31, 41] on button "Sources" at bounding box center [24, 41] width 14 height 10
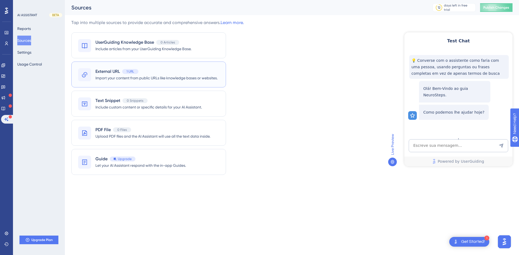
click at [180, 80] on span "Import your content from public URLs like knowledge bases or websites." at bounding box center [156, 78] width 122 height 6
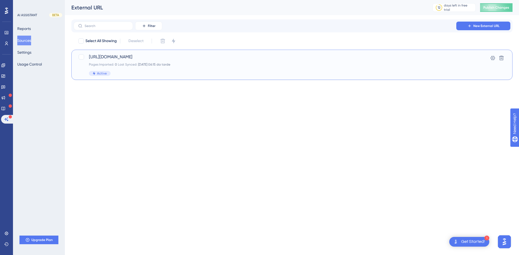
click at [133, 68] on div "https://neurosteps.zohodesk.com/portal/pt-br/signin Pages Imported: 0 Last Sync…" at bounding box center [270, 65] width 363 height 22
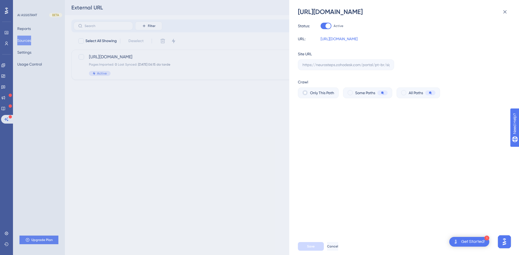
click at [202, 167] on div "https://neurosteps.zohodesk.com/portal/pt-br/signin Status: Active URL: https:/…" at bounding box center [259, 127] width 519 height 255
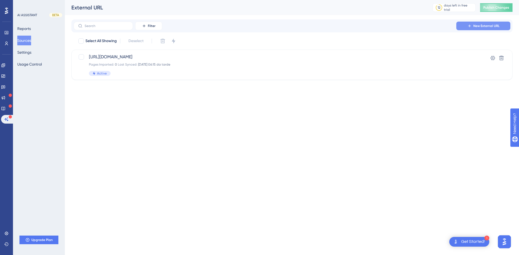
click at [483, 27] on span "New External URL" at bounding box center [486, 26] width 26 height 4
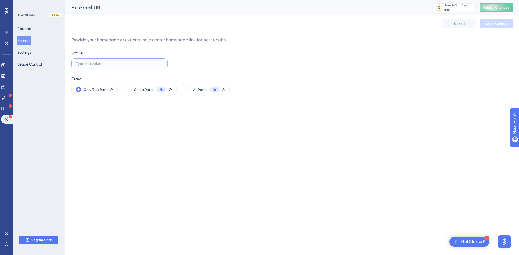
click at [97, 64] on input "text" at bounding box center [119, 64] width 87 height 6
paste input "[URL][DOMAIN_NAME]"
type input "[URL][DOMAIN_NAME]"
click at [186, 0] on html "1 Get Started! Performance Users Engagement Widgets Feedback Product Updates Kn…" at bounding box center [259, 0] width 519 height 0
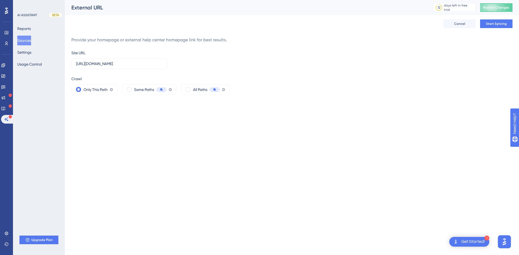
scroll to position [0, 0]
click at [495, 25] on span "Start Syncing" at bounding box center [496, 24] width 21 height 4
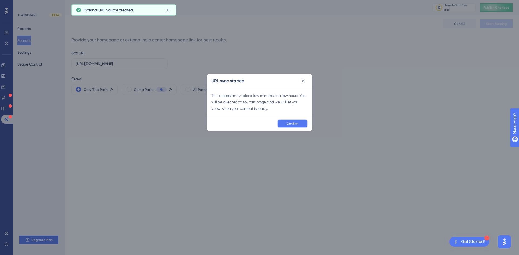
click at [302, 123] on button "Confirm" at bounding box center [292, 123] width 30 height 9
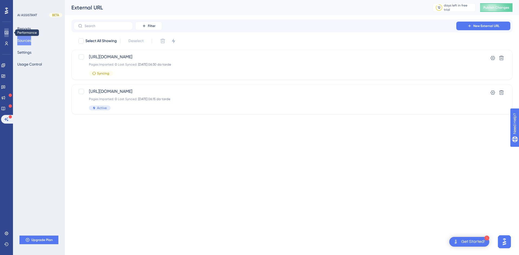
click at [7, 34] on icon at bounding box center [6, 33] width 4 height 4
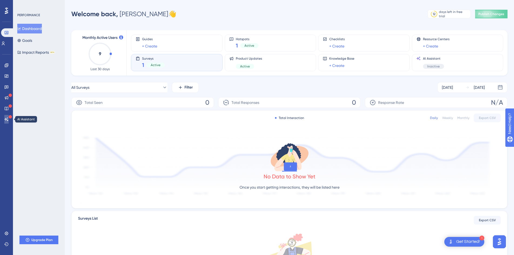
click at [6, 119] on icon at bounding box center [7, 120] width 4 height 4
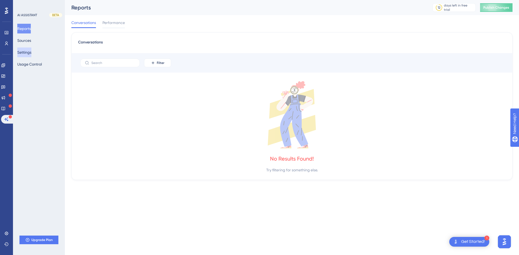
click at [31, 52] on button "Settings" at bounding box center [24, 53] width 14 height 10
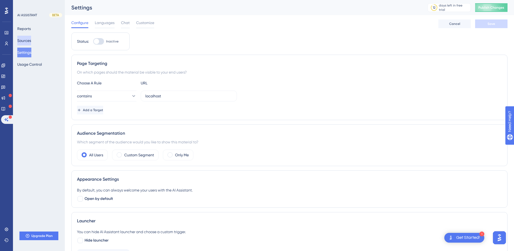
click at [29, 42] on button "Sources" at bounding box center [24, 41] width 14 height 10
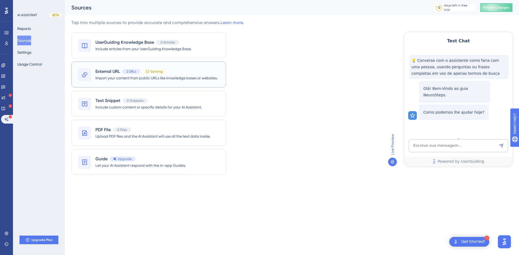
click at [198, 77] on span "Import your content from public URLs like knowledge bases or websites." at bounding box center [156, 78] width 122 height 6
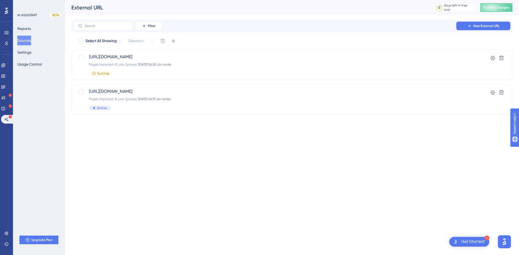
click at [29, 41] on button "Sources" at bounding box center [24, 41] width 14 height 10
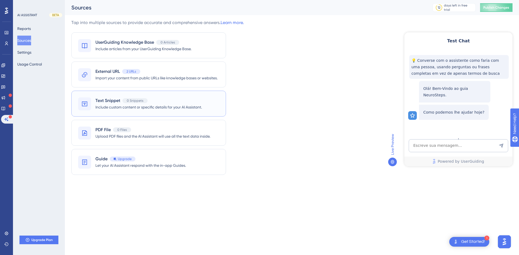
click at [195, 107] on span "Include custom content or specific details for your AI Assistant." at bounding box center [148, 107] width 106 height 6
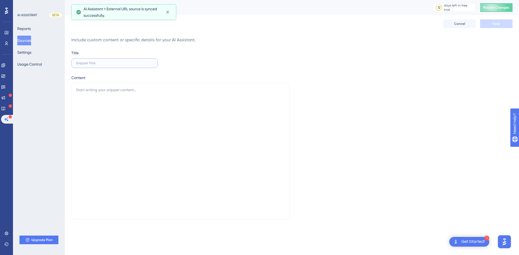
click at [104, 63] on input "text" at bounding box center [114, 63] width 77 height 4
click at [29, 41] on button "Sources" at bounding box center [24, 41] width 14 height 10
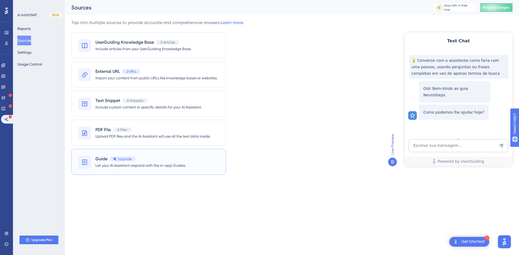
click at [178, 167] on span "Let your AI Assistant respond with the in-app Guides." at bounding box center [140, 165] width 91 height 6
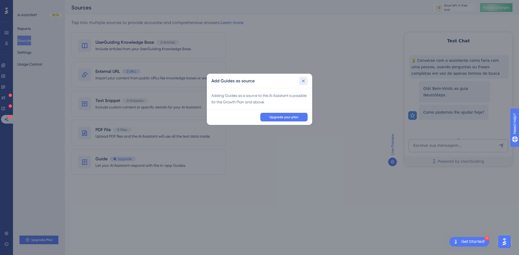
click at [304, 82] on icon at bounding box center [303, 80] width 3 height 3
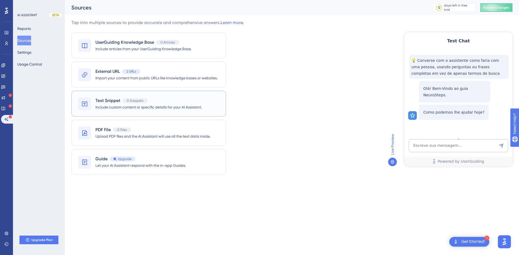
click at [174, 109] on span "Include custom content or specific details for your AI Assistant." at bounding box center [148, 107] width 106 height 6
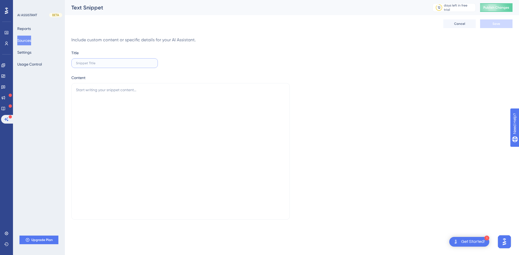
click at [115, 63] on input "text" at bounding box center [114, 63] width 77 height 4
type input "Inserir protocolo"
click at [104, 93] on textarea at bounding box center [180, 151] width 218 height 137
click at [150, 90] on textarea "Para inserir um novo protocolo avaliativo, ecaminhe o nome e o PDF via email pa…" at bounding box center [180, 151] width 218 height 137
click at [278, 91] on textarea "Para inserir um novo protocolo avaliativo, encaminhe o nome e o PDF via email p…" at bounding box center [180, 151] width 218 height 137
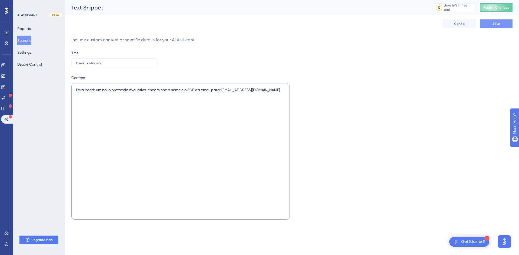
type textarea "Para inserir um novo protocolo avaliativo, encaminhe o nome e o PDF via email p…"
click at [501, 23] on button "Save" at bounding box center [496, 23] width 32 height 9
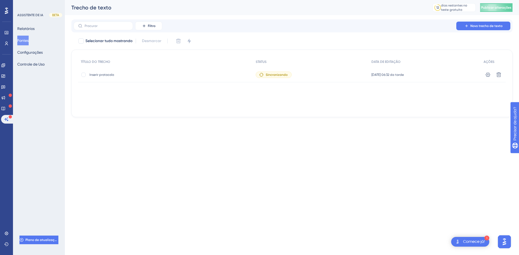
click at [246, 14] on div "Trecho de texto 12 dias restantes no teste gratuito Clique para ver as opções d…" at bounding box center [292, 7] width 454 height 15
click at [479, 29] on button "Novo trecho de texto" at bounding box center [483, 26] width 54 height 9
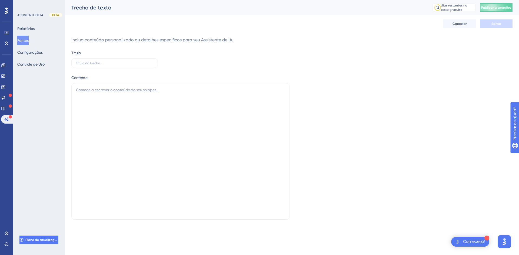
click at [27, 39] on font "Fontes" at bounding box center [22, 40] width 11 height 4
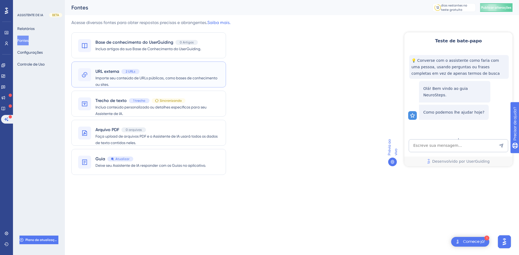
click at [184, 81] on span "Importe seu conteúdo de URLs públicas, como bases de conhecimento ou sites." at bounding box center [157, 81] width 124 height 13
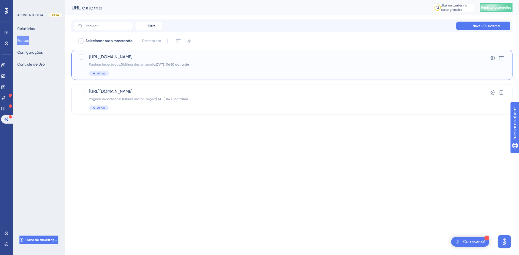
click at [217, 65] on div "Páginas importadas: 0 Última sincronização: 18.09.2025 06:30 da tarde" at bounding box center [270, 64] width 363 height 4
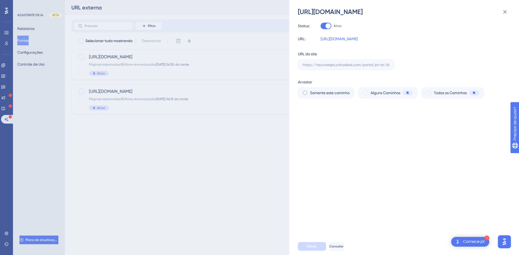
click at [369, 35] on div "Status: Ativo URL: https://neurosteps.zohodesk.com/portal/pt-br/kb/suporte/faq" at bounding box center [402, 32] width 209 height 19
click at [357, 40] on font "[URL][DOMAIN_NAME]" at bounding box center [338, 39] width 37 height 4
click at [277, 178] on div "https://neurosteps.zohodesk.com/portal/pt-br/kb/suporte/faq Status: Ativo URL: …" at bounding box center [259, 127] width 519 height 255
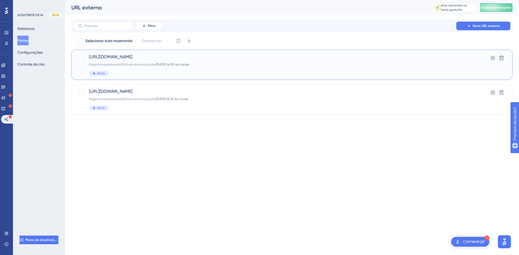
click at [124, 71] on div "https://neurosteps.zohodesk.com/portal/pt-br/kb/suporte/faq Páginas importadas:…" at bounding box center [270, 65] width 363 height 22
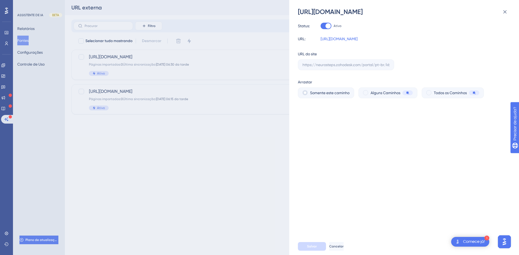
click at [263, 169] on div "https://neurosteps.zohodesk.com/portal/pt-br/kb/suporte/faq Status: Ativo URL: …" at bounding box center [259, 127] width 519 height 255
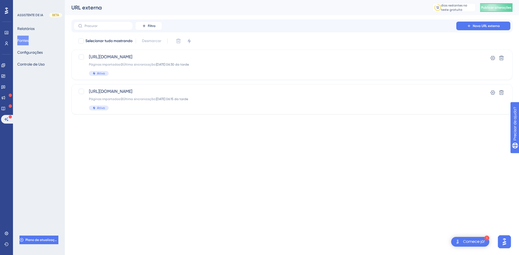
click at [29, 41] on font "Fontes" at bounding box center [22, 40] width 11 height 4
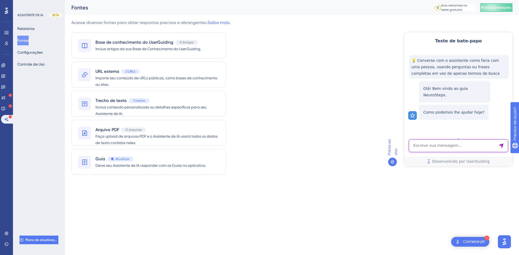
click at [438, 148] on textarea "Entrada de texto do assistente de IA" at bounding box center [458, 145] width 99 height 13
type textarea "protocolo"
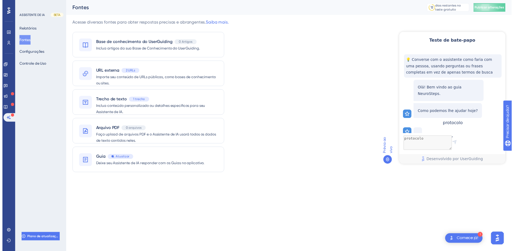
scroll to position [16, 0]
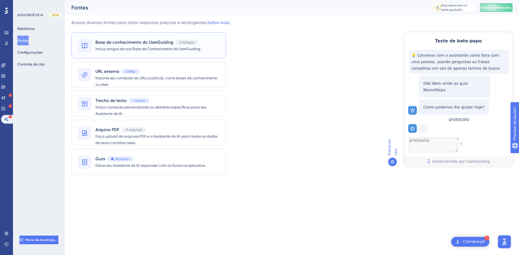
click at [156, 50] on font "Inclua artigos da sua Base de Conhecimento do UserGuiding." at bounding box center [148, 49] width 106 height 4
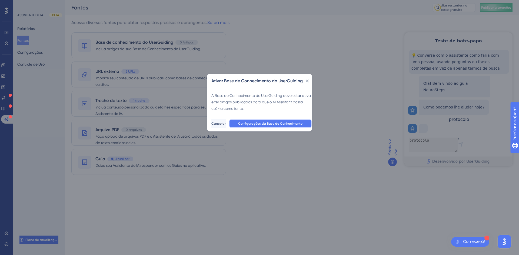
click at [270, 123] on font "Configurações da Base de Conhecimento" at bounding box center [270, 124] width 64 height 4
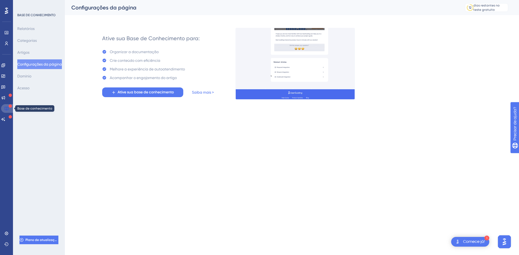
click at [7, 109] on icon at bounding box center [6, 108] width 4 height 4
click at [142, 90] on span "Ative sua base de conhecimento" at bounding box center [146, 92] width 56 height 6
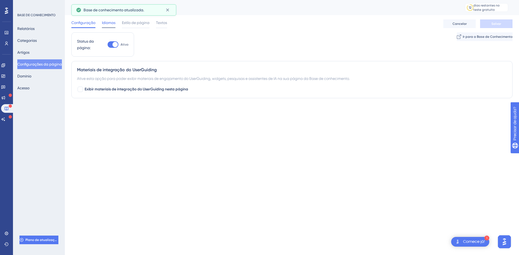
click at [109, 22] on font "Idiomas" at bounding box center [109, 23] width 14 height 4
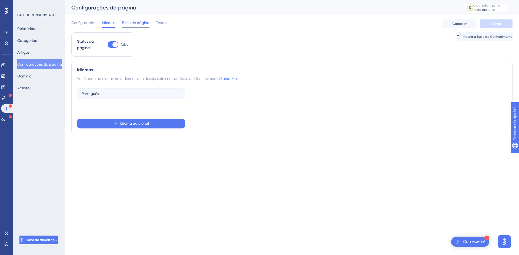
click at [130, 24] on font "Estilo de página" at bounding box center [136, 23] width 28 height 4
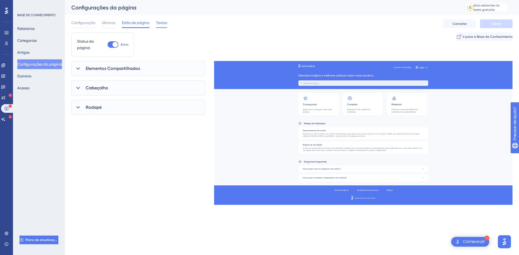
click at [159, 22] on font "Textos" at bounding box center [161, 23] width 11 height 4
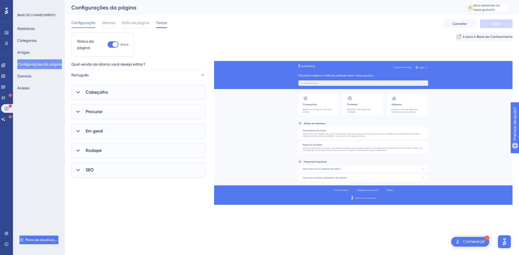
click at [90, 24] on font "Configuração" at bounding box center [83, 23] width 24 height 4
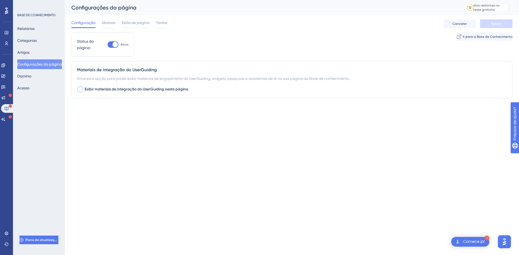
click at [101, 90] on font "Exibir materiais de integração do UserGuiding nesta página" at bounding box center [136, 89] width 103 height 5
checkbox input "false"
click at [29, 87] on button "Acesso" at bounding box center [23, 88] width 12 height 10
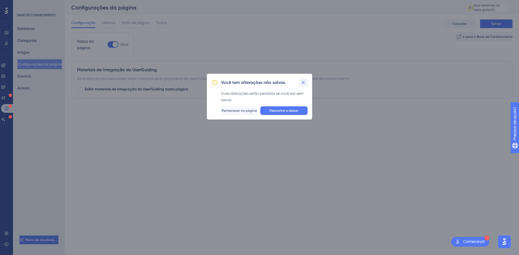
click at [302, 86] on button at bounding box center [303, 82] width 9 height 9
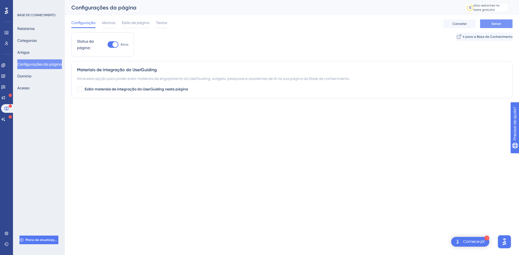
click at [491, 26] on button "Salvar" at bounding box center [496, 23] width 32 height 9
click at [27, 89] on font "Acesso" at bounding box center [23, 88] width 12 height 4
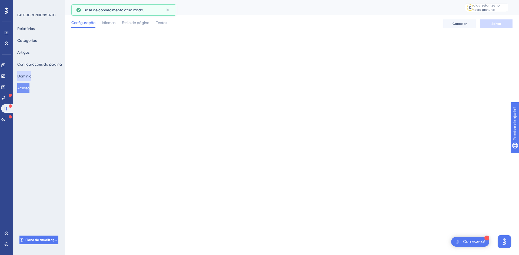
click at [29, 78] on font "Domínio" at bounding box center [24, 76] width 14 height 4
click at [29, 89] on font "Acesso" at bounding box center [23, 88] width 12 height 4
click at [105, 24] on font "Idiomas" at bounding box center [109, 23] width 14 height 4
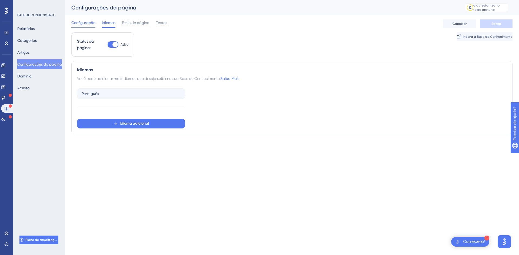
click at [84, 23] on font "Configuração" at bounding box center [83, 23] width 24 height 4
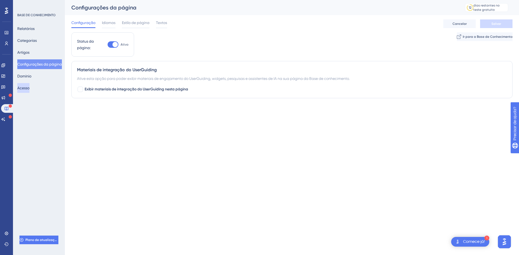
click at [28, 89] on font "Acesso" at bounding box center [23, 88] width 12 height 4
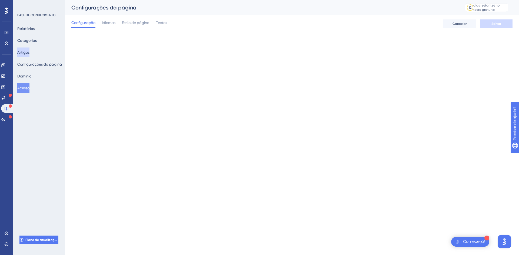
click at [29, 56] on button "Artigos" at bounding box center [23, 53] width 12 height 10
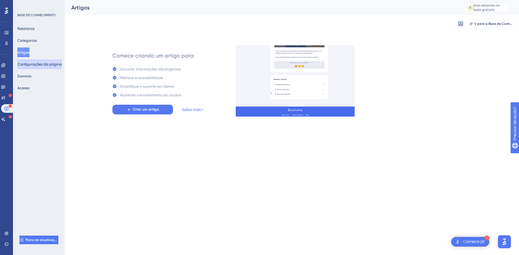
click at [38, 61] on button "Configurações da página" at bounding box center [39, 64] width 45 height 10
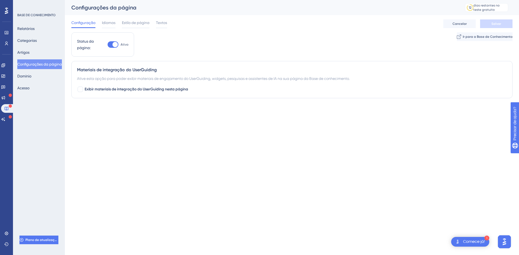
click at [30, 82] on div "Relatórios Categorias Artigos Configurações da página Domínio Acesso" at bounding box center [39, 58] width 44 height 69
click at [29, 86] on font "Acesso" at bounding box center [23, 88] width 12 height 4
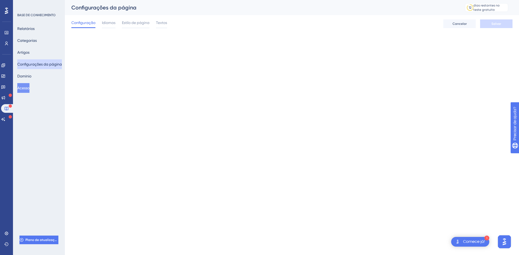
click at [45, 64] on font "Configurações da página" at bounding box center [39, 64] width 45 height 4
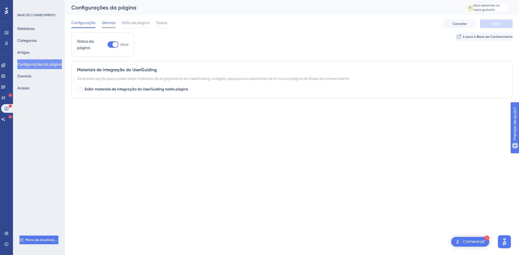
click at [112, 25] on span "Idiomas" at bounding box center [109, 22] width 14 height 6
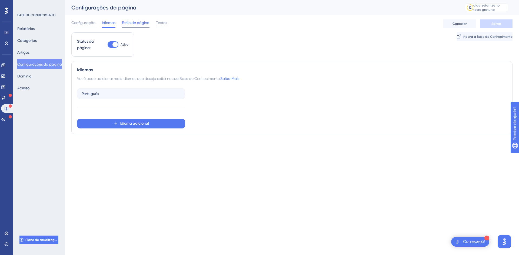
click at [136, 25] on span "Estilo de página" at bounding box center [136, 22] width 28 height 6
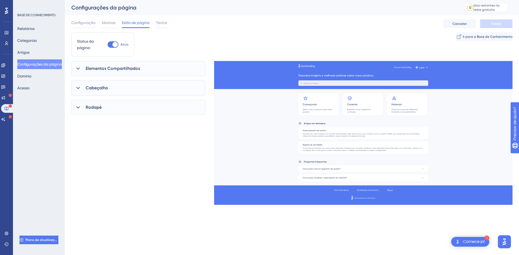
click at [136, 67] on font "Elementos Compartilhados" at bounding box center [113, 68] width 54 height 5
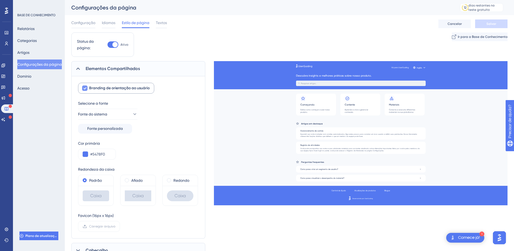
click at [113, 88] on font "Branding de orientação ao usuário" at bounding box center [119, 88] width 61 height 5
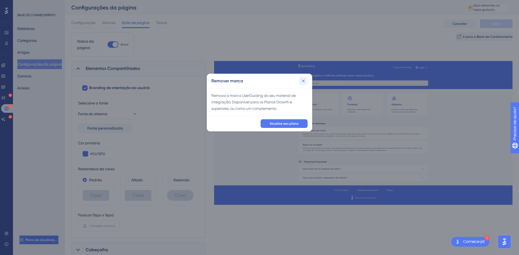
click at [303, 81] on icon at bounding box center [302, 80] width 5 height 5
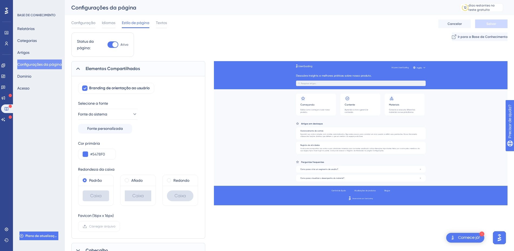
click at [115, 67] on font "Elementos Compartilhados" at bounding box center [113, 68] width 54 height 5
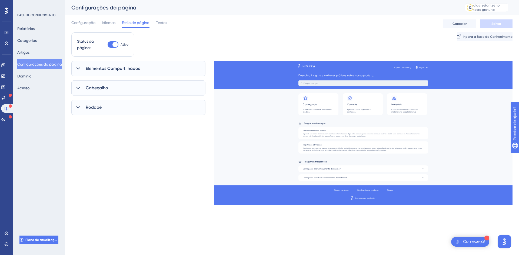
click at [134, 91] on div "Cabeçalho" at bounding box center [138, 88] width 134 height 15
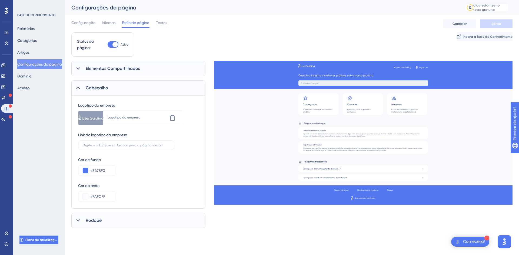
click at [136, 89] on div "Cabeçalho" at bounding box center [138, 88] width 134 height 15
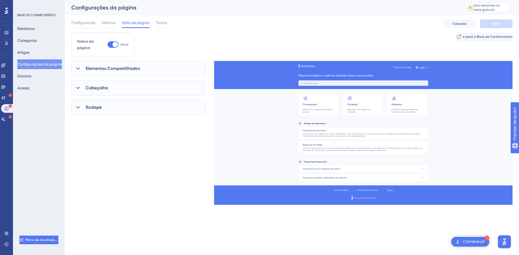
click at [132, 107] on div "Rodapé" at bounding box center [138, 107] width 134 height 15
click at [160, 23] on font "Textos" at bounding box center [161, 23] width 11 height 4
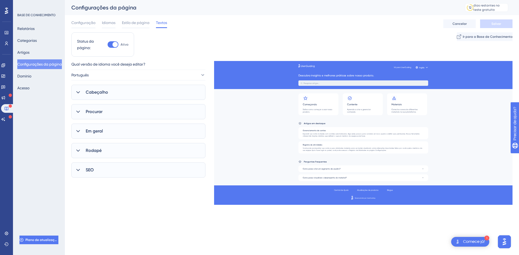
click at [115, 169] on div "SEO" at bounding box center [138, 170] width 134 height 15
click at [29, 90] on font "Acesso" at bounding box center [23, 88] width 12 height 4
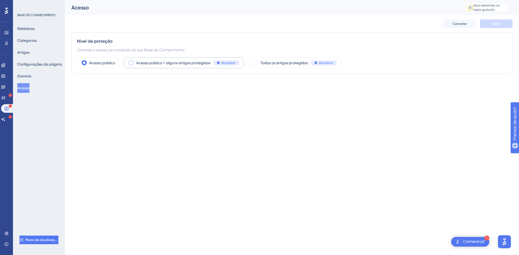
click at [132, 65] on span at bounding box center [131, 62] width 5 height 5
click at [135, 61] on input "radio" at bounding box center [135, 61] width 0 height 0
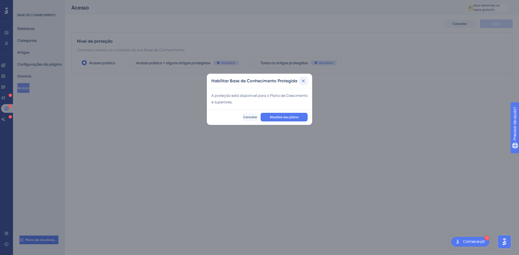
click at [304, 80] on icon at bounding box center [303, 80] width 3 height 3
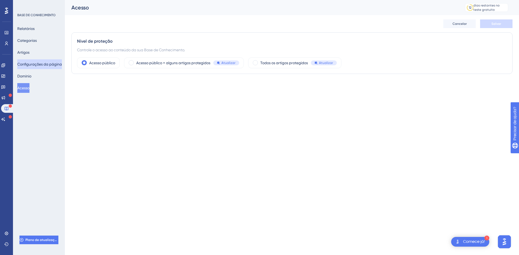
click at [40, 65] on font "Configurações da página" at bounding box center [39, 64] width 45 height 4
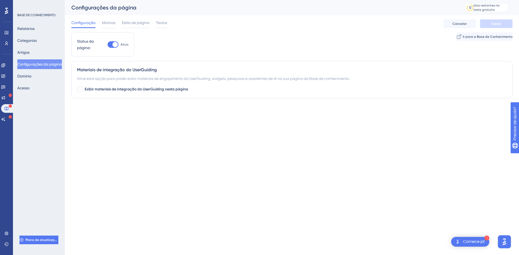
click at [115, 45] on div at bounding box center [114, 44] width 5 height 5
click at [108, 45] on input "Ativo" at bounding box center [107, 45] width 0 height 0
checkbox input "false"
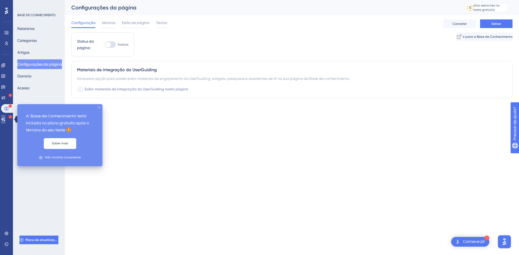
click at [5, 119] on icon at bounding box center [3, 119] width 4 height 4
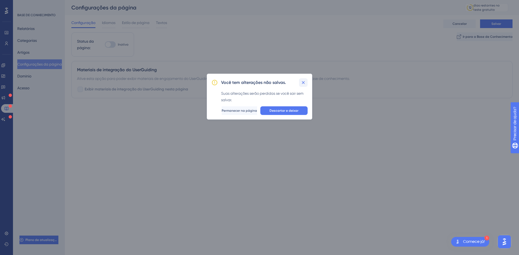
click at [302, 83] on icon at bounding box center [302, 82] width 5 height 5
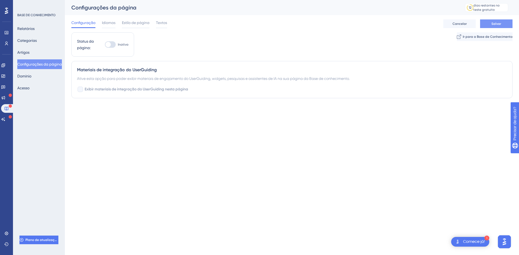
click at [499, 20] on button "Salvar" at bounding box center [496, 23] width 32 height 9
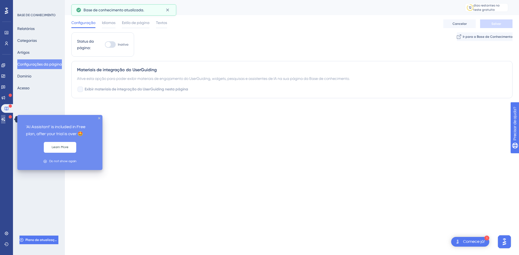
click at [5, 117] on icon at bounding box center [3, 119] width 4 height 4
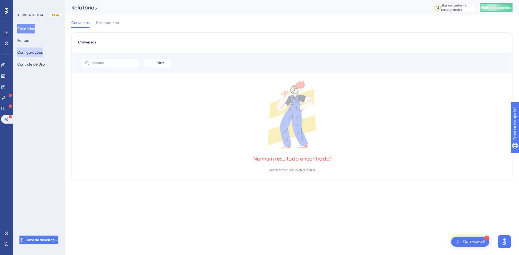
click at [32, 52] on font "Configurações" at bounding box center [29, 52] width 25 height 4
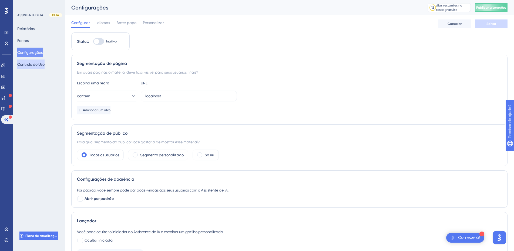
click at [42, 64] on font "Controle de Uso" at bounding box center [30, 64] width 27 height 4
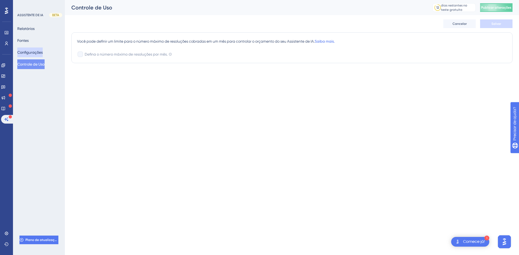
click at [37, 51] on font "Configurações" at bounding box center [29, 52] width 25 height 4
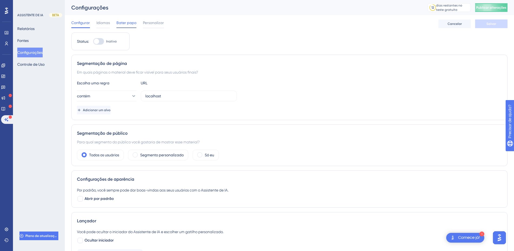
click at [125, 23] on font "Bater papo" at bounding box center [126, 23] width 20 height 4
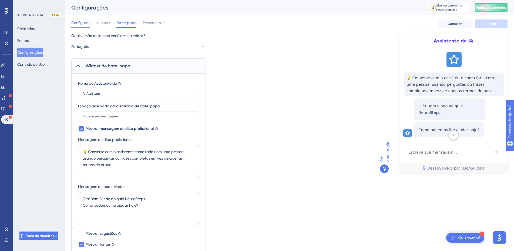
click at [86, 25] on font "Configurar" at bounding box center [80, 23] width 19 height 4
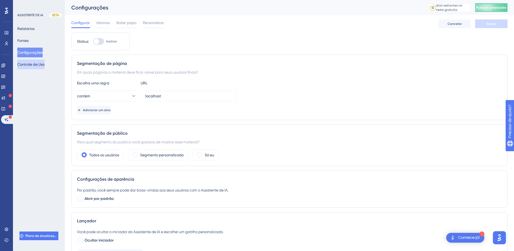
click at [31, 64] on font "Controle de Uso" at bounding box center [30, 64] width 27 height 4
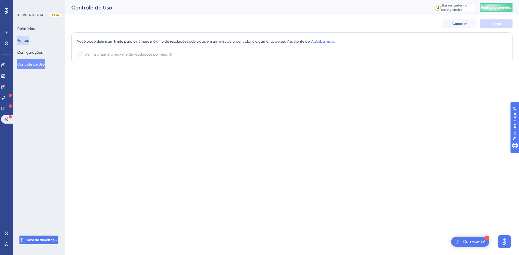
click at [29, 40] on font "Fontes" at bounding box center [22, 40] width 11 height 4
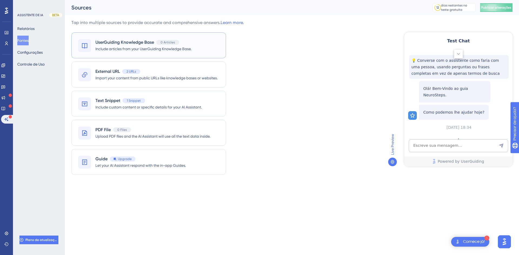
scroll to position [61, 0]
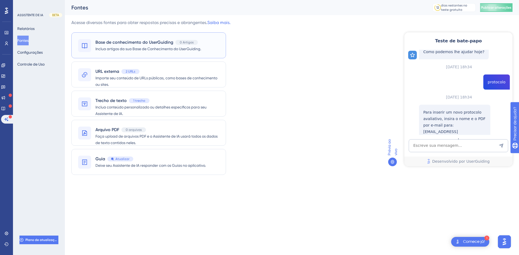
click at [149, 49] on font "Inclua artigos da sua Base de Conhecimento do UserGuiding." at bounding box center [148, 49] width 106 height 4
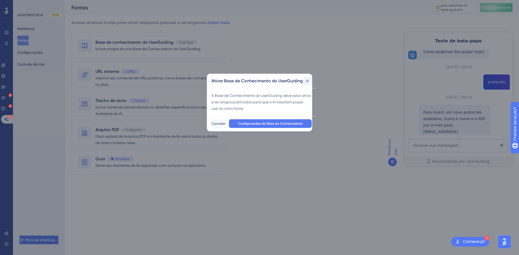
click at [310, 82] on icon at bounding box center [307, 80] width 5 height 5
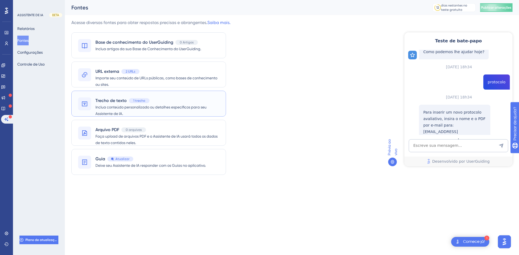
click at [163, 104] on span "Inclua conteúdo personalizado ou detalhes específicos para seu Assistente de IA." at bounding box center [157, 110] width 124 height 13
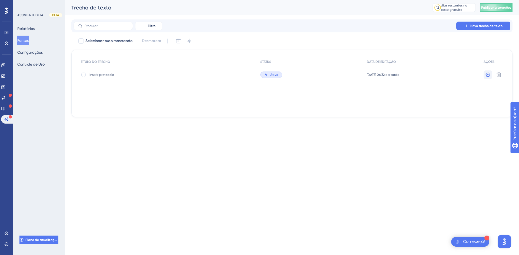
click at [489, 73] on icon at bounding box center [488, 74] width 5 height 4
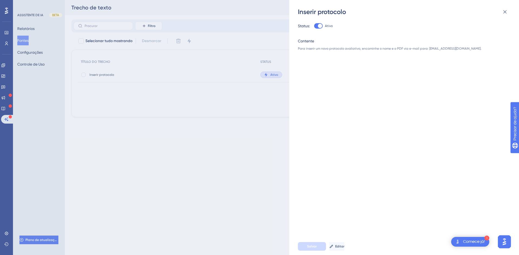
click at [225, 104] on div "Inserir protocolo Status: Ativo Contente Para inserir um novo protocolo avaliat…" at bounding box center [259, 127] width 519 height 255
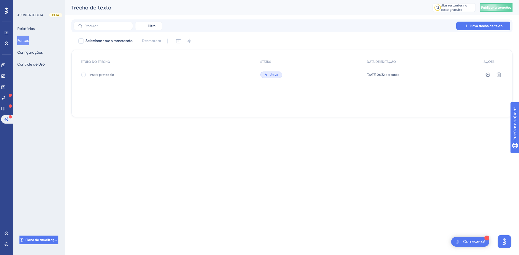
click at [163, 76] on span "Inserir protocolo" at bounding box center [132, 75] width 86 height 4
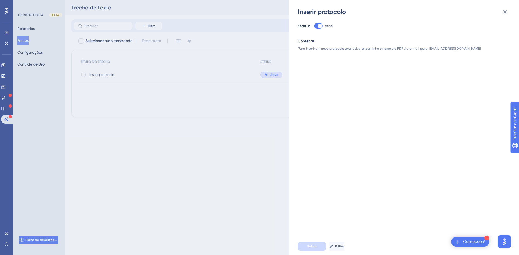
click at [339, 48] on font "Para inserir um novo protocolo avaliativo, encaminhe o nome e o PDF via e-mail …" at bounding box center [389, 49] width 183 height 4
drag, startPoint x: 350, startPoint y: 240, endPoint x: 349, endPoint y: 244, distance: 3.9
click at [350, 241] on div "Salvar Editar" at bounding box center [413, 246] width 230 height 17
click at [345, 244] on button "Editar" at bounding box center [337, 246] width 16 height 9
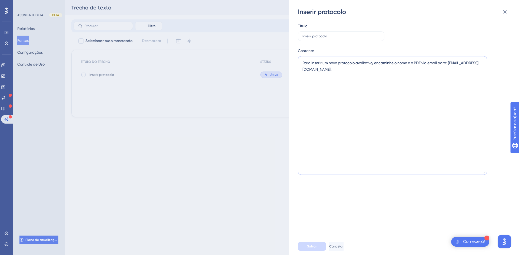
click at [412, 63] on textarea "Para inserir um novo protocolo avaliativo, encaminhe o nome e o PDF via email p…" at bounding box center [392, 115] width 189 height 119
type textarea "Para inserir um novo protocolo avaliativo, encaminhe o nome e o PDF via email p…"
click at [343, 247] on font "Cancelar" at bounding box center [336, 247] width 14 height 4
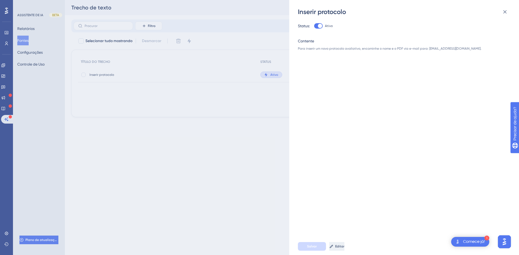
click at [202, 119] on div "Inserir protocolo Status: Ativo Contente Para inserir um novo protocolo avaliat…" at bounding box center [259, 127] width 519 height 255
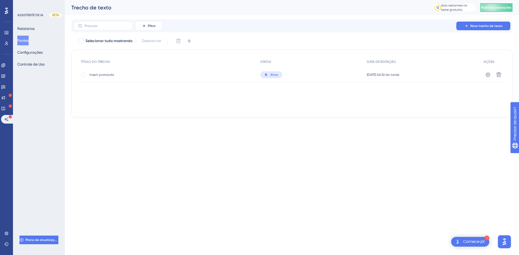
click at [28, 38] on font "Fontes" at bounding box center [22, 40] width 11 height 6
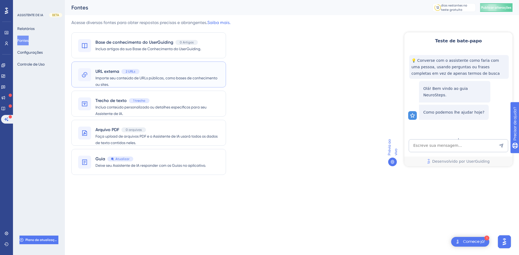
click at [176, 82] on span "Importe seu conteúdo de URLs públicas, como bases de conhecimento ou sites." at bounding box center [157, 81] width 124 height 13
click at [178, 109] on font "Inclua conteúdo personalizado ou detalhes específicos para seu Assistente de IA." at bounding box center [150, 110] width 111 height 11
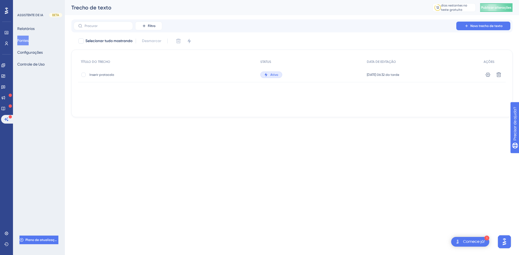
click at [28, 41] on font "Fontes" at bounding box center [22, 40] width 11 height 4
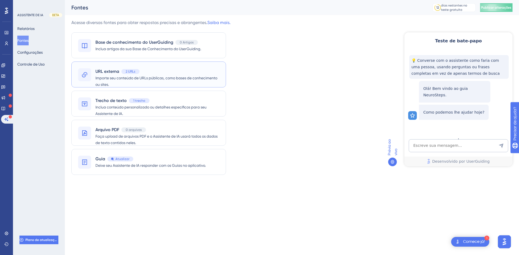
click at [161, 69] on div "URL externa 2 URLs" at bounding box center [157, 71] width 124 height 6
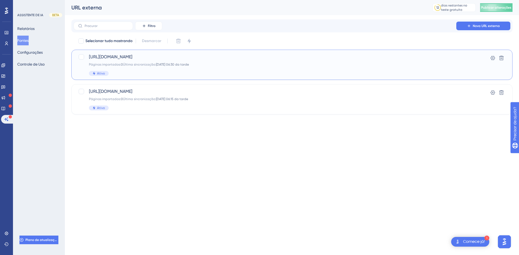
click at [199, 65] on div "Páginas importadas: 0 Última sincronização: 18.09.2025 06:30 da tarde" at bounding box center [270, 64] width 363 height 4
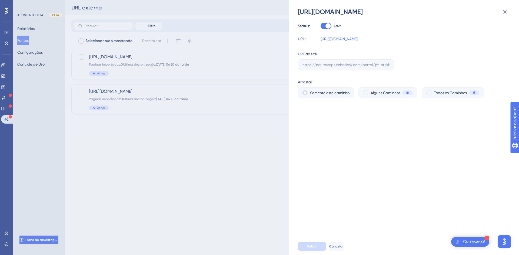
click at [237, 141] on div "https://neurosteps.zohodesk.com/portal/pt-br/kb/suporte/faq Status: Ativo URL: …" at bounding box center [259, 127] width 519 height 255
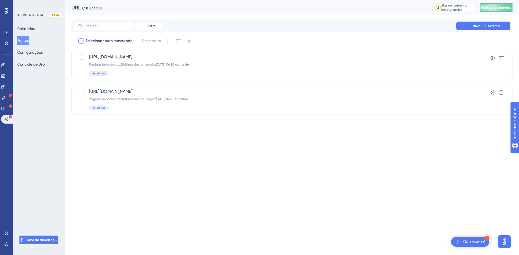
click at [81, 42] on div at bounding box center [80, 40] width 5 height 5
checkbox input "true"
click at [158, 26] on button "Filtro" at bounding box center [148, 26] width 27 height 9
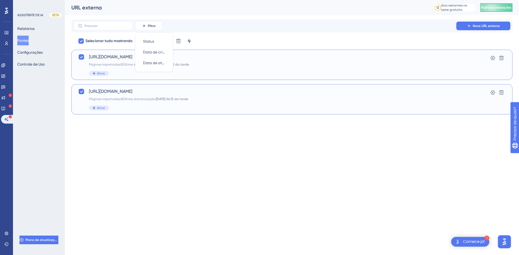
click at [206, 36] on div "Filtro Status Status Data de criação Data de criação Data de atualização Data d…" at bounding box center [291, 66] width 441 height 95
click at [188, 42] on icon at bounding box center [188, 40] width 5 height 5
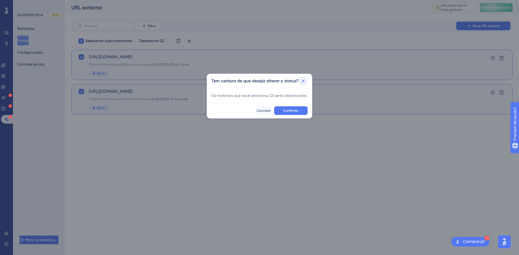
click at [303, 83] on icon at bounding box center [302, 80] width 5 height 5
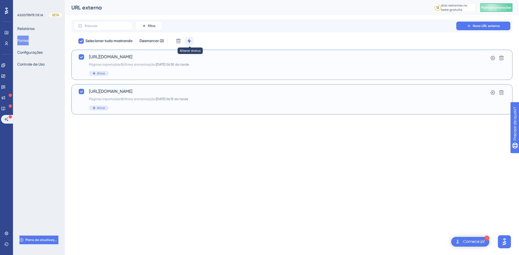
click at [192, 41] on icon at bounding box center [188, 40] width 5 height 5
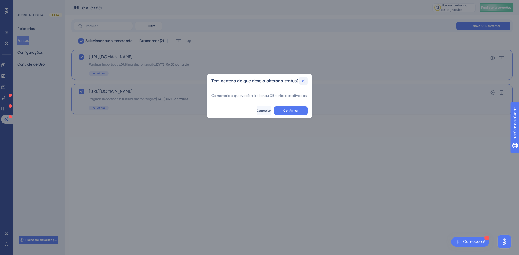
click at [302, 81] on icon at bounding box center [302, 80] width 5 height 5
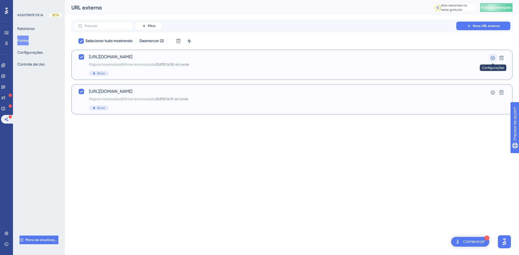
click at [493, 60] on icon at bounding box center [492, 58] width 5 height 4
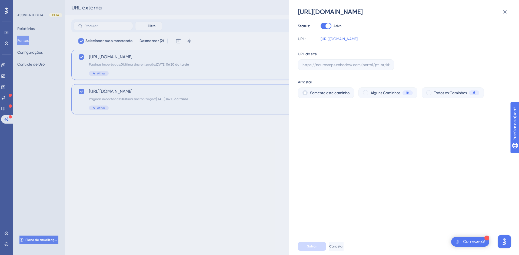
click at [242, 181] on div "https://neurosteps.zohodesk.com/portal/pt-br/kb/suporte/faq Status: Ativo URL: …" at bounding box center [259, 127] width 519 height 255
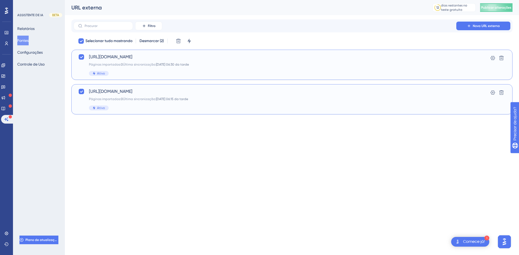
click at [241, 0] on html "1 Comece já! Desempenho Usuários Noivado Widgets Opinião Atualizações de produt…" at bounding box center [259, 0] width 519 height 0
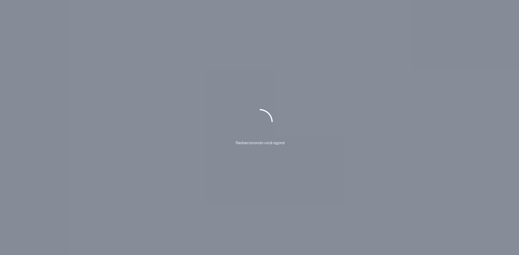
click at [310, 78] on div "Redirecionando você agora!" at bounding box center [259, 127] width 519 height 255
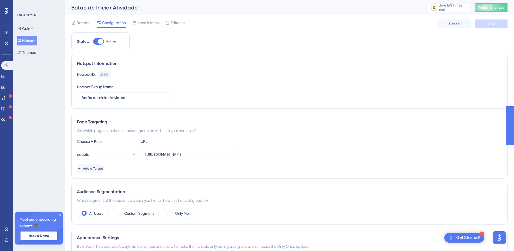
click at [480, 51] on div "Status: Active Hotspot Information Hotspot ID: 23638 Copy Hotspot Group Name Bo…" at bounding box center [289, 213] width 436 height 363
click at [491, 7] on span "Publish Changes" at bounding box center [492, 7] width 26 height 4
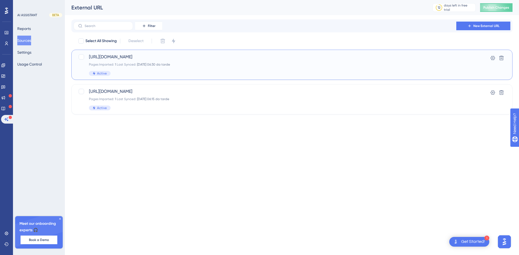
click at [254, 68] on div "[URL][DOMAIN_NAME] Pages Imported: 1 Last Synced: [DATE] 06:30 da tarde Active" at bounding box center [270, 65] width 363 height 22
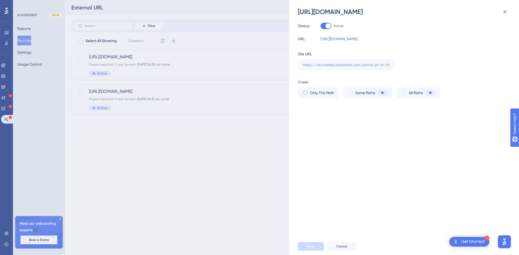
click at [267, 169] on div "[URL][DOMAIN_NAME] Status: Active URL: [URL][DOMAIN_NAME] Site URL Crawl Only T…" at bounding box center [259, 127] width 519 height 255
